Goal: Task Accomplishment & Management: Manage account settings

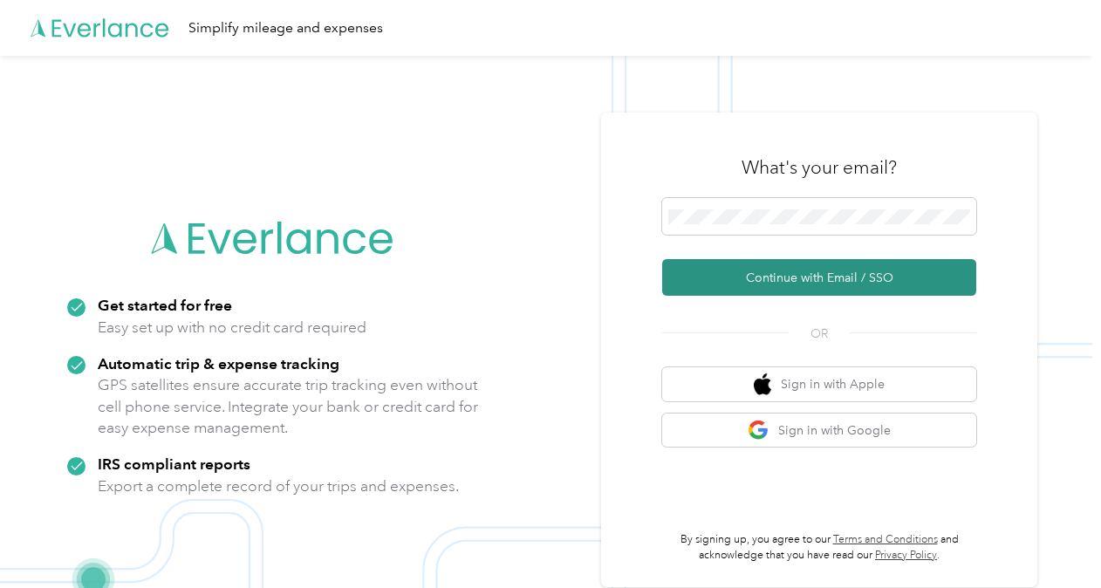
click at [766, 283] on button "Continue with Email / SSO" at bounding box center [819, 277] width 314 height 37
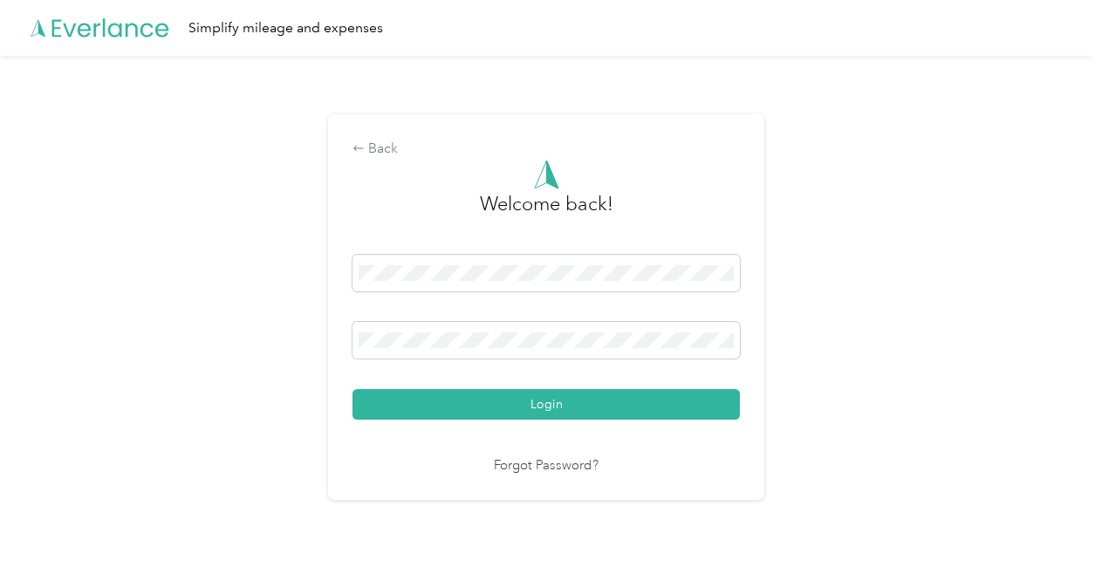
click at [511, 399] on button "Login" at bounding box center [545, 404] width 387 height 31
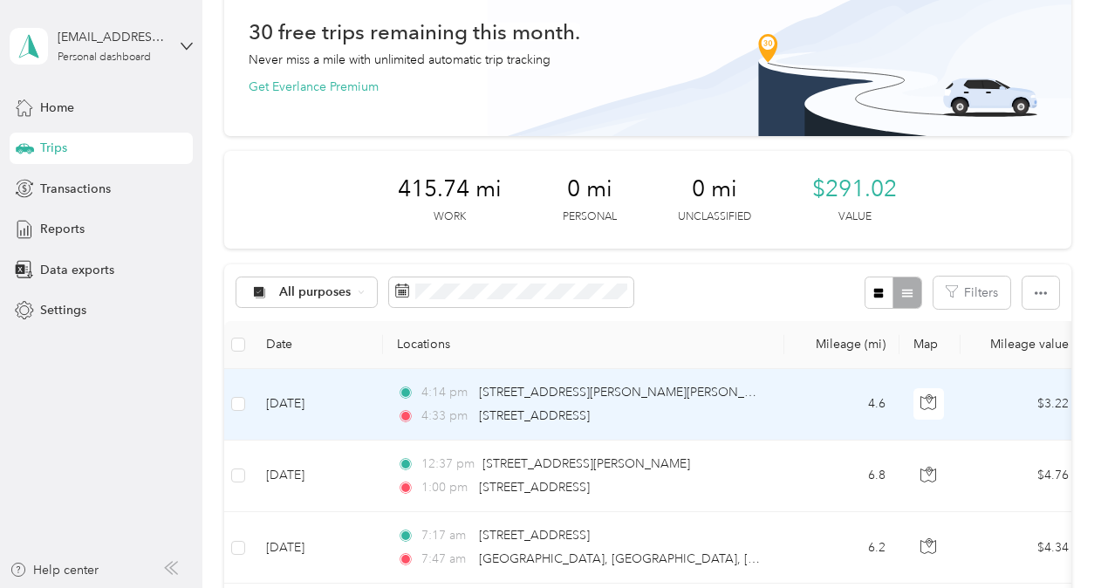
scroll to position [174, 0]
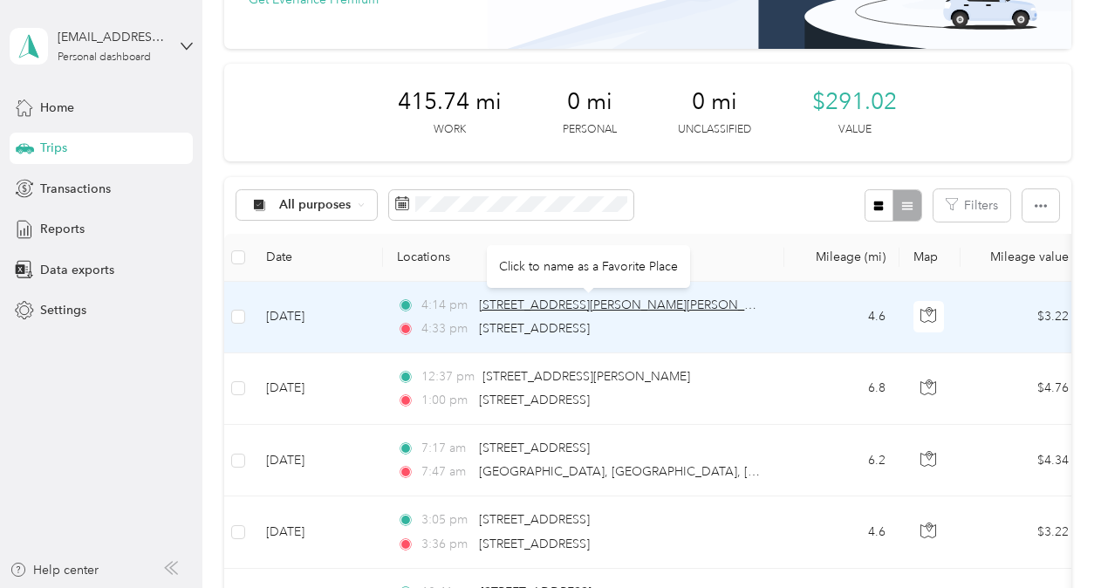
click at [513, 308] on span "[STREET_ADDRESS][PERSON_NAME][PERSON_NAME]" at bounding box center [631, 304] width 304 height 15
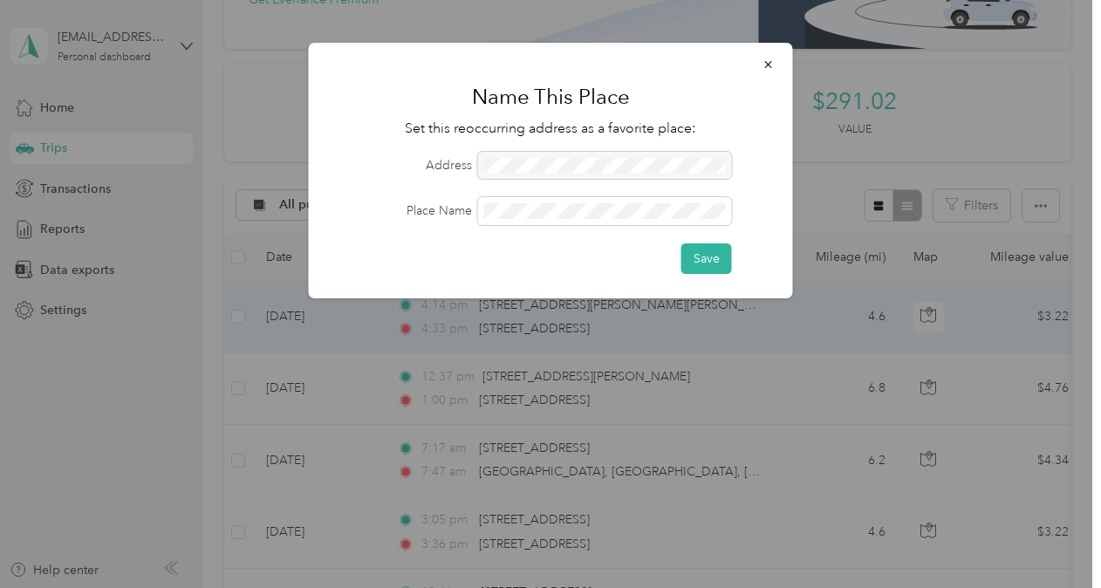
click at [506, 165] on div at bounding box center [605, 166] width 254 height 28
click at [499, 162] on div at bounding box center [605, 166] width 254 height 28
click at [524, 166] on div at bounding box center [605, 166] width 254 height 28
click at [500, 168] on div at bounding box center [605, 166] width 254 height 28
click at [497, 162] on div at bounding box center [605, 166] width 254 height 28
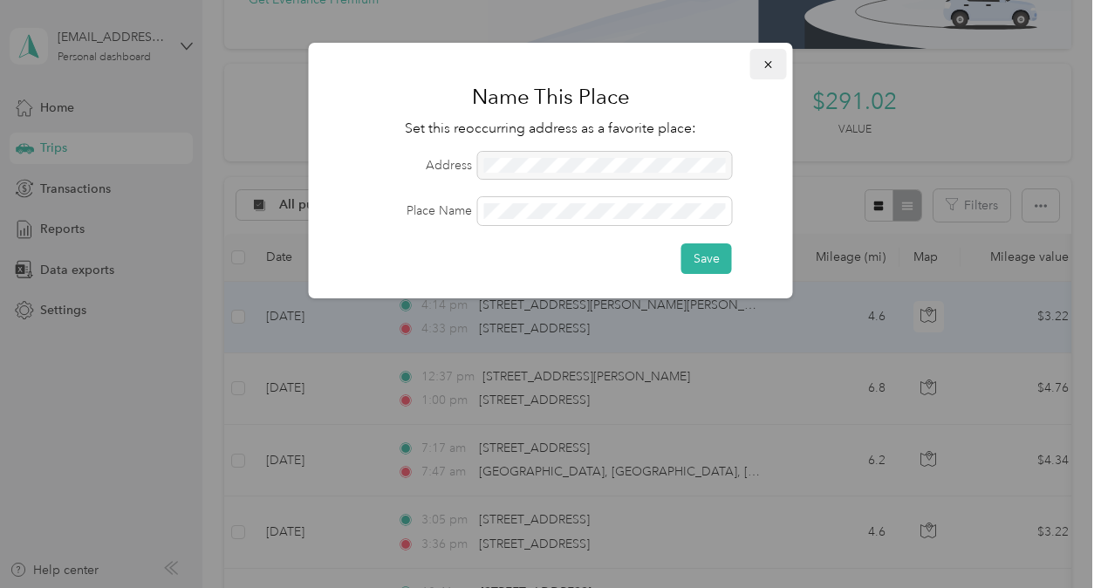
click at [771, 61] on icon "button" at bounding box center [769, 64] width 12 height 12
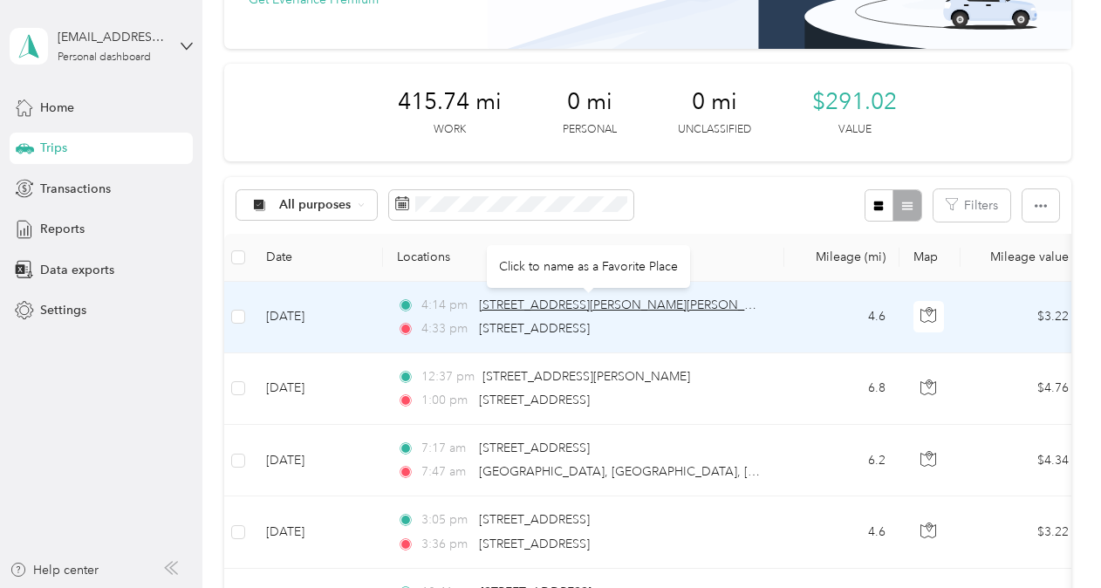
click at [551, 302] on span "[STREET_ADDRESS][PERSON_NAME][PERSON_NAME]" at bounding box center [631, 304] width 304 height 15
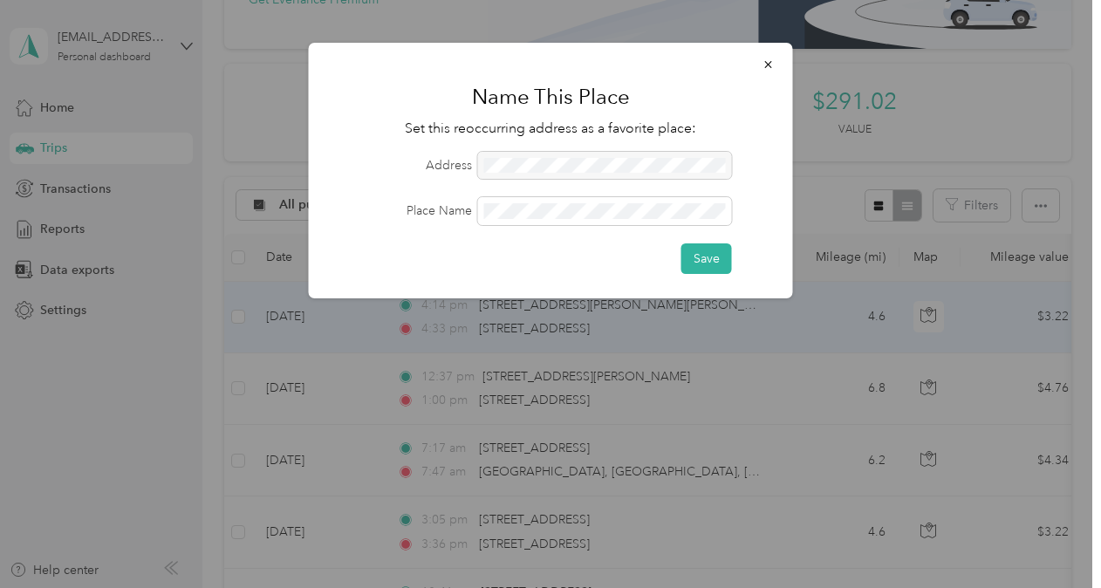
click at [514, 161] on div at bounding box center [605, 166] width 254 height 28
click at [495, 161] on div at bounding box center [605, 166] width 254 height 28
click at [763, 53] on button "button" at bounding box center [768, 64] width 37 height 31
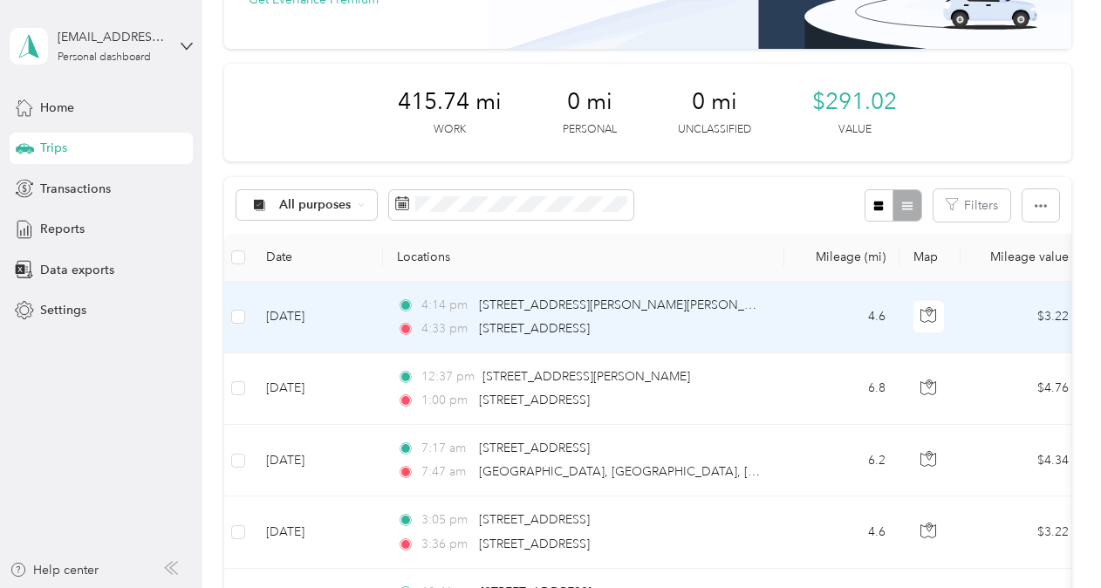
click at [407, 305] on icon at bounding box center [405, 305] width 9 height 9
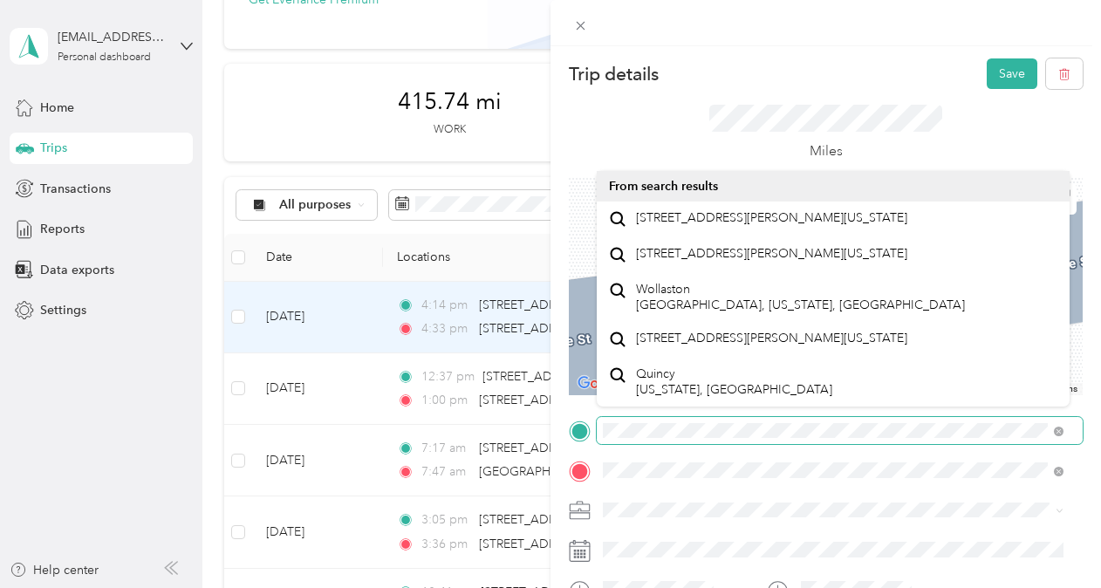
click at [589, 431] on div at bounding box center [826, 431] width 514 height 28
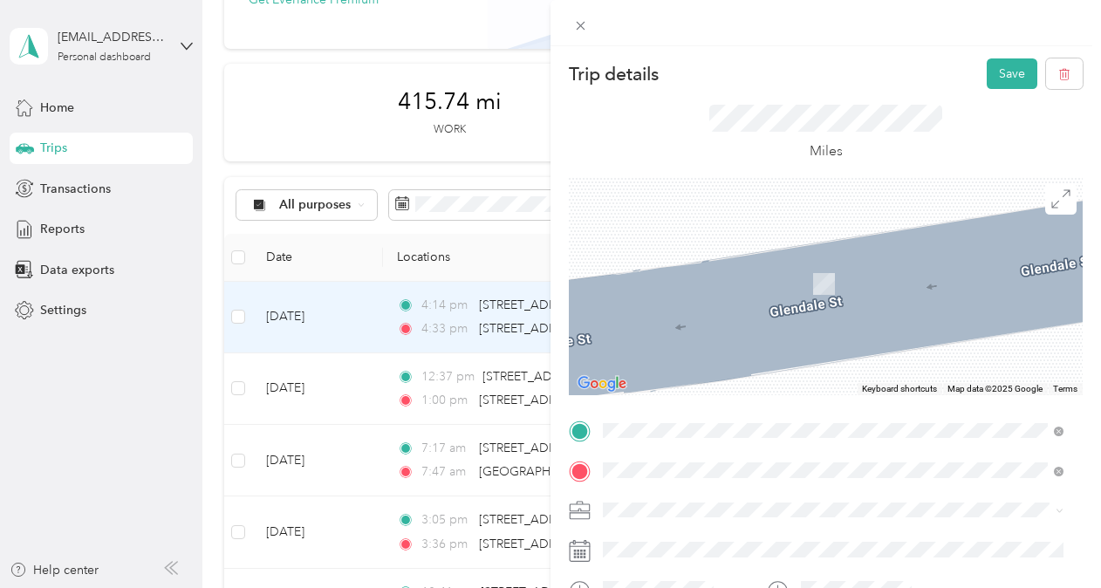
drag, startPoint x: 708, startPoint y: 236, endPoint x: 713, endPoint y: 245, distance: 9.8
click at [710, 226] on span "[STREET_ADDRESS][US_STATE]" at bounding box center [723, 218] width 174 height 16
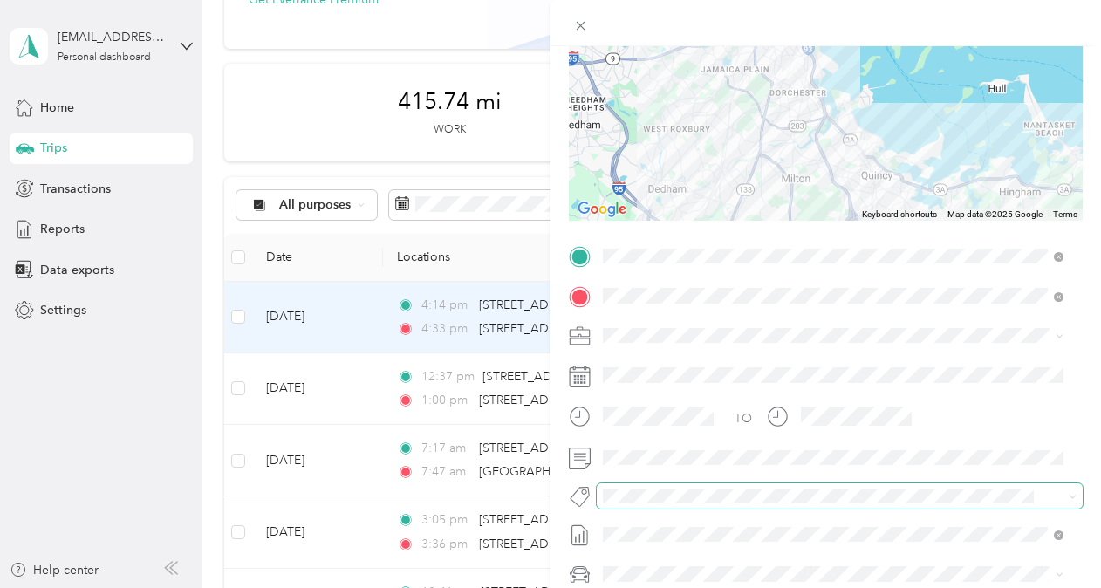
scroll to position [262, 0]
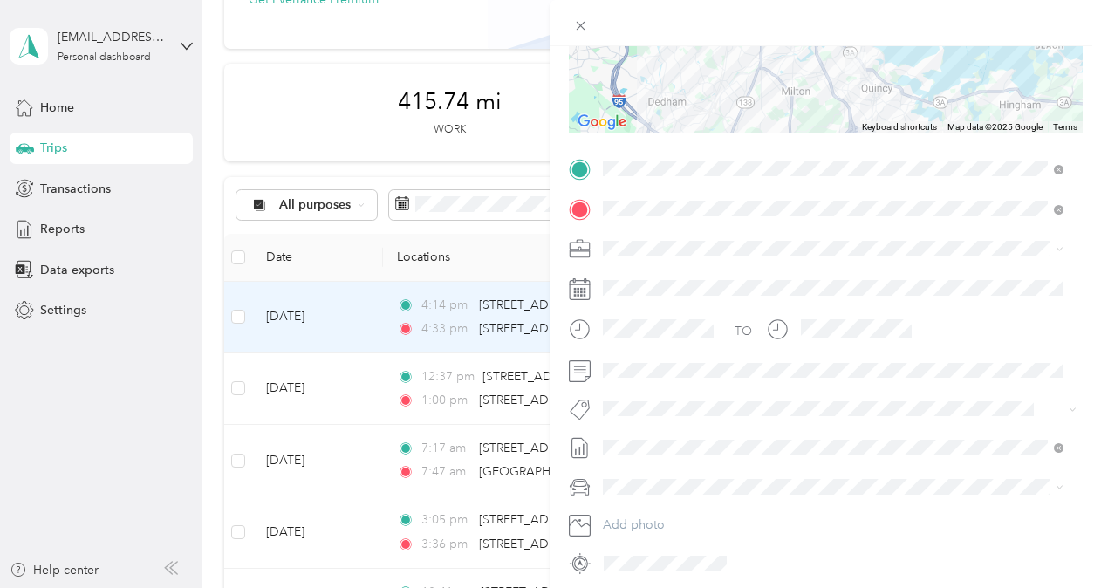
click at [663, 206] on li "Bsas" at bounding box center [833, 198] width 473 height 34
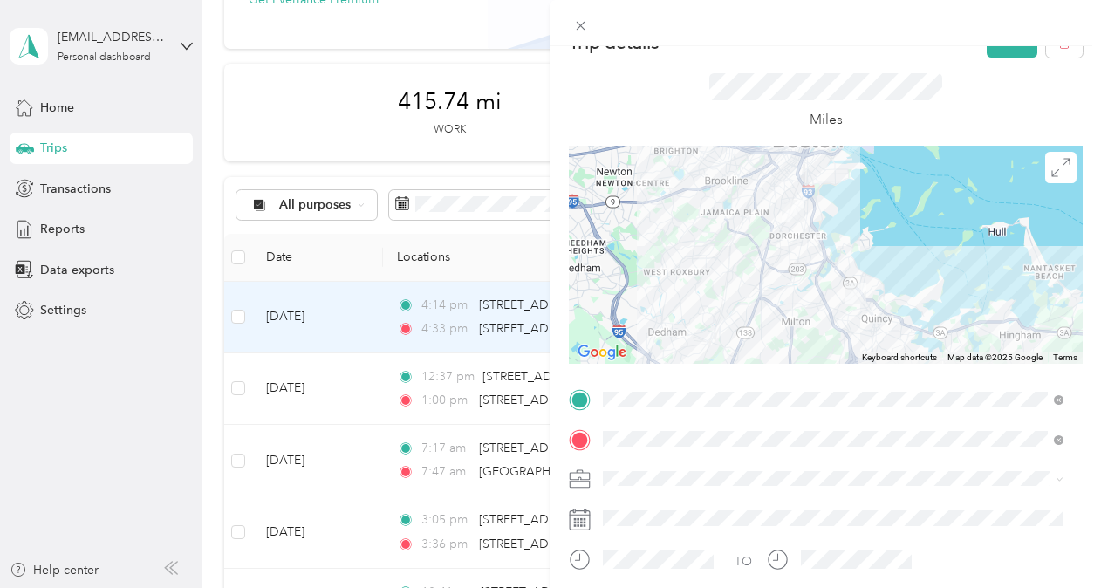
scroll to position [0, 0]
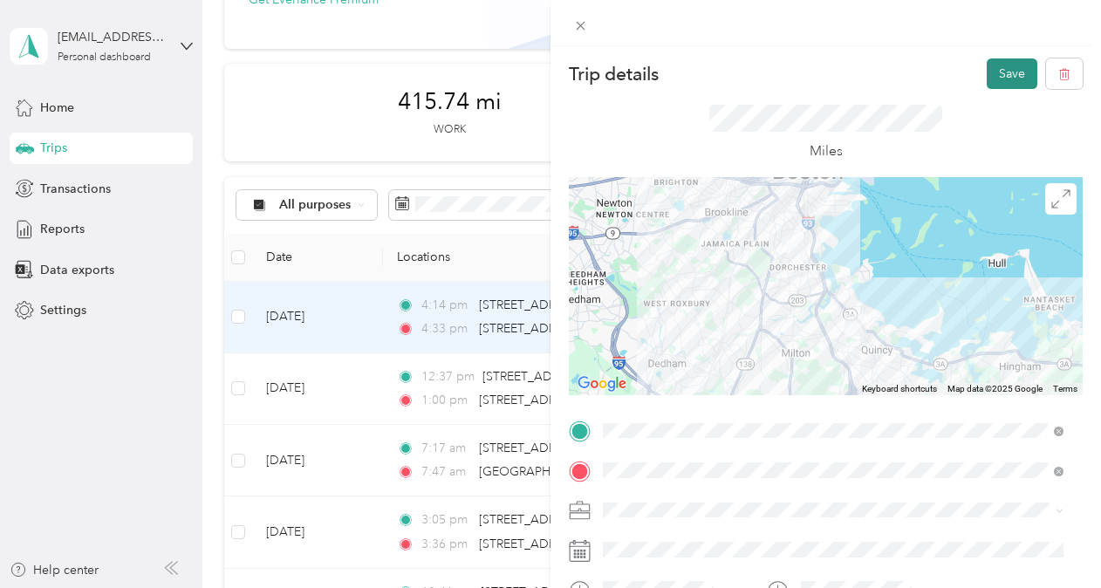
click at [998, 83] on button "Save" at bounding box center [1012, 73] width 51 height 31
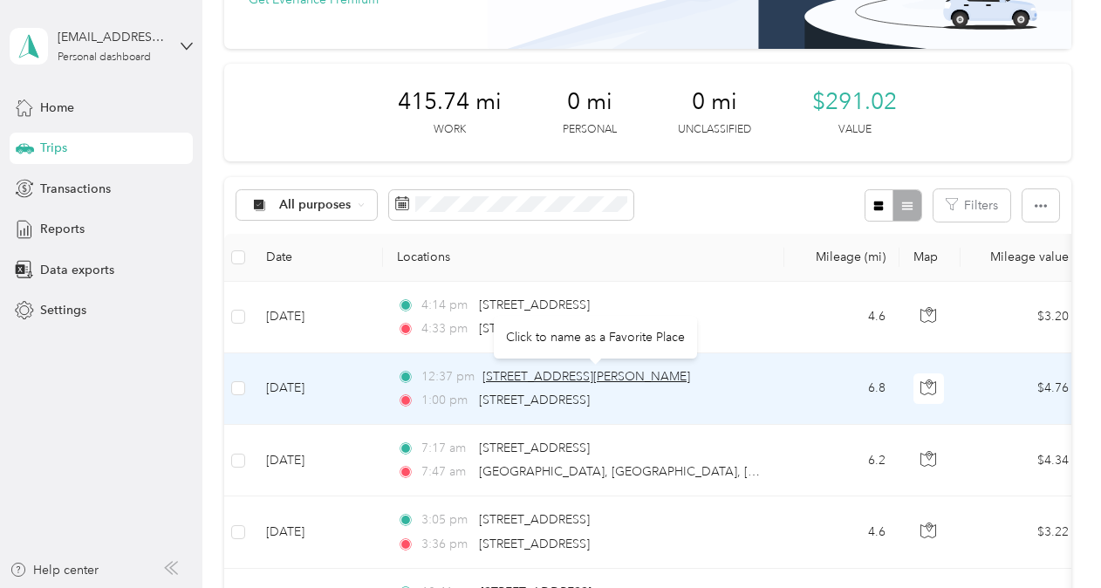
click at [546, 377] on span "[STREET_ADDRESS][PERSON_NAME]" at bounding box center [586, 376] width 208 height 15
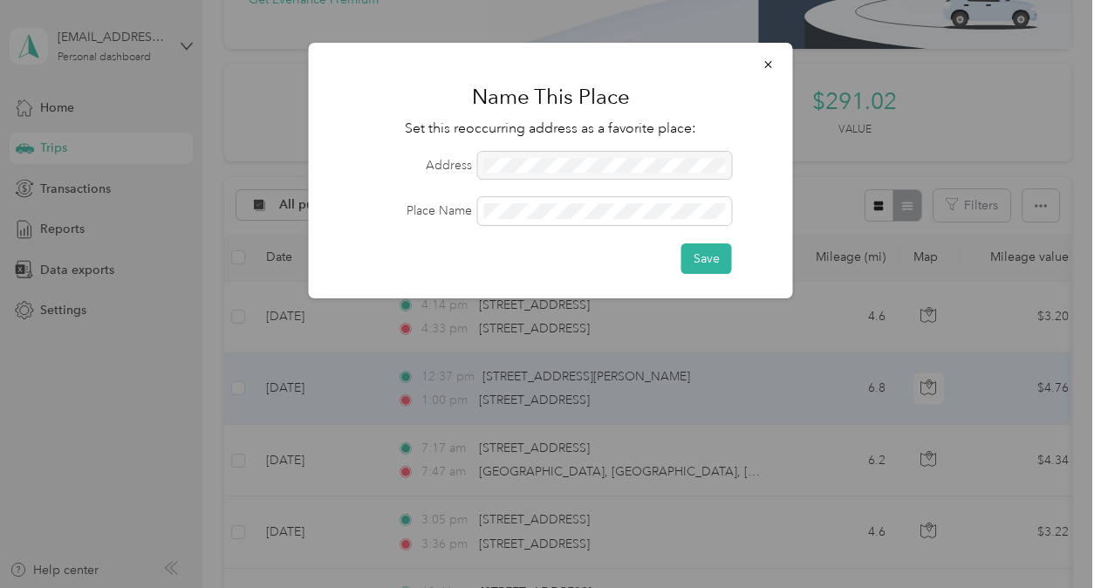
drag, startPoint x: 548, startPoint y: 426, endPoint x: 529, endPoint y: 404, distance: 29.1
click at [548, 423] on div at bounding box center [550, 294] width 1101 height 588
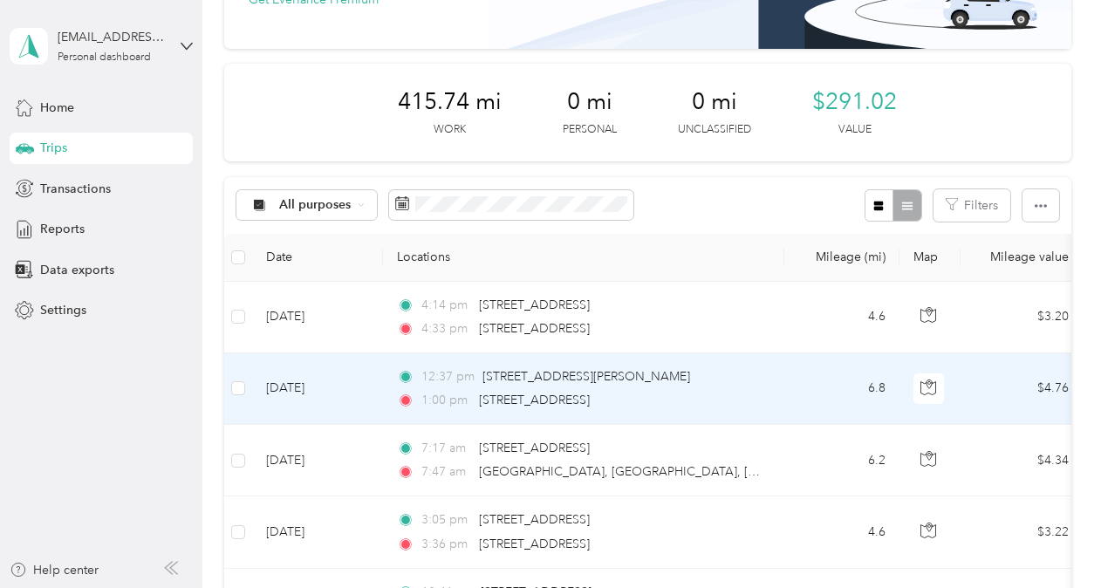
click at [386, 378] on td "12:37 pm [STREET_ADDRESS][PERSON_NAME] 1:00 pm [STREET_ADDRESS]" at bounding box center [583, 389] width 401 height 72
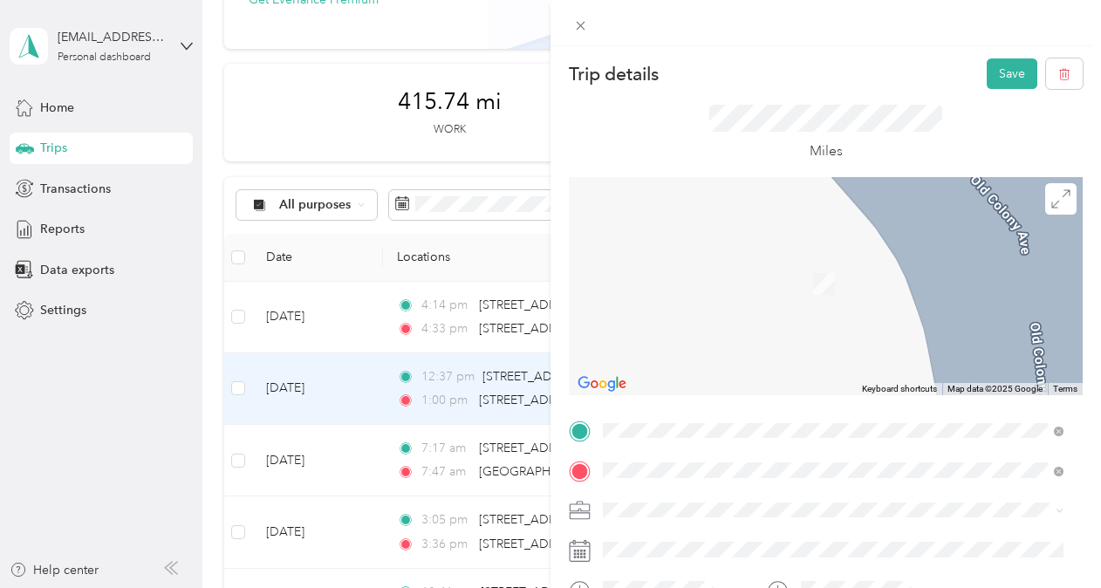
click at [701, 244] on span "[STREET_ADDRESS][US_STATE]" at bounding box center [723, 237] width 174 height 16
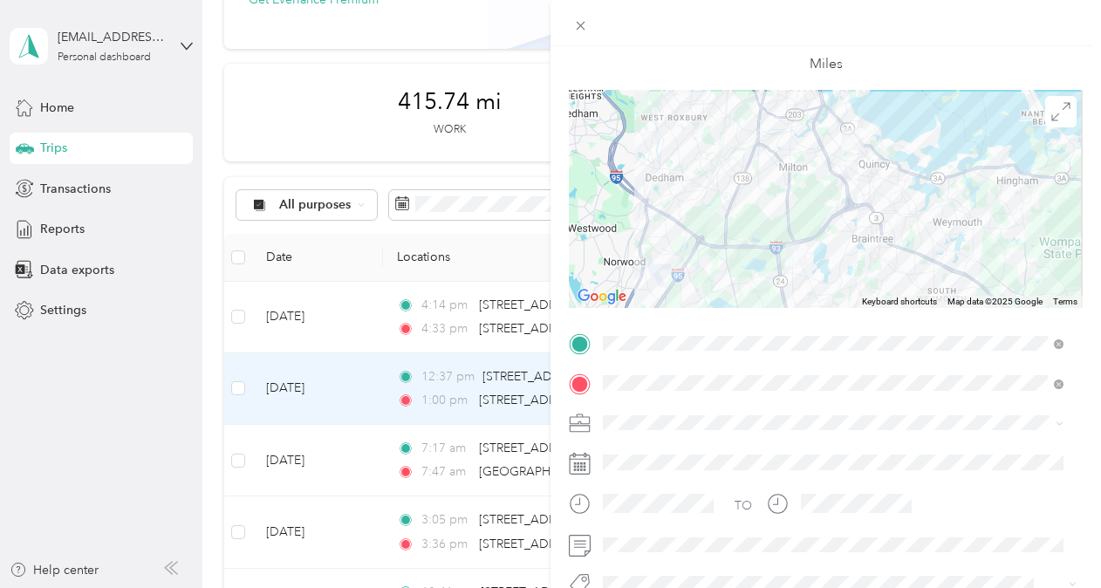
scroll to position [174, 0]
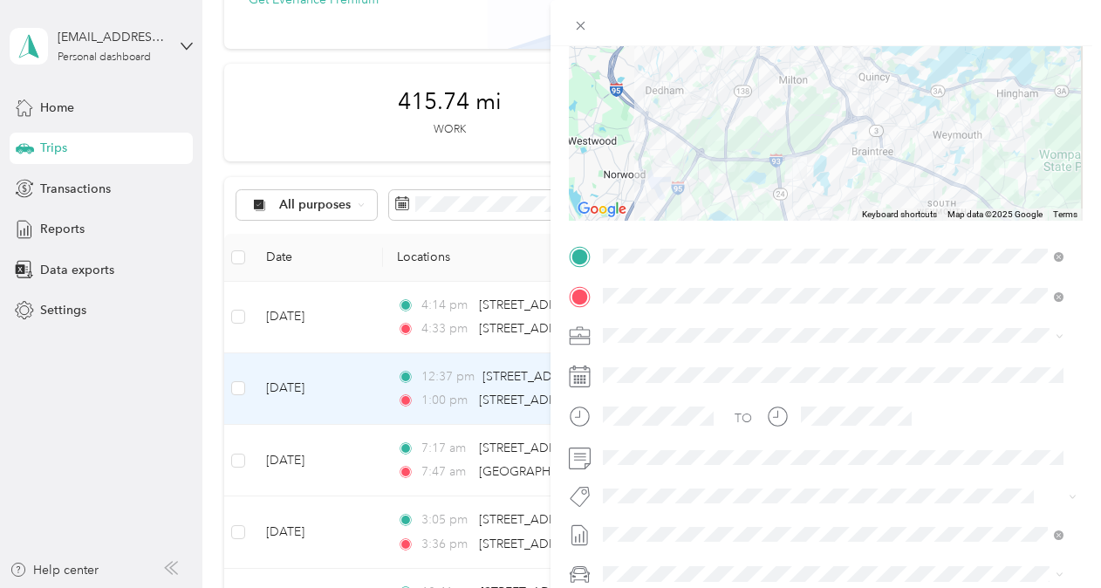
click at [680, 295] on li "Bsas" at bounding box center [833, 285] width 473 height 34
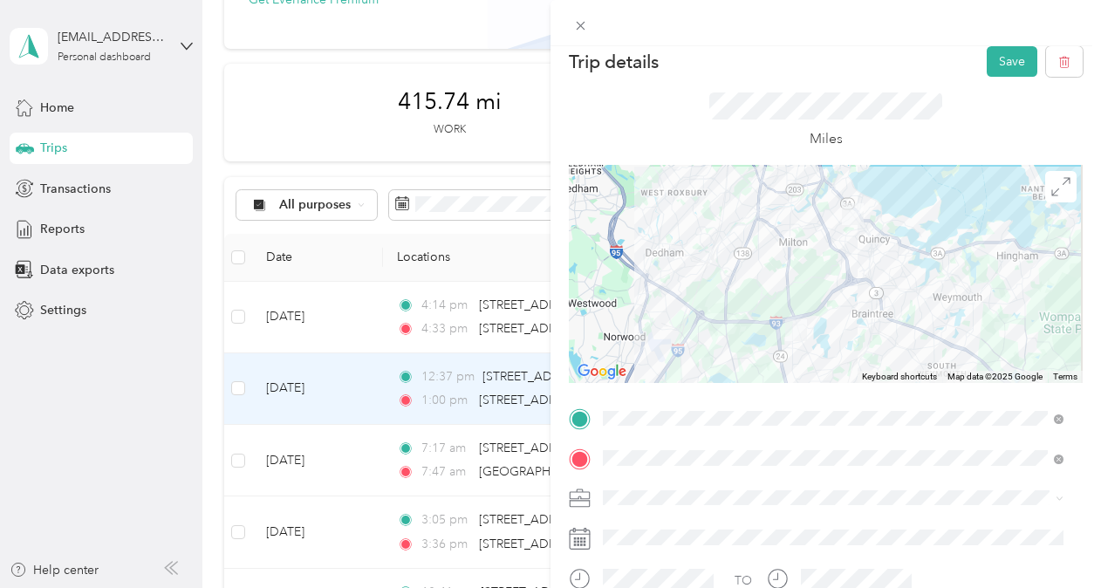
scroll to position [0, 0]
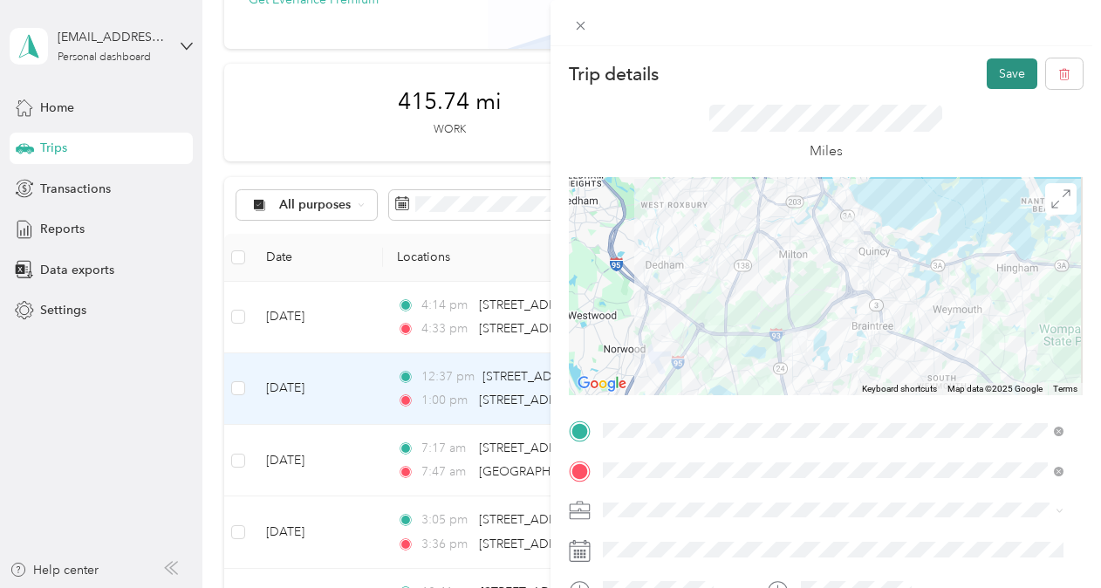
click at [991, 81] on button "Save" at bounding box center [1012, 73] width 51 height 31
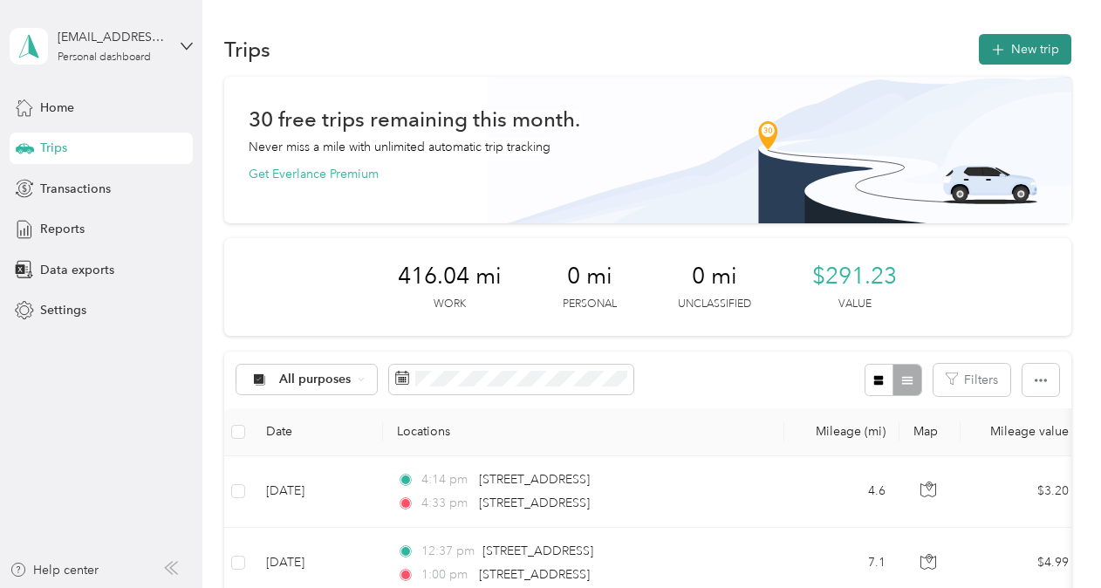
click at [997, 44] on icon "button" at bounding box center [998, 50] width 20 height 20
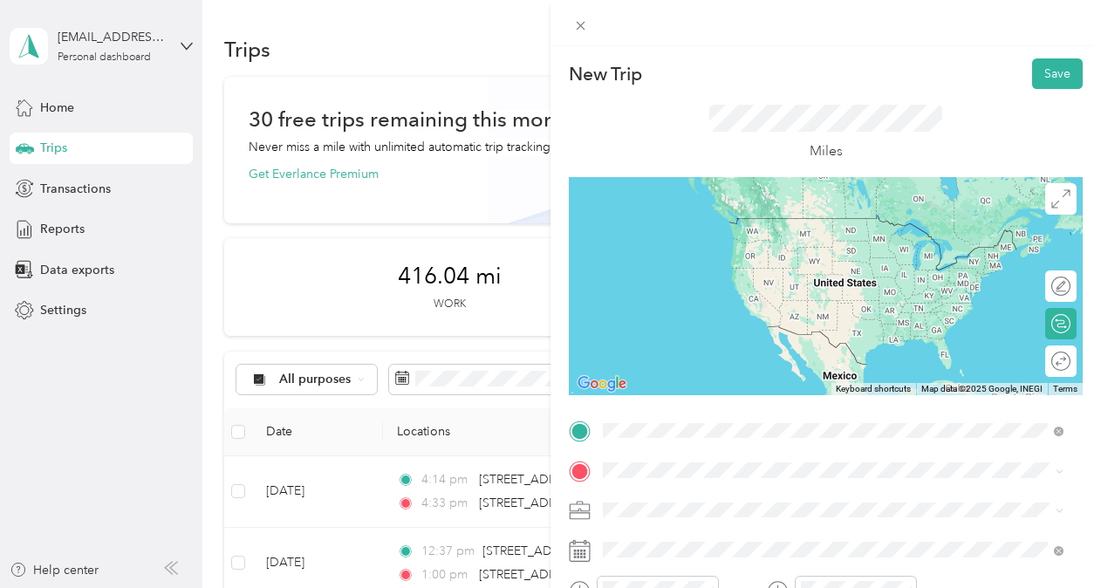
click at [703, 226] on span "[GEOGRAPHIC_DATA], [US_STATE], [GEOGRAPHIC_DATA]" at bounding box center [800, 218] width 329 height 16
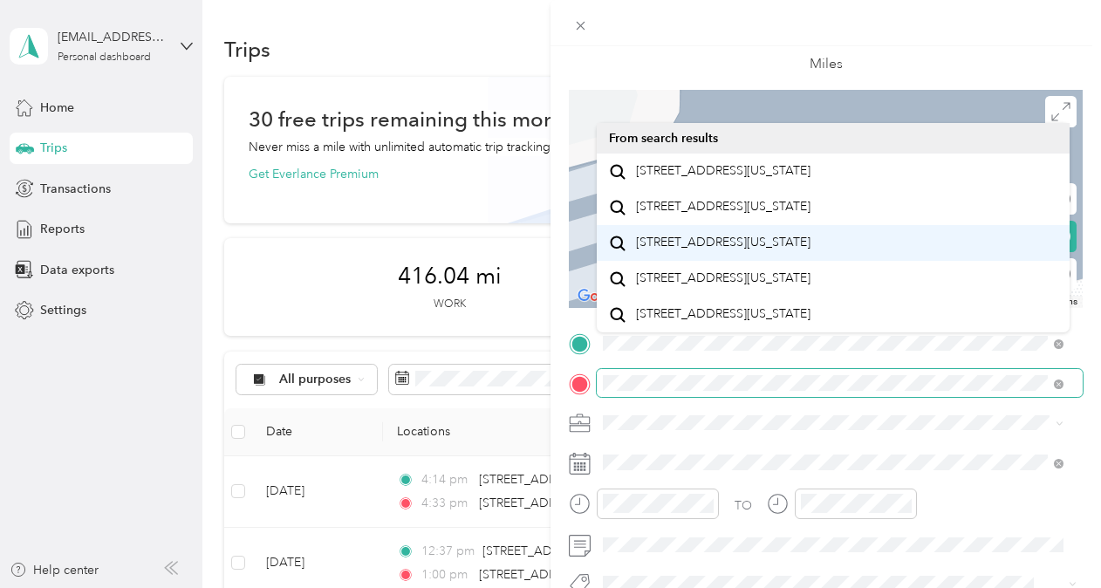
scroll to position [30, 0]
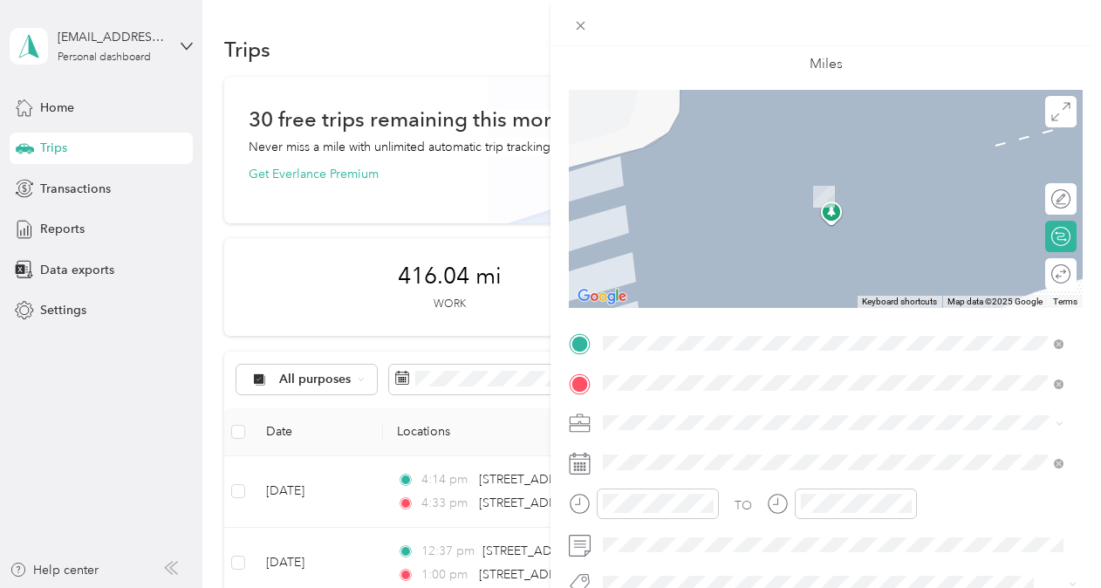
click at [705, 454] on span "[STREET_ADDRESS][US_STATE]" at bounding box center [723, 446] width 174 height 16
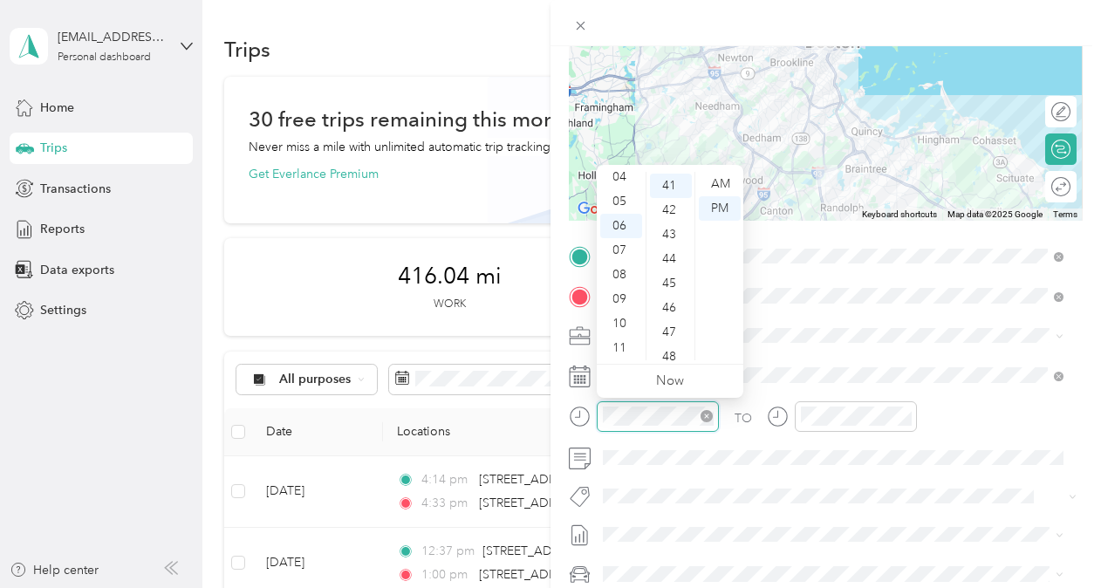
scroll to position [1002, 0]
click at [626, 346] on div "11" at bounding box center [621, 348] width 42 height 24
click at [717, 178] on div "AM" at bounding box center [720, 184] width 42 height 24
click at [716, 180] on div "AM" at bounding box center [720, 184] width 42 height 24
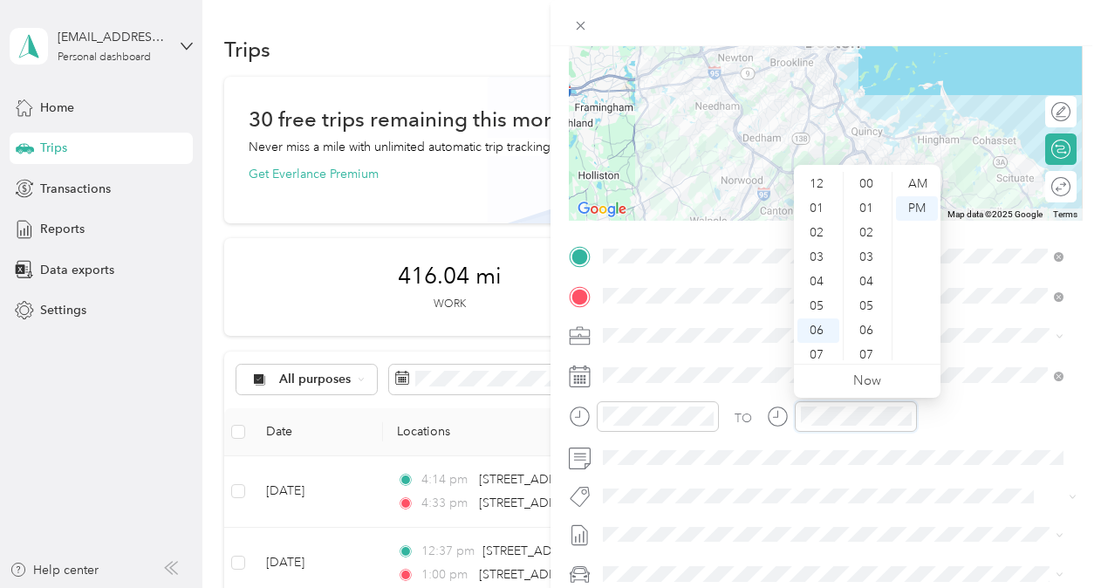
scroll to position [105, 0]
click at [906, 418] on icon "close-circle" at bounding box center [905, 416] width 12 height 12
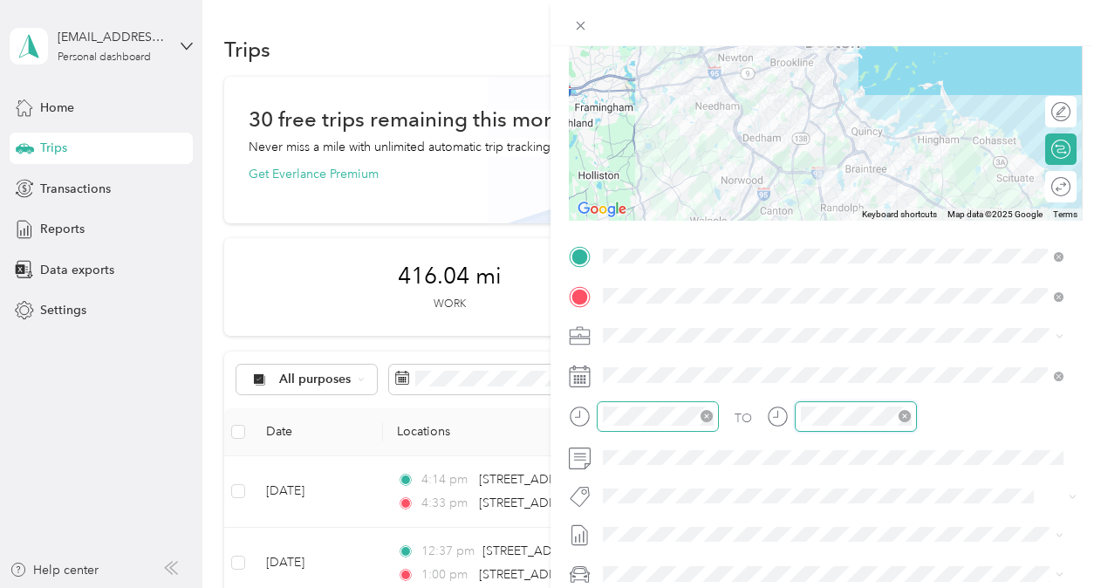
click at [704, 418] on icon "close-circle" at bounding box center [707, 416] width 12 height 12
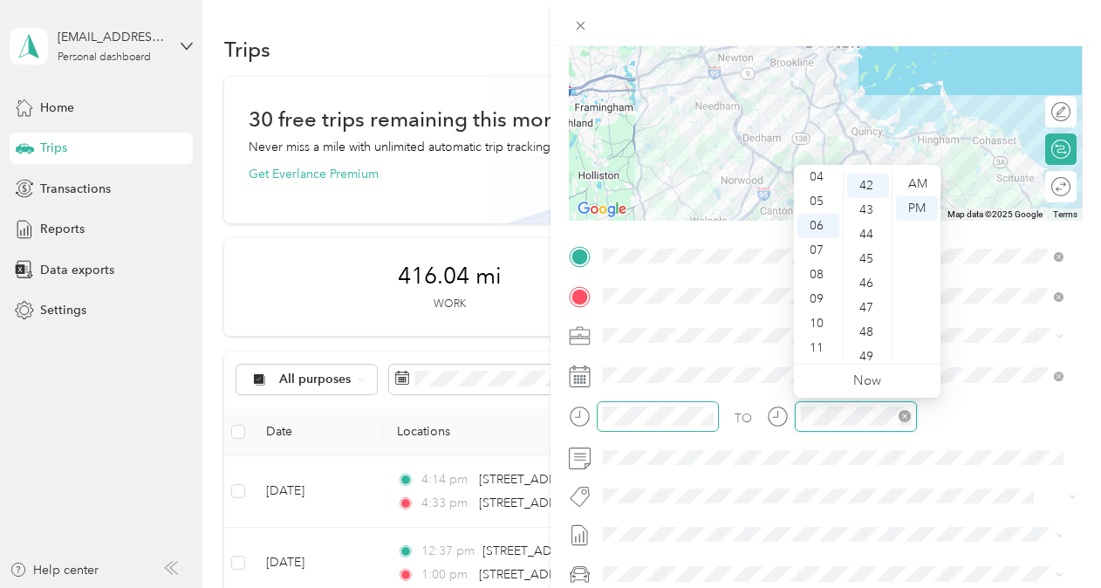
scroll to position [1026, 0]
click at [904, 416] on icon "close-circle" at bounding box center [905, 416] width 12 height 12
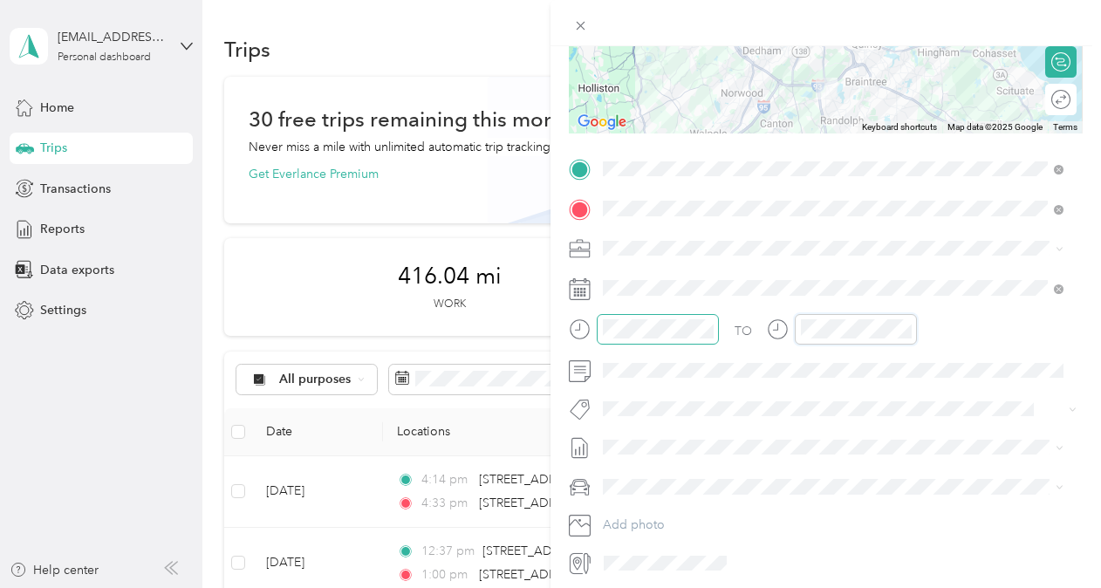
scroll to position [327, 0]
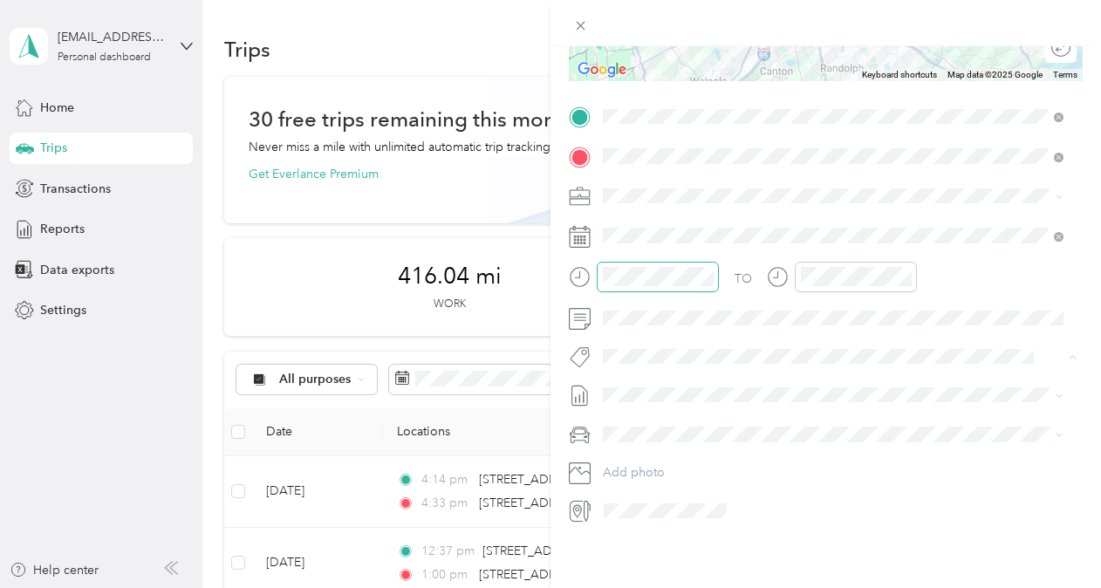
drag, startPoint x: 651, startPoint y: 141, endPoint x: 649, endPoint y: 168, distance: 26.2
click at [651, 143] on ol "Bridge House (nurse Practitioner) [PERSON_NAME] Emo House Of Corrections (hoc) …" at bounding box center [833, 206] width 473 height 244
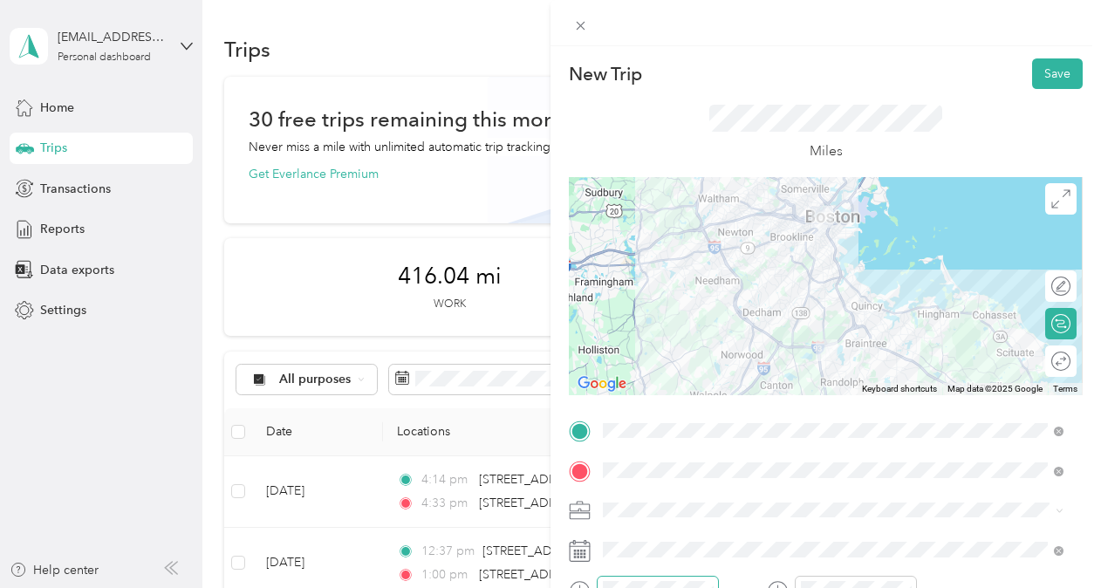
scroll to position [0, 0]
click at [1064, 78] on button "Save" at bounding box center [1057, 73] width 51 height 31
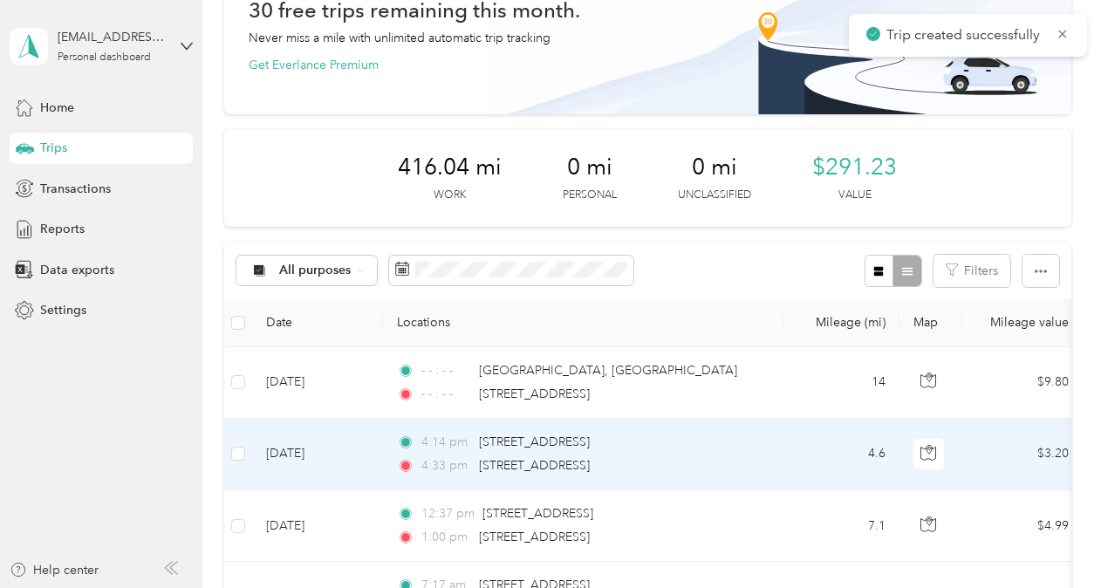
scroll to position [174, 0]
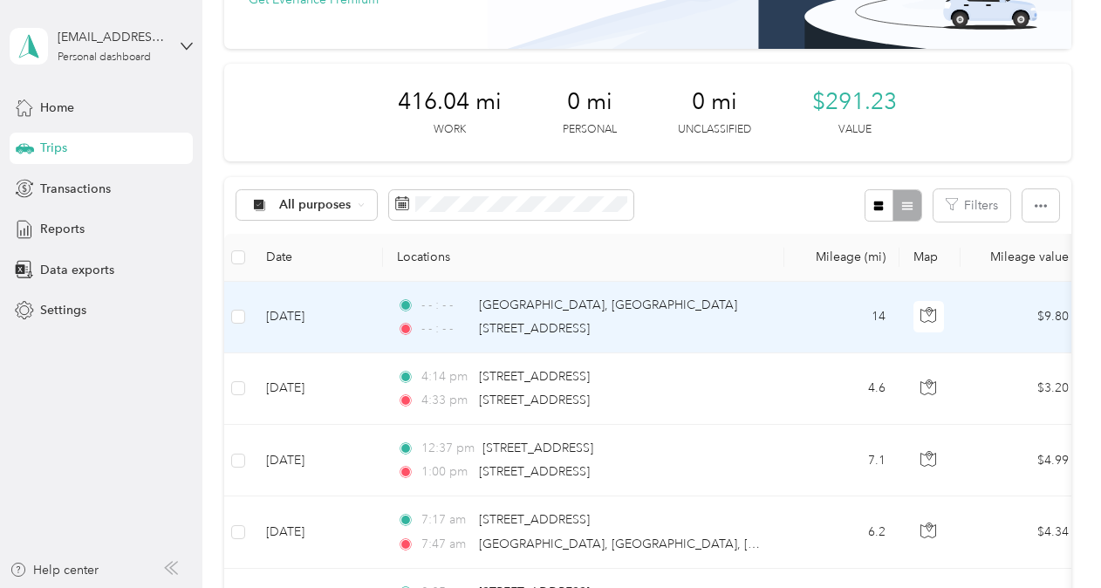
click at [419, 325] on div "- - : - - [STREET_ADDRESS]" at bounding box center [580, 328] width 366 height 19
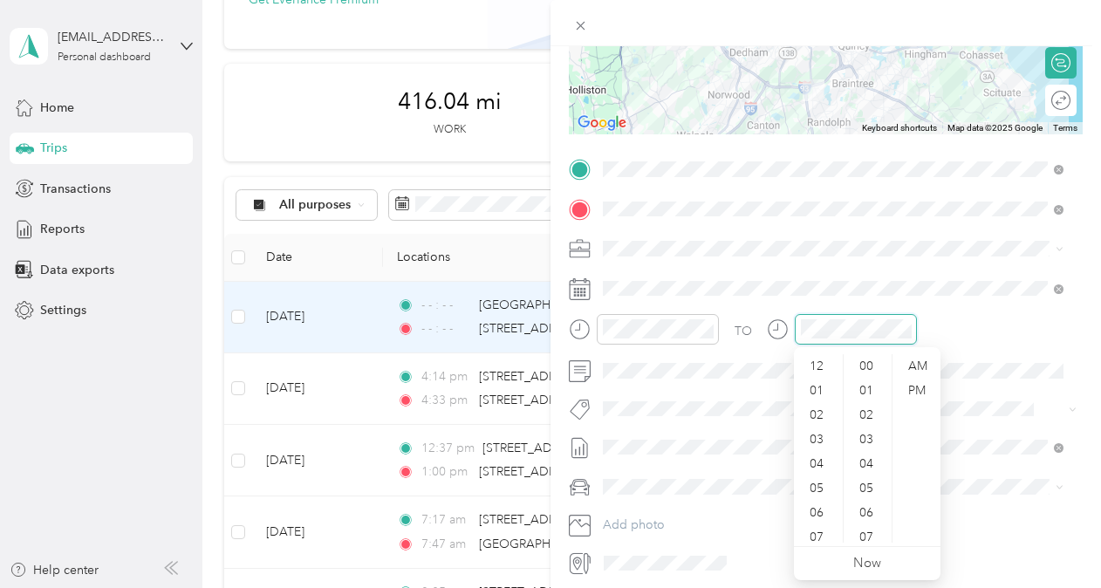
scroll to position [1050, 0]
click at [914, 366] on div "AM" at bounding box center [917, 366] width 42 height 24
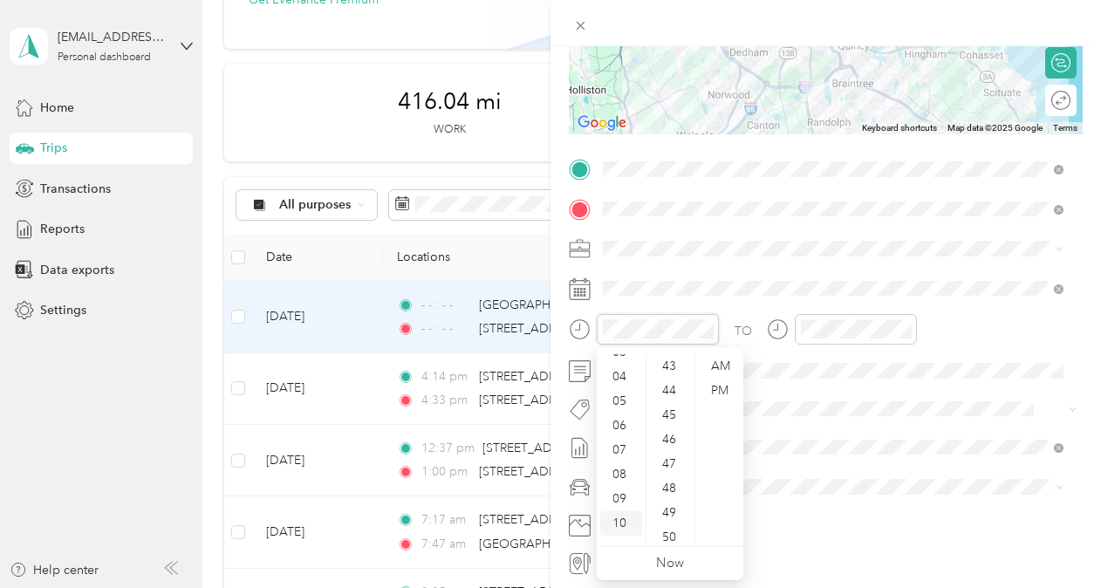
scroll to position [105, 0]
click at [625, 503] on div "10" at bounding box center [621, 506] width 42 height 24
click at [671, 379] on div "40" at bounding box center [671, 380] width 42 height 24
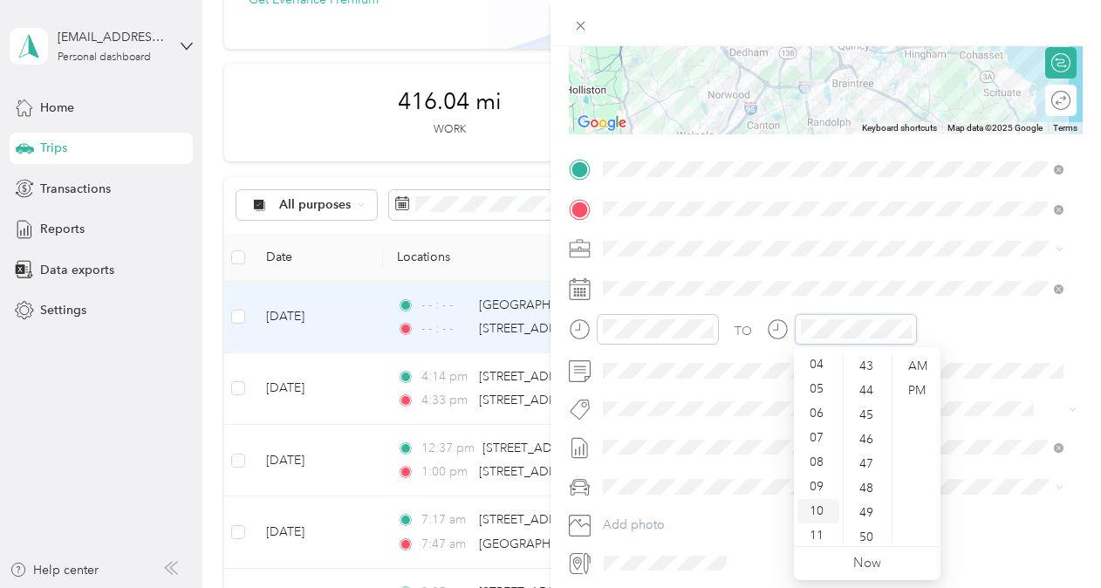
scroll to position [105, 0]
click at [817, 527] on div "11" at bounding box center [818, 530] width 42 height 24
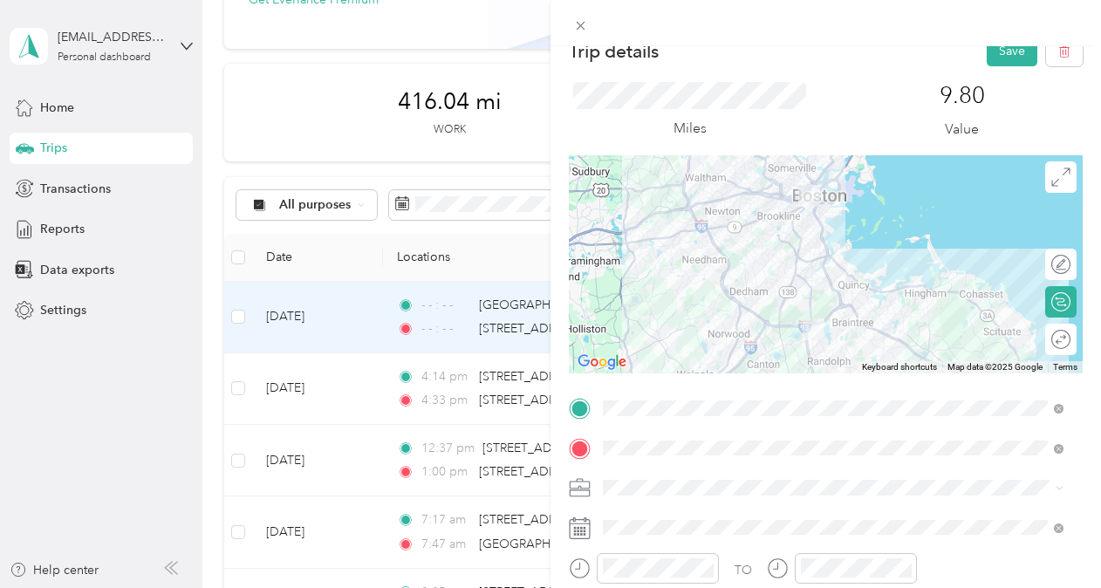
scroll to position [0, 0]
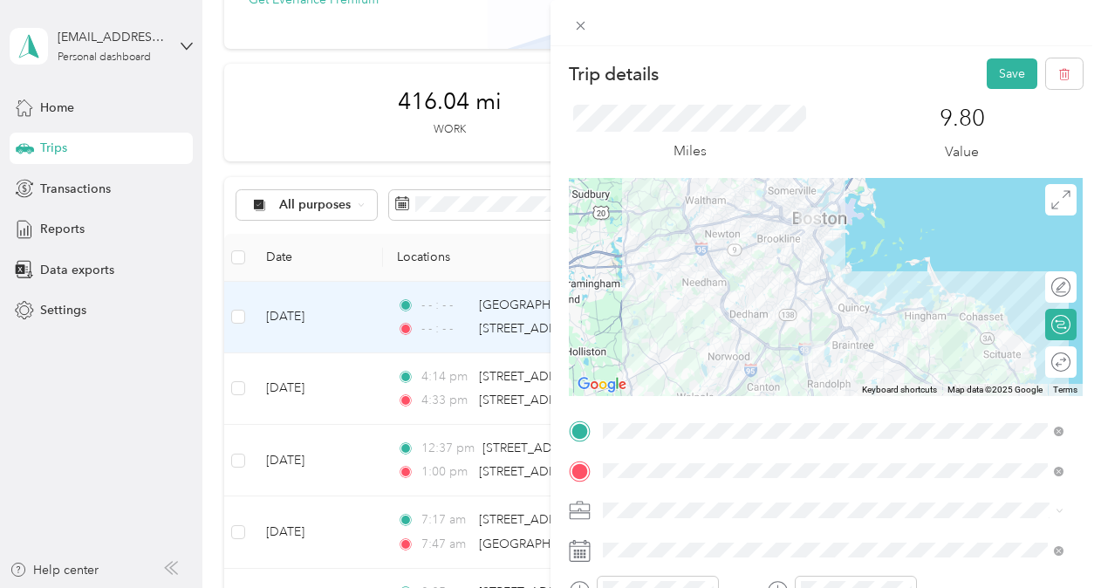
drag, startPoint x: 999, startPoint y: 72, endPoint x: 1000, endPoint y: 89, distance: 17.5
click at [1000, 71] on button "Save" at bounding box center [1012, 73] width 51 height 31
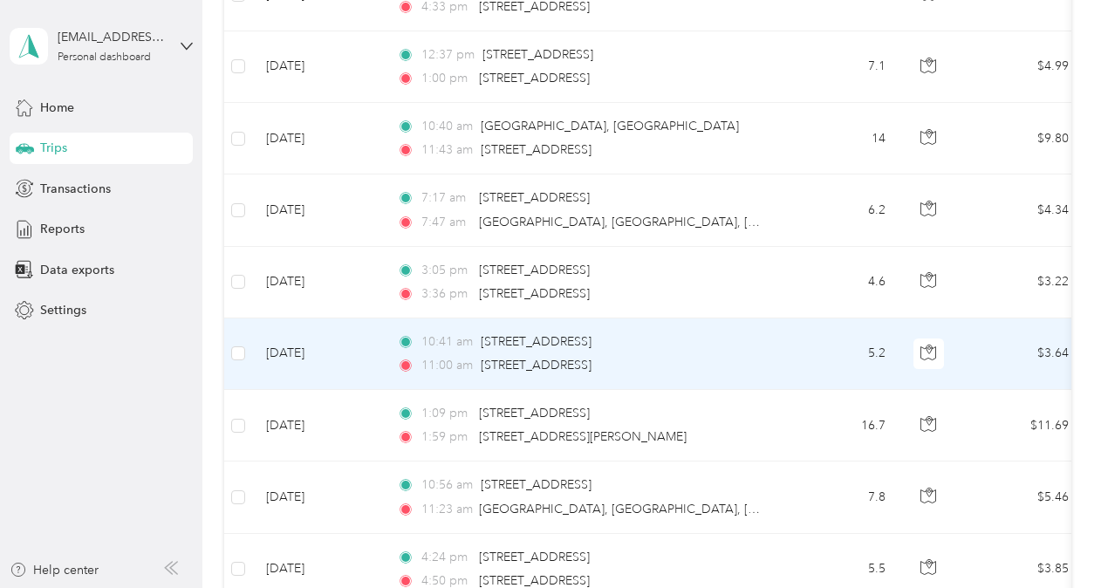
scroll to position [523, 0]
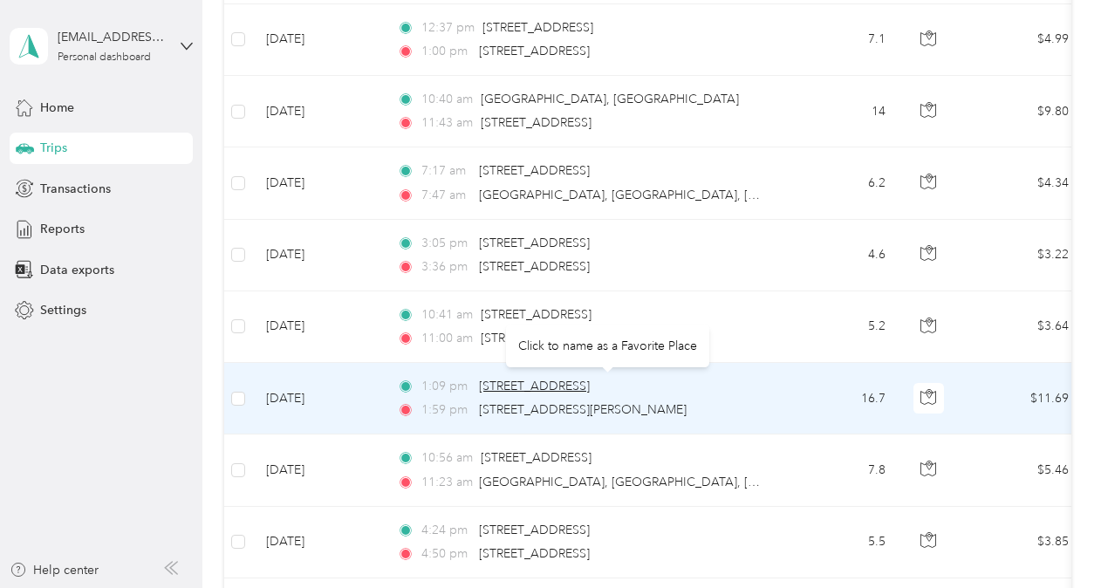
click at [483, 388] on span "[STREET_ADDRESS]" at bounding box center [534, 386] width 111 height 15
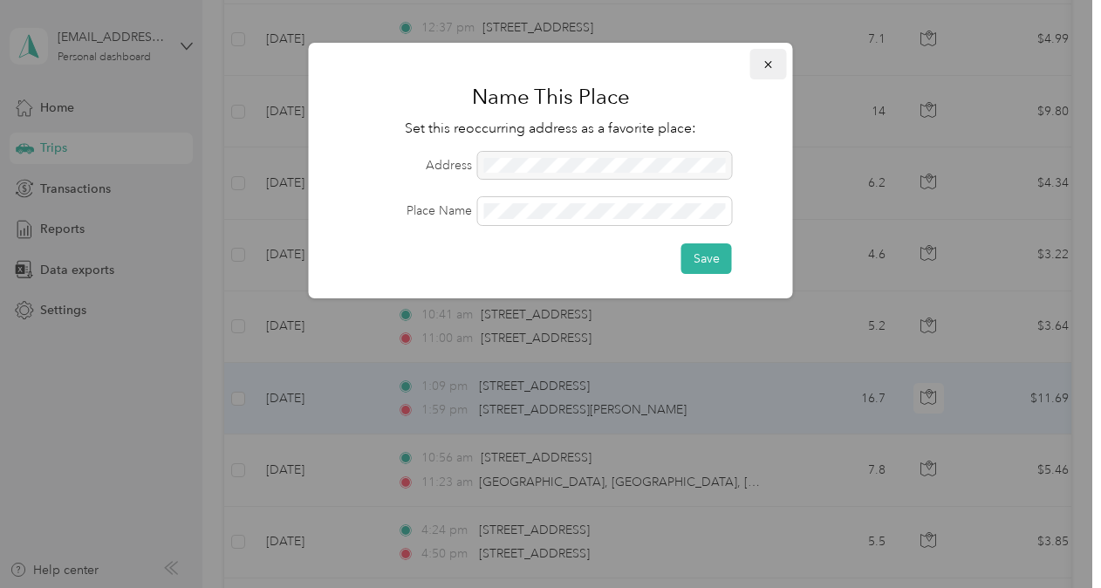
click at [773, 61] on icon "button" at bounding box center [769, 64] width 12 height 12
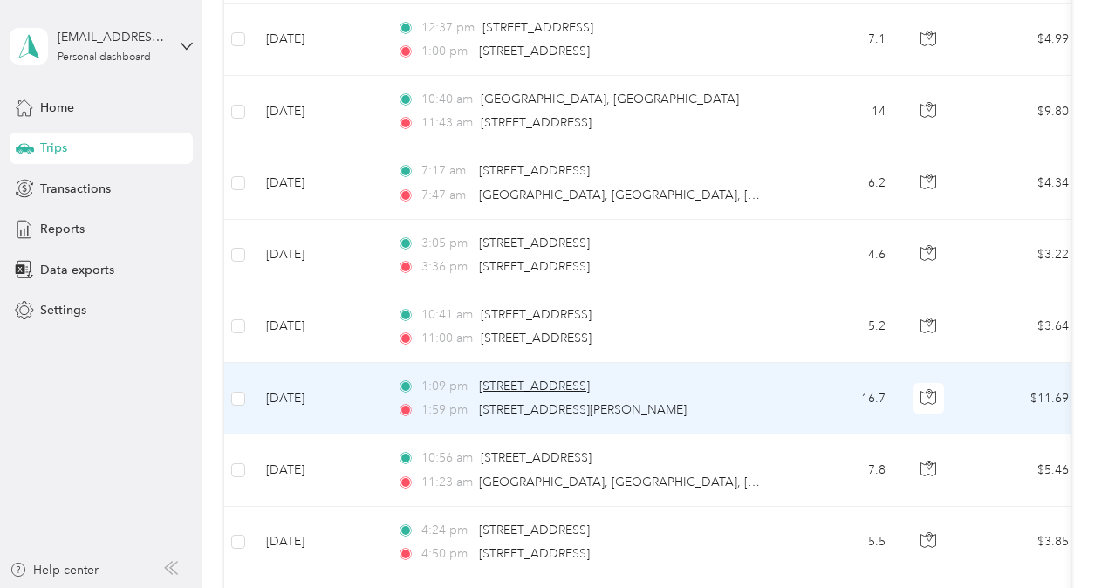
click at [590, 379] on span "[STREET_ADDRESS]" at bounding box center [534, 386] width 111 height 15
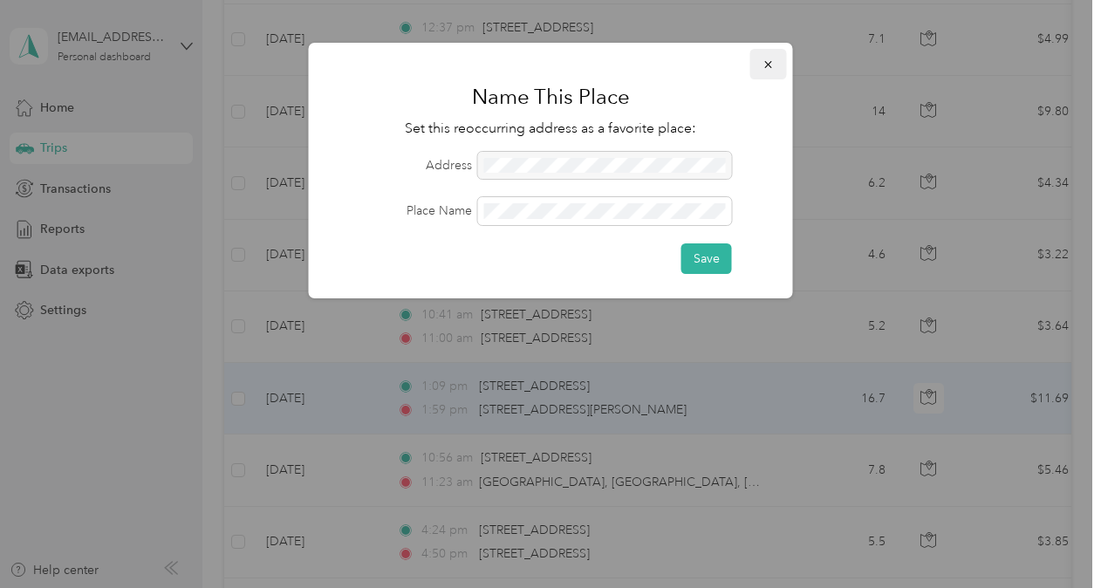
click at [768, 61] on icon "button" at bounding box center [769, 64] width 12 height 12
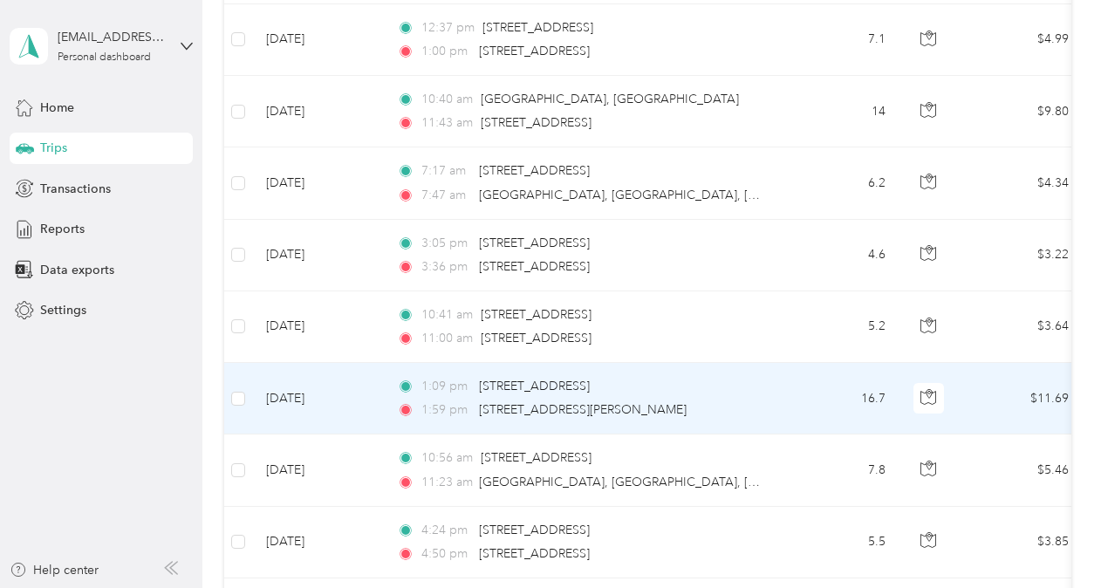
click at [315, 402] on td "[DATE]" at bounding box center [317, 399] width 131 height 72
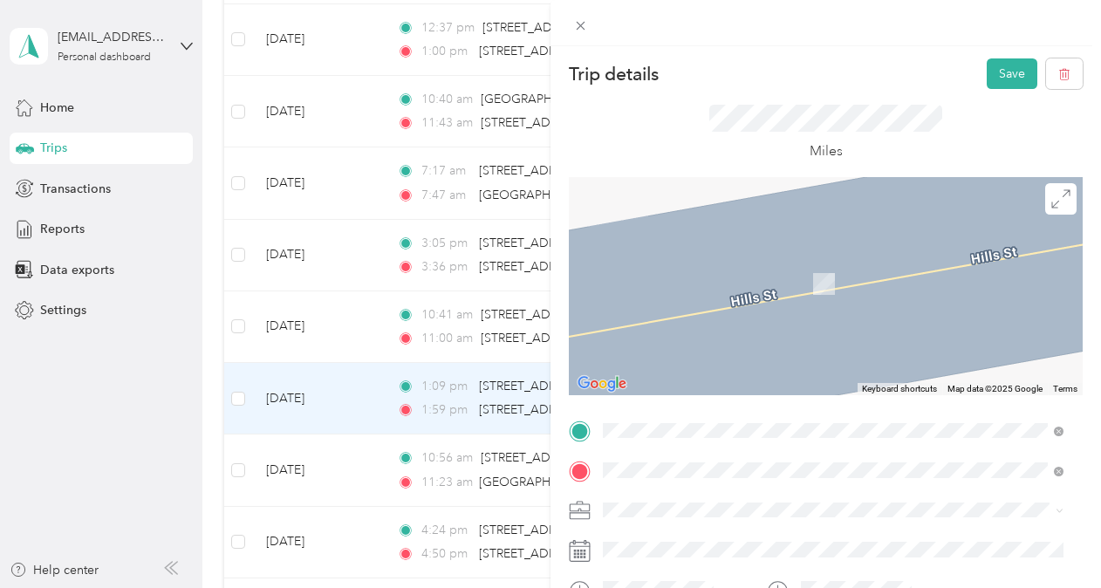
click at [749, 226] on span "[STREET_ADDRESS][US_STATE]" at bounding box center [723, 218] width 174 height 16
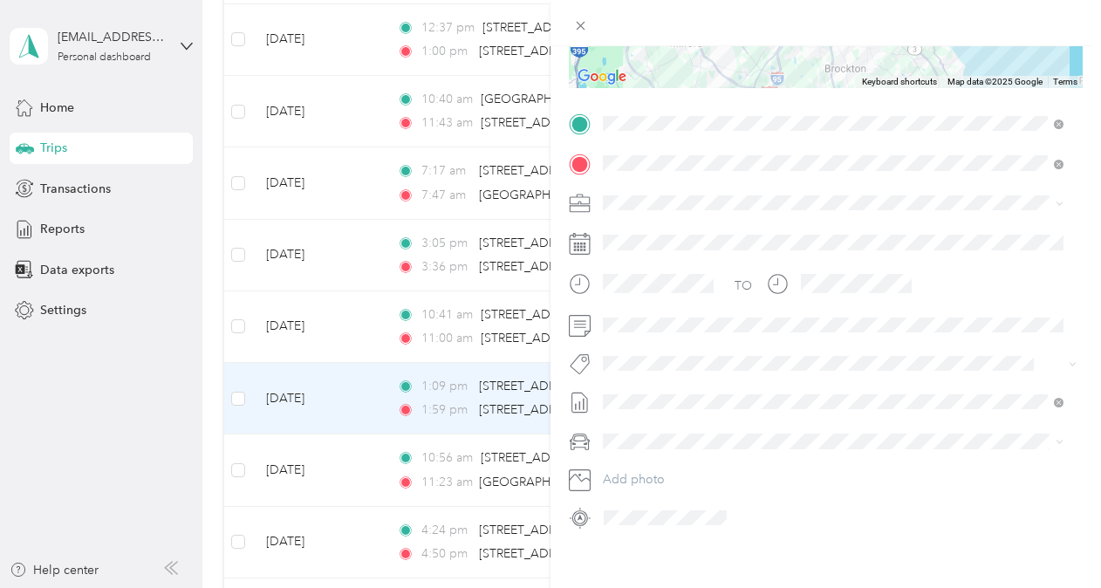
scroll to position [327, 0]
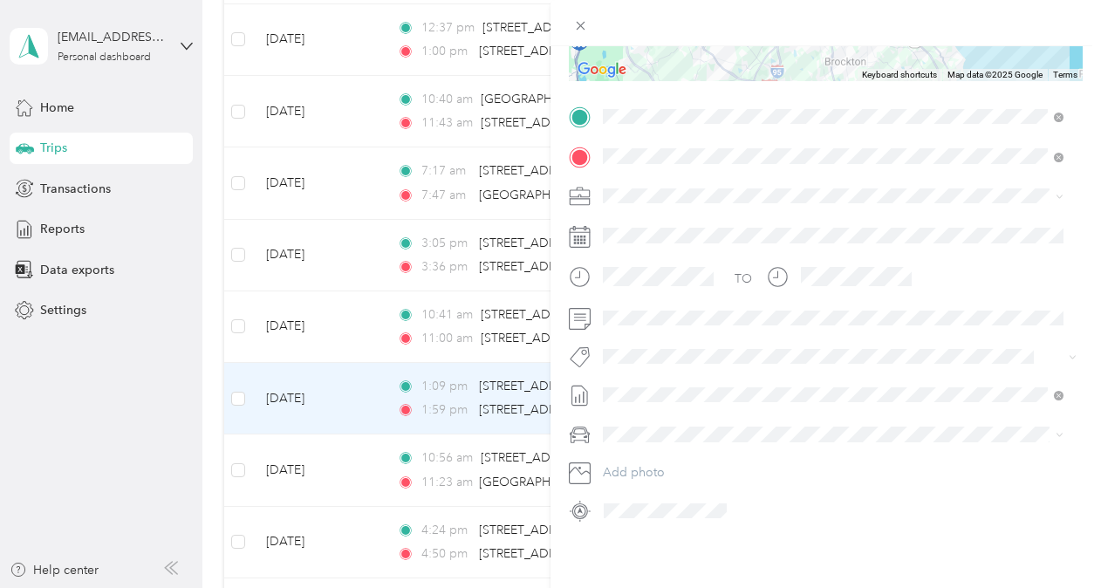
click at [696, 140] on li "Bsas" at bounding box center [833, 127] width 473 height 34
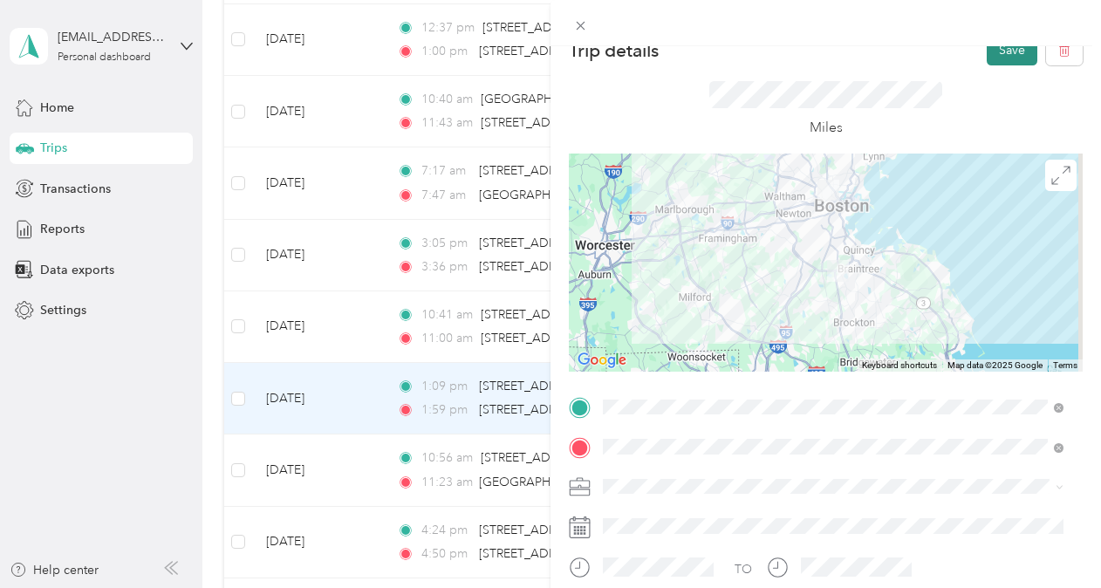
scroll to position [0, 0]
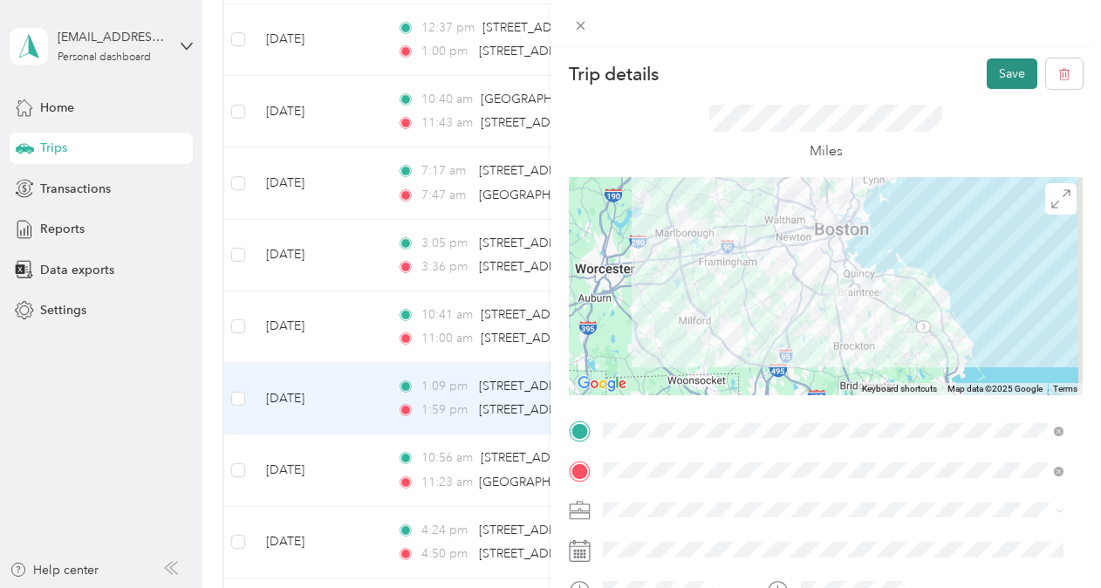
click at [997, 76] on button "Save" at bounding box center [1012, 73] width 51 height 31
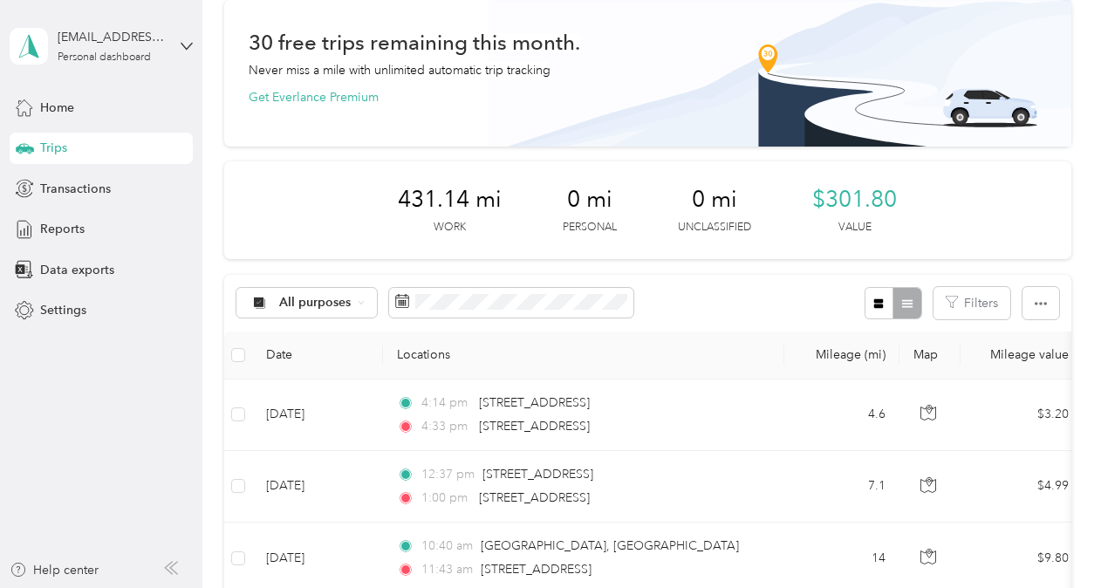
scroll to position [262, 0]
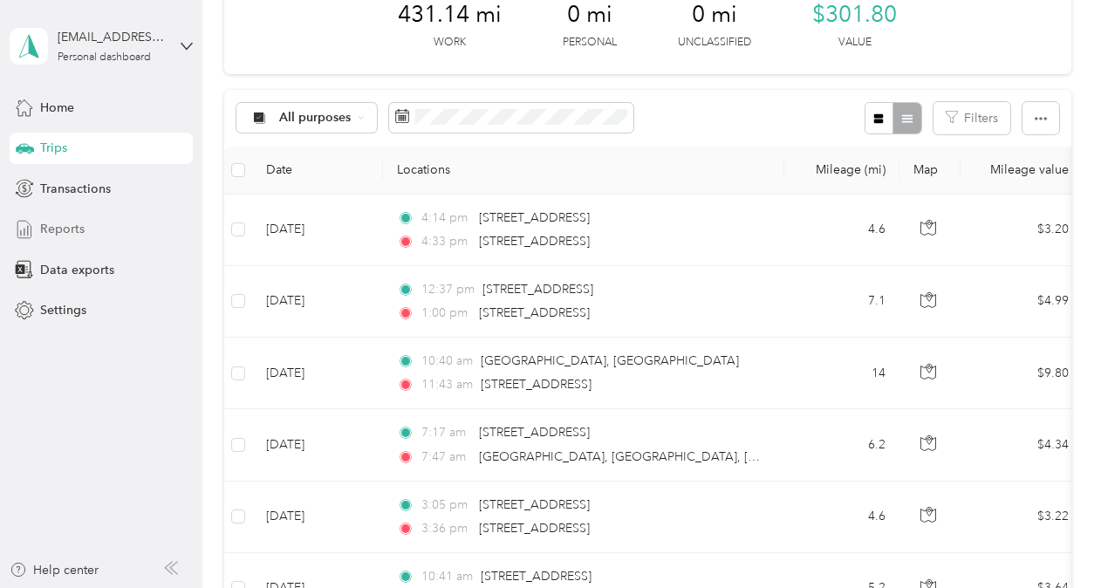
click at [51, 227] on span "Reports" at bounding box center [62, 229] width 44 height 18
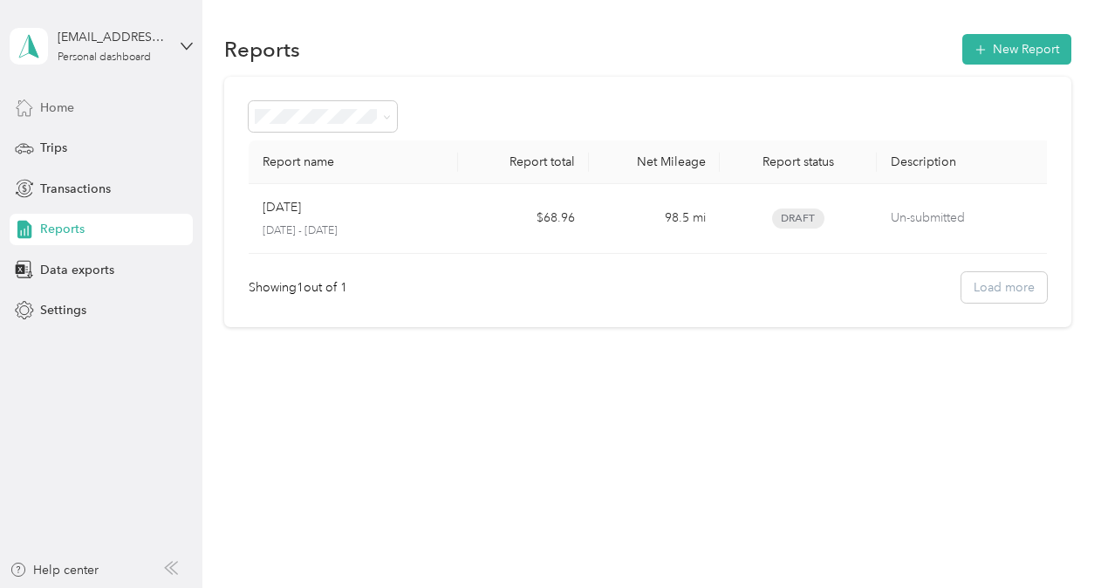
click at [62, 102] on span "Home" at bounding box center [57, 108] width 34 height 18
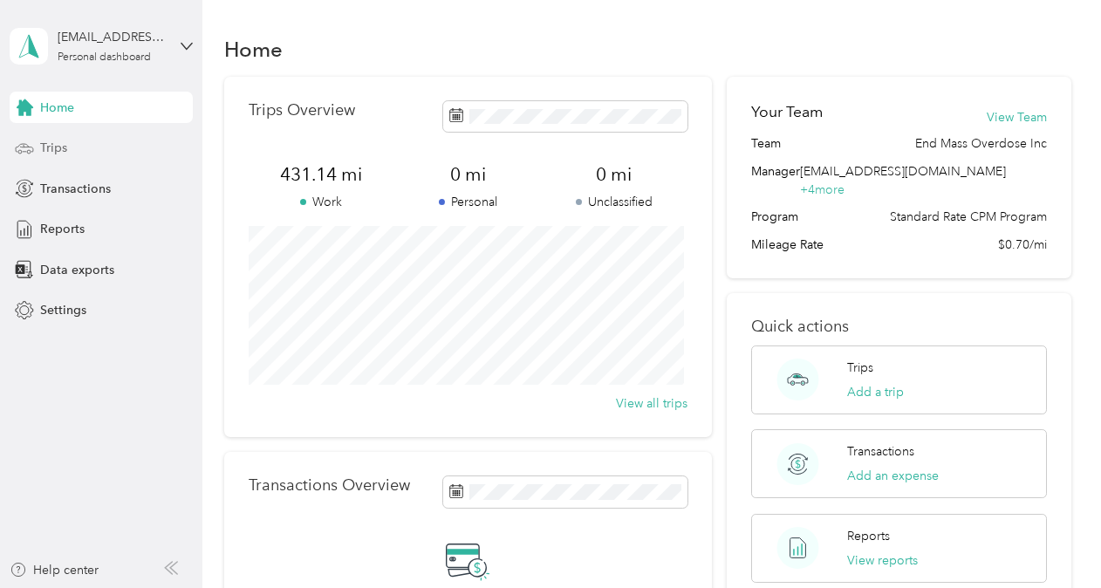
click at [84, 139] on div "Trips" at bounding box center [101, 148] width 183 height 31
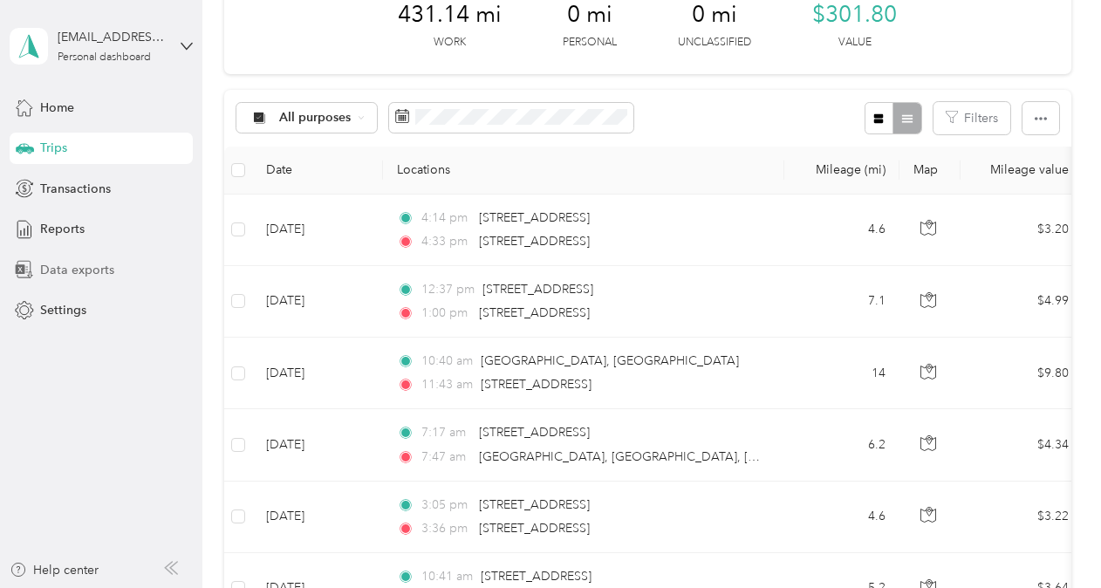
scroll to position [262, 0]
click at [735, 98] on div "All purposes Filters" at bounding box center [647, 118] width 847 height 57
click at [1035, 117] on icon "button" at bounding box center [1041, 119] width 12 height 12
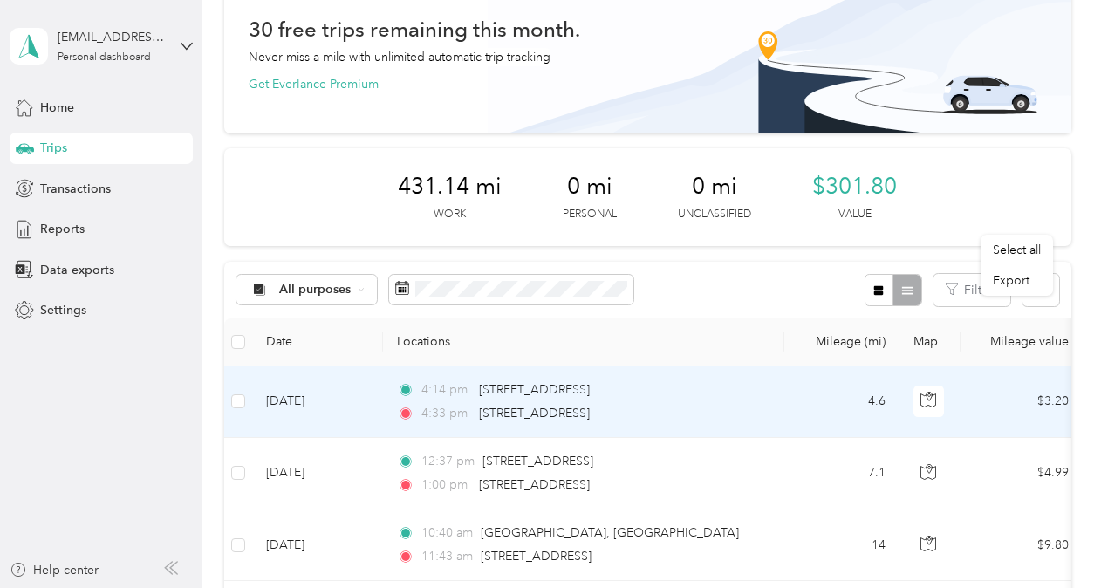
scroll to position [87, 0]
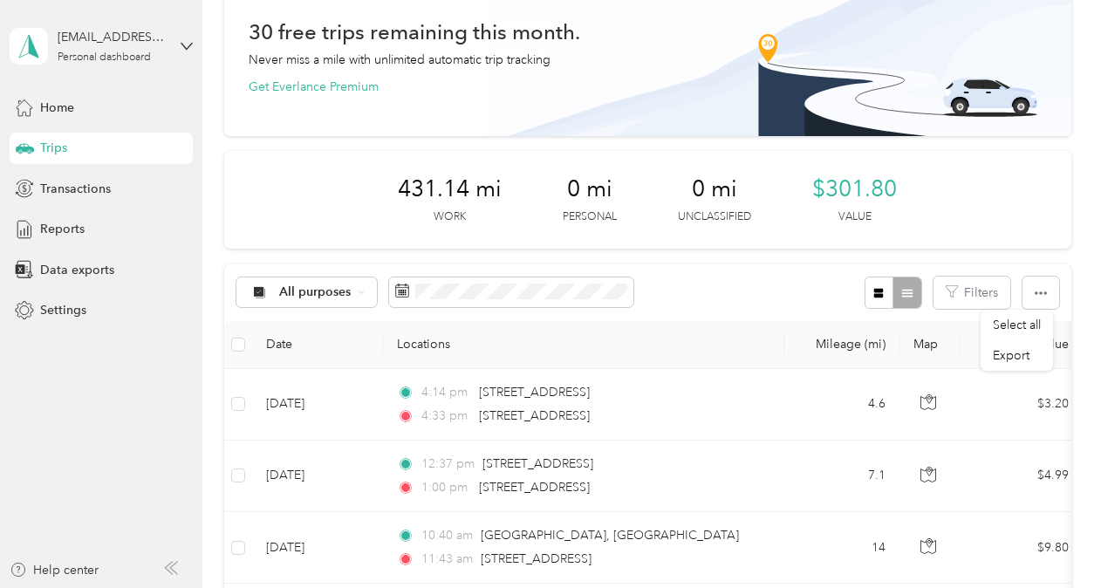
drag, startPoint x: 602, startPoint y: 101, endPoint x: 333, endPoint y: 204, distance: 287.8
click at [333, 204] on div "431.14 mi Work 0 mi Personal 0 mi Unclassified $301.80 Value" at bounding box center [647, 200] width 847 height 98
drag, startPoint x: 545, startPoint y: 104, endPoint x: 944, endPoint y: 163, distance: 403.1
click at [944, 163] on div "431.14 mi Work 0 mi Personal 0 mi Unclassified $301.80 Value" at bounding box center [647, 200] width 847 height 98
click at [79, 225] on span "Reports" at bounding box center [62, 229] width 44 height 18
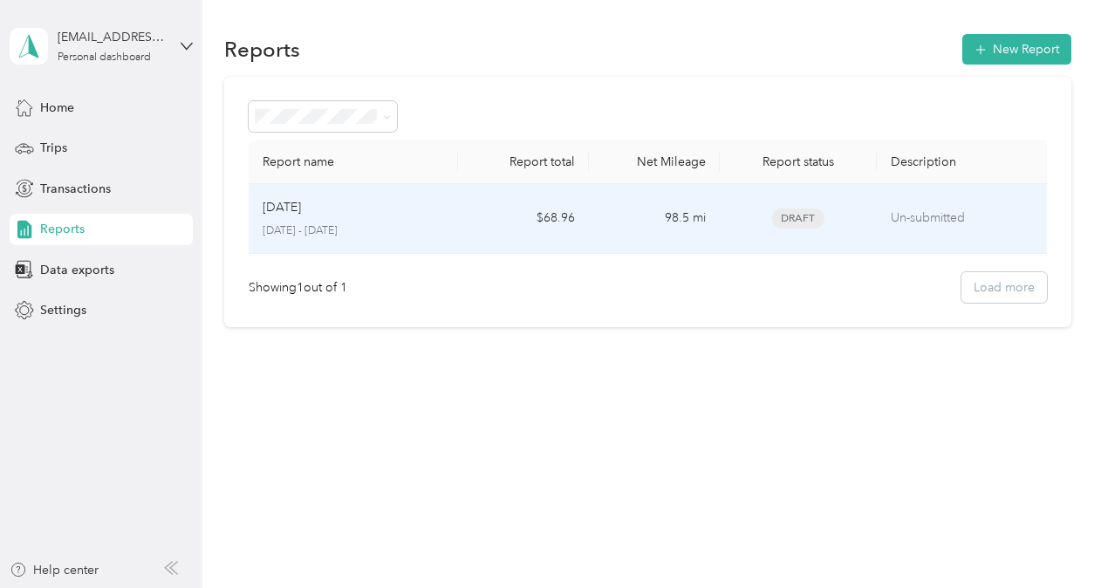
click at [281, 217] on div "Aug [DATE] - [DATE]" at bounding box center [353, 218] width 181 height 41
click at [928, 215] on p "Un-submitted" at bounding box center [966, 218] width 147 height 19
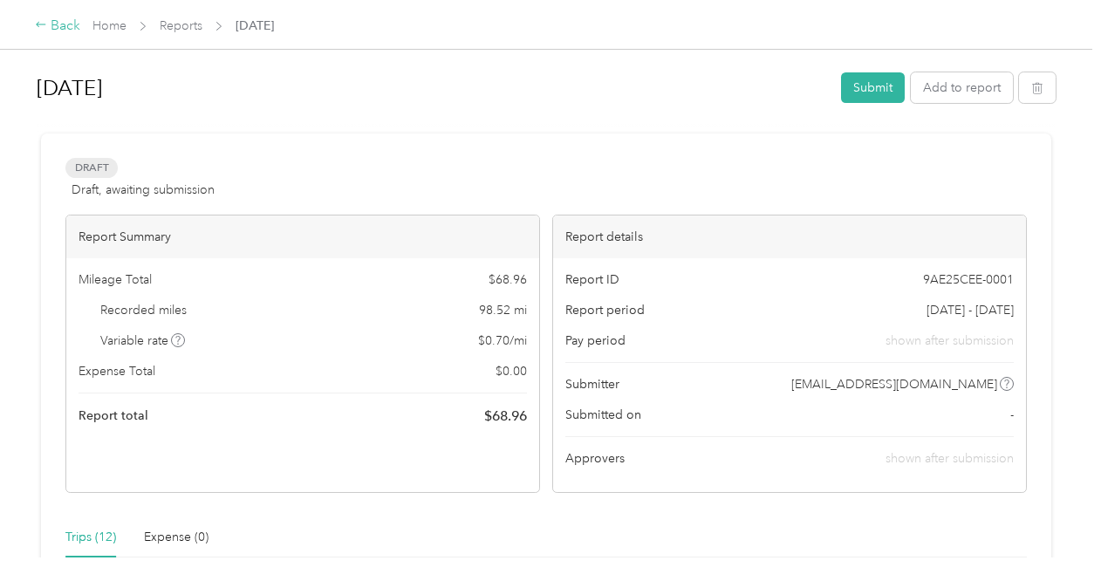
click at [56, 29] on div "Back" at bounding box center [57, 26] width 45 height 21
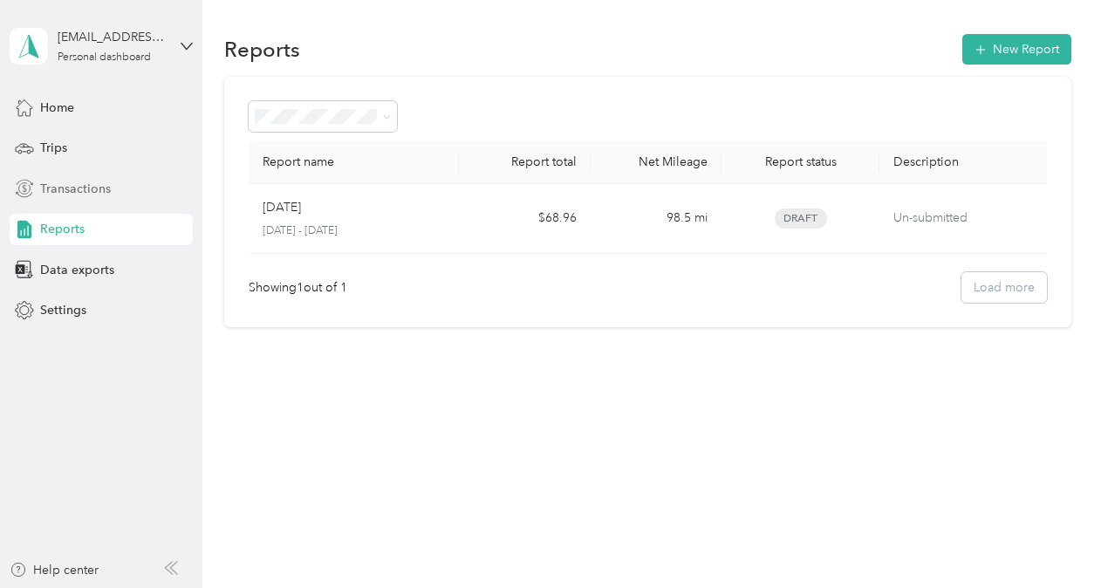
click at [86, 192] on span "Transactions" at bounding box center [75, 189] width 71 height 18
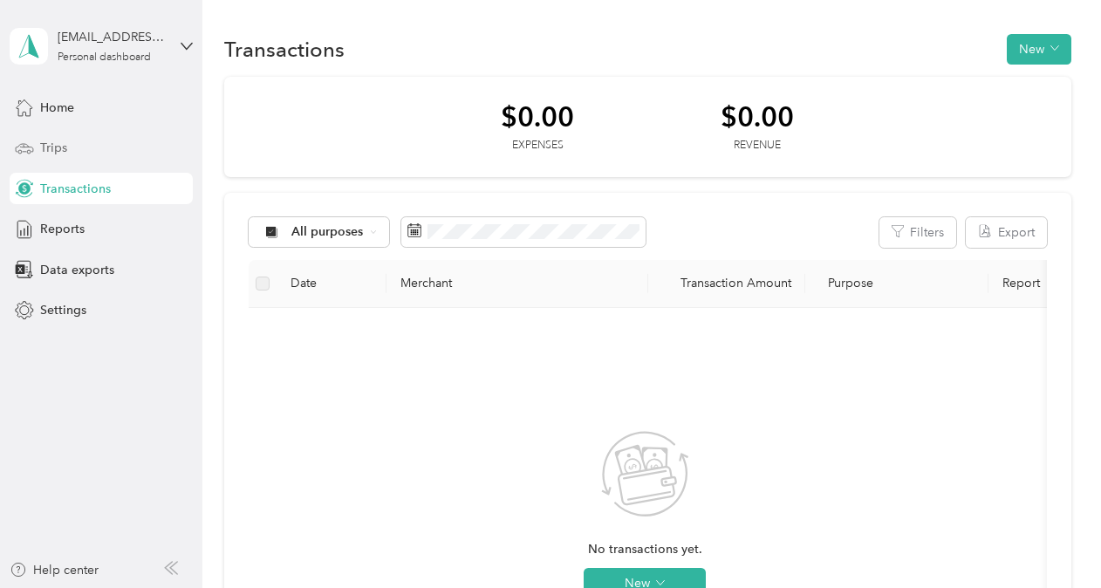
click at [66, 153] on div "Trips" at bounding box center [101, 148] width 183 height 31
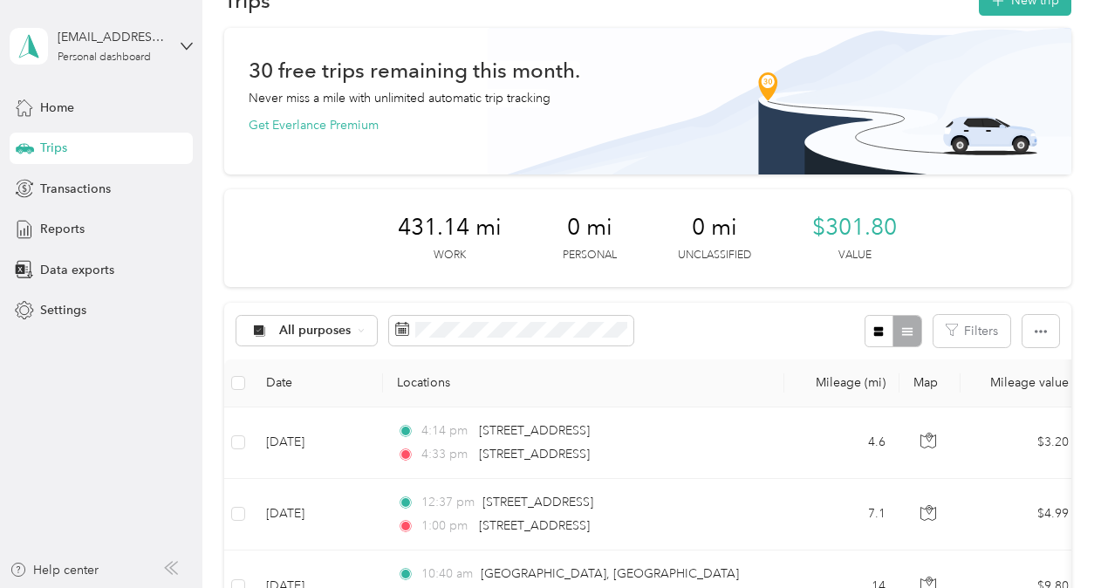
scroll to position [87, 0]
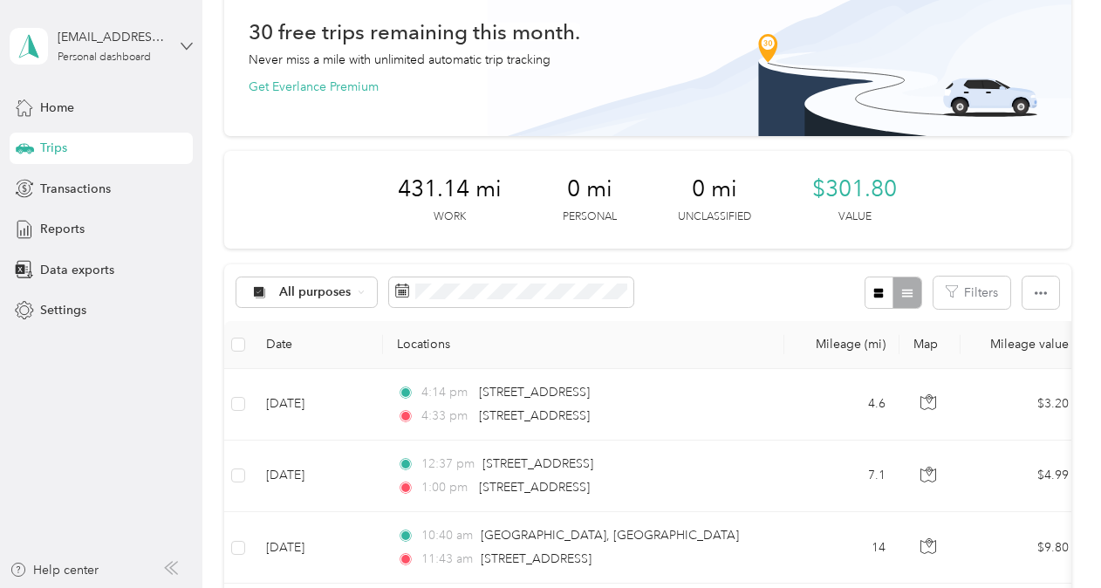
click at [188, 41] on icon at bounding box center [187, 46] width 12 height 12
click at [152, 322] on div "Settings" at bounding box center [101, 310] width 183 height 31
click at [169, 571] on icon at bounding box center [168, 568] width 7 height 12
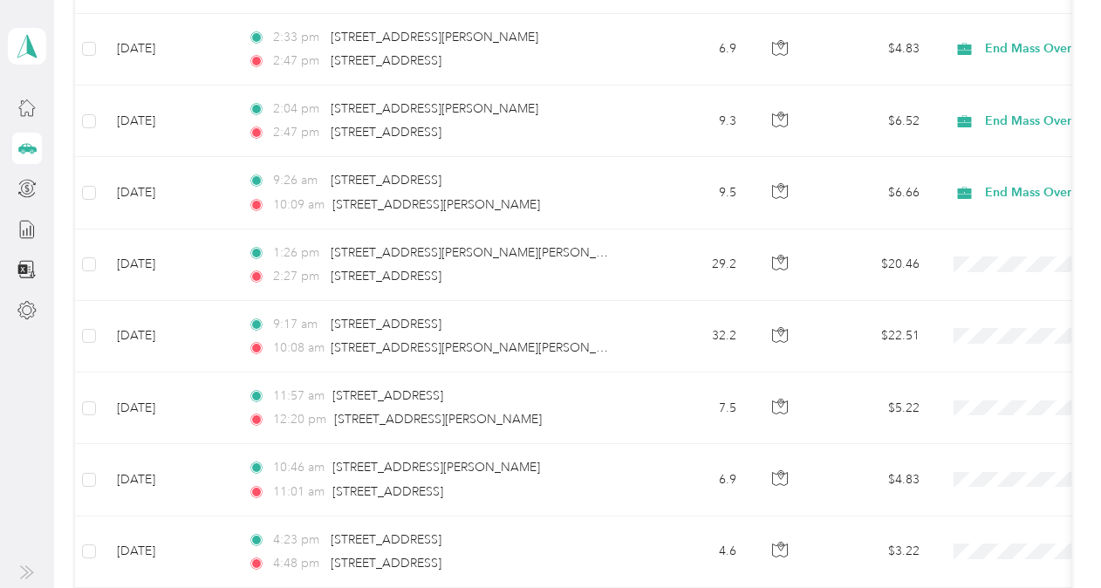
scroll to position [1070, 0]
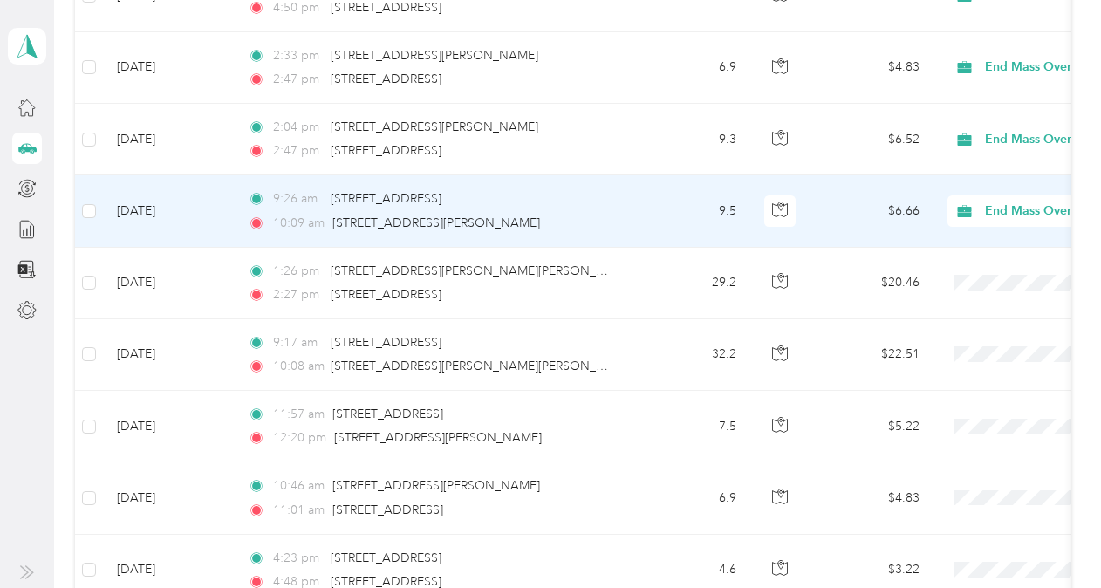
click at [1019, 209] on span "End Mass Overdose Inc" at bounding box center [1065, 211] width 160 height 19
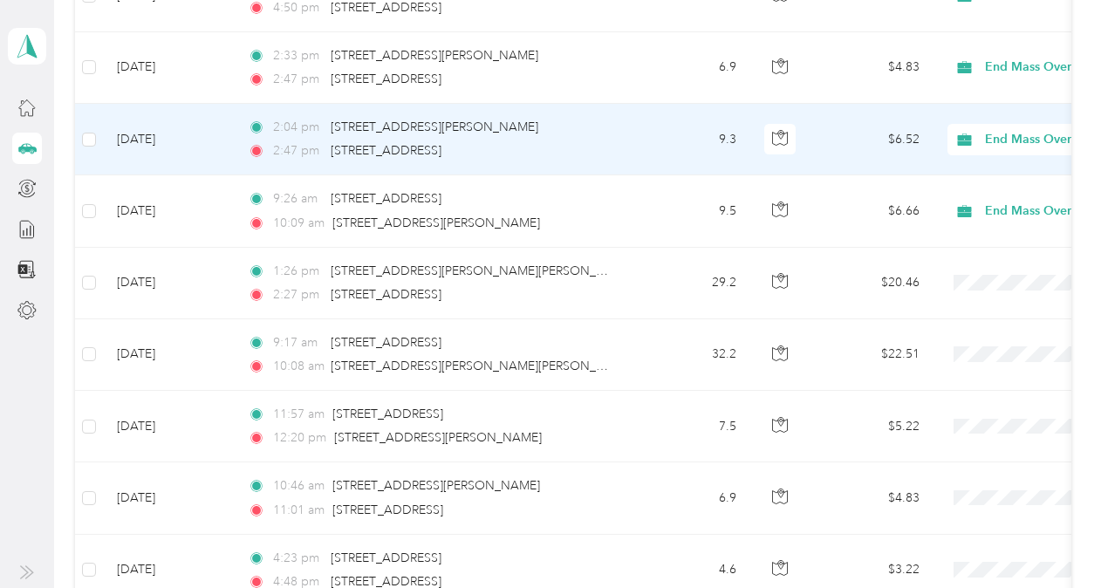
click at [1025, 130] on span "End Mass Overdose Inc" at bounding box center [1065, 139] width 160 height 19
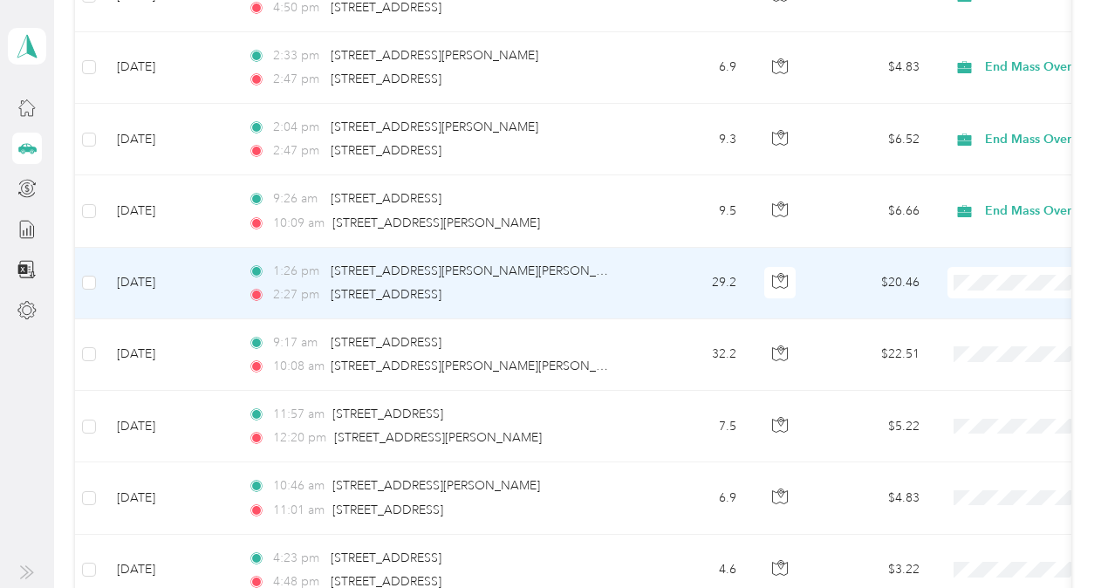
click at [982, 267] on span at bounding box center [1055, 282] width 216 height 31
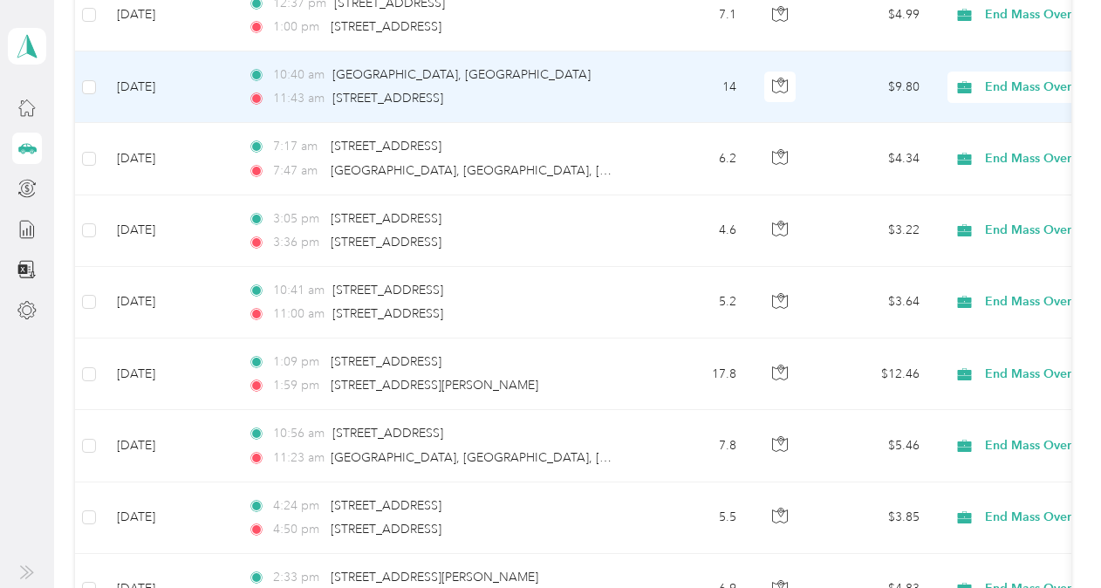
scroll to position [611, 0]
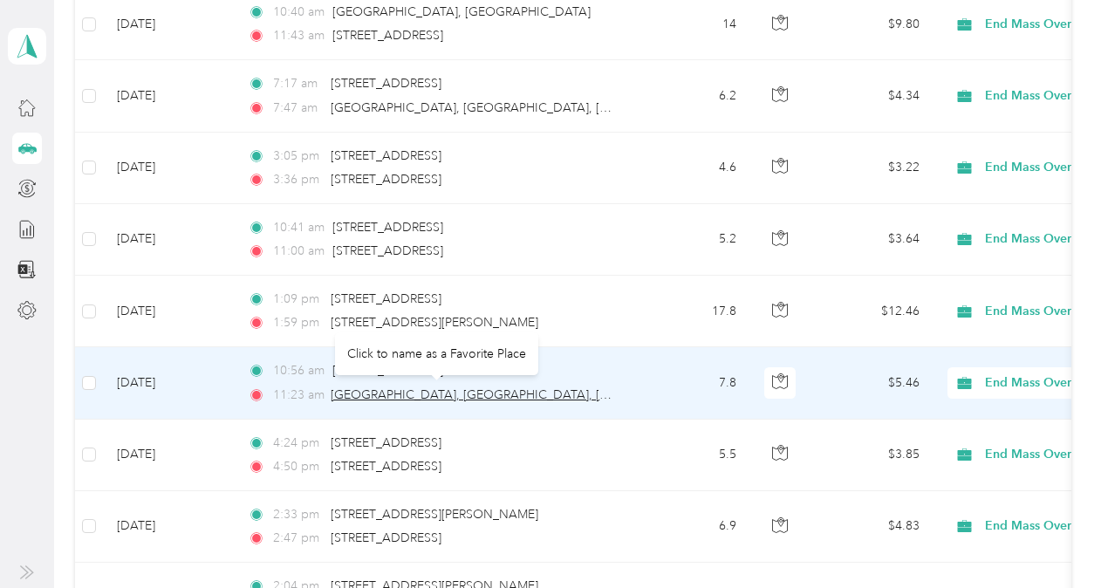
click at [368, 389] on span "[GEOGRAPHIC_DATA], [GEOGRAPHIC_DATA], [GEOGRAPHIC_DATA]" at bounding box center [526, 394] width 391 height 15
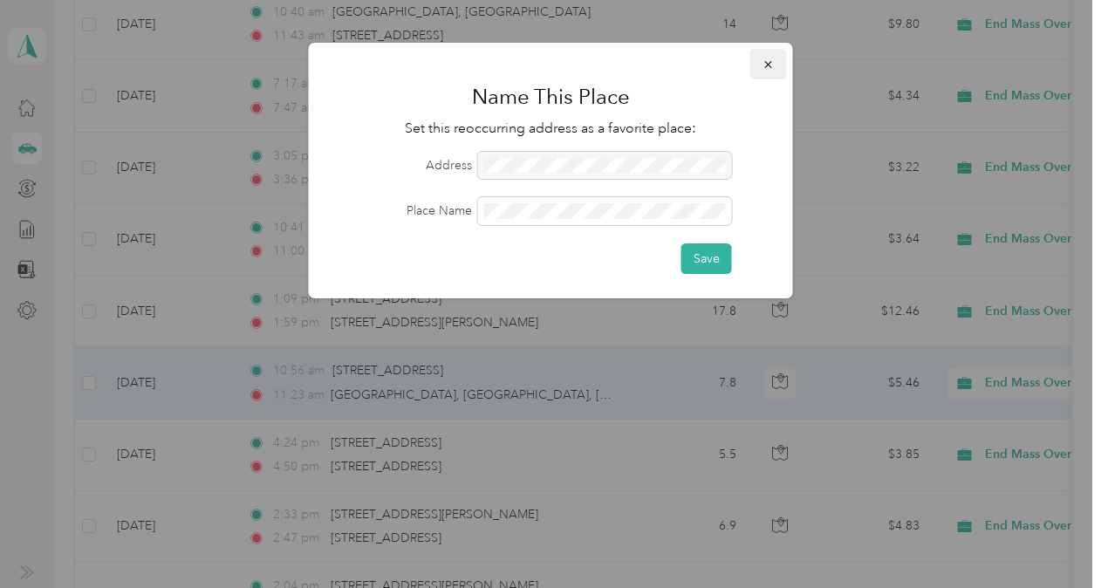
click at [778, 61] on button "button" at bounding box center [768, 64] width 37 height 31
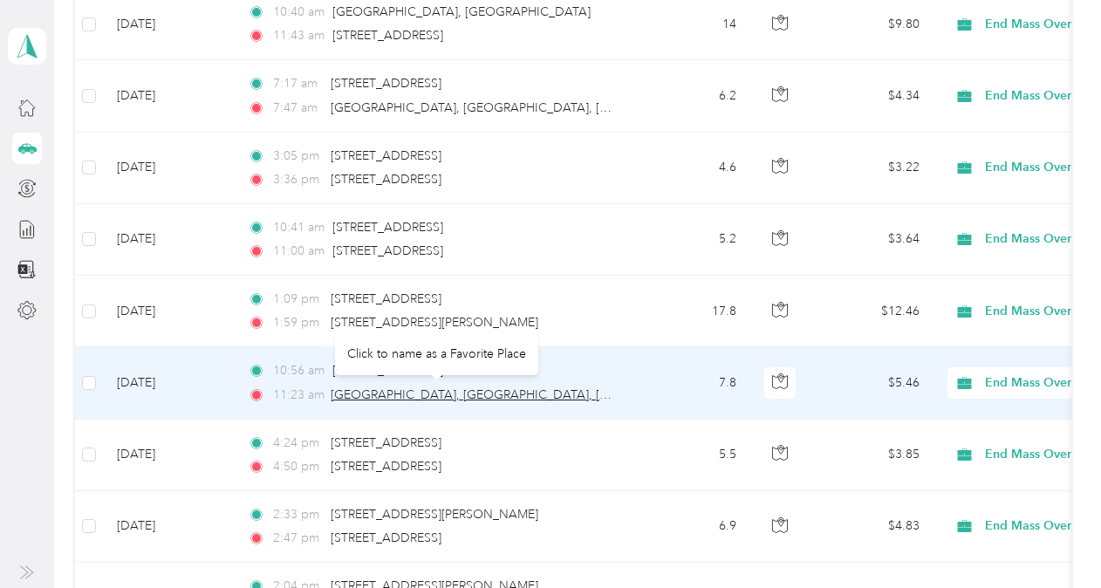
click at [516, 397] on span "[GEOGRAPHIC_DATA], [GEOGRAPHIC_DATA], [GEOGRAPHIC_DATA]" at bounding box center [526, 394] width 391 height 15
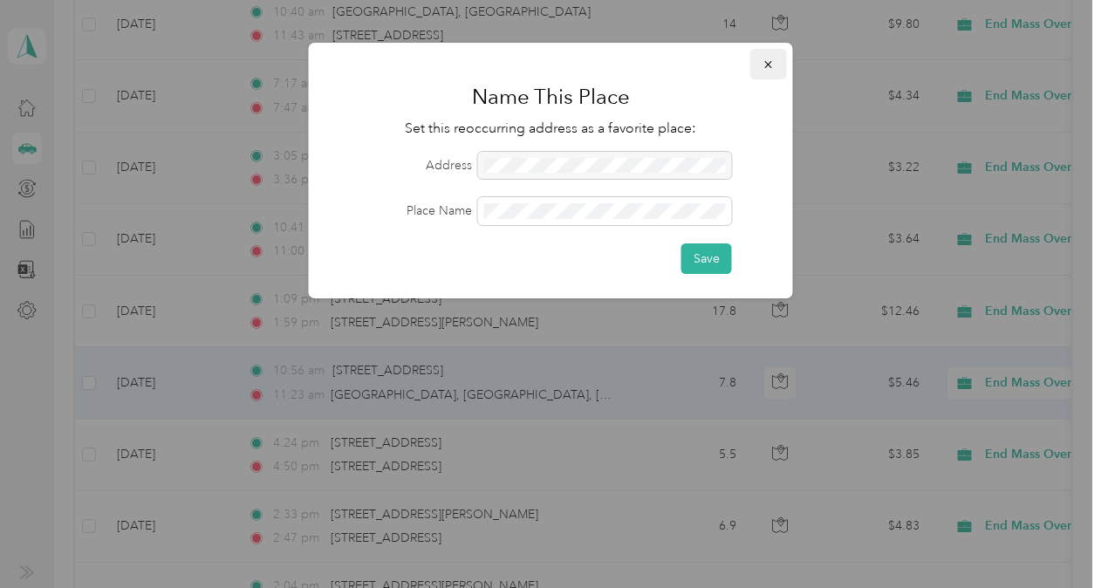
click at [769, 65] on icon "button" at bounding box center [769, 64] width 12 height 12
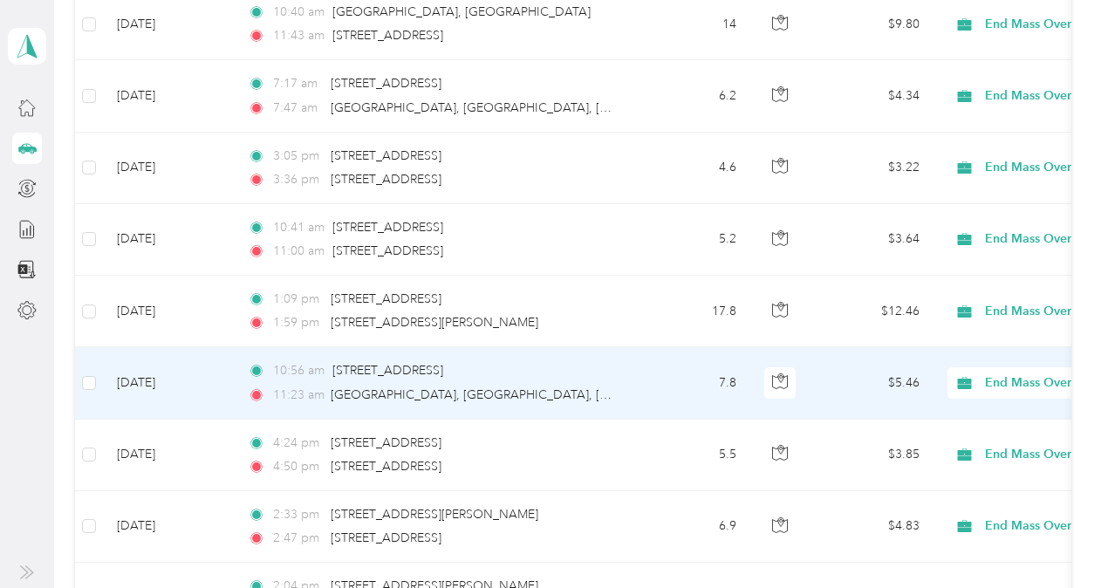
click at [310, 405] on td "10:56 am [STREET_ADDRESS] 11:23 [GEOGRAPHIC_DATA], [GEOGRAPHIC_DATA], [GEOGRAPH…" at bounding box center [434, 383] width 401 height 72
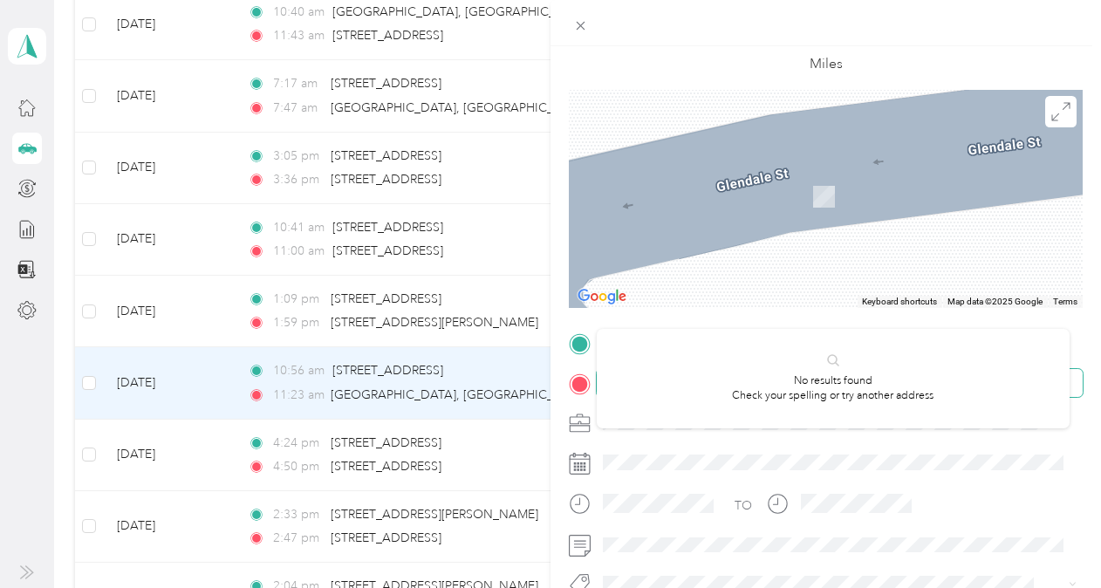
scroll to position [327, 0]
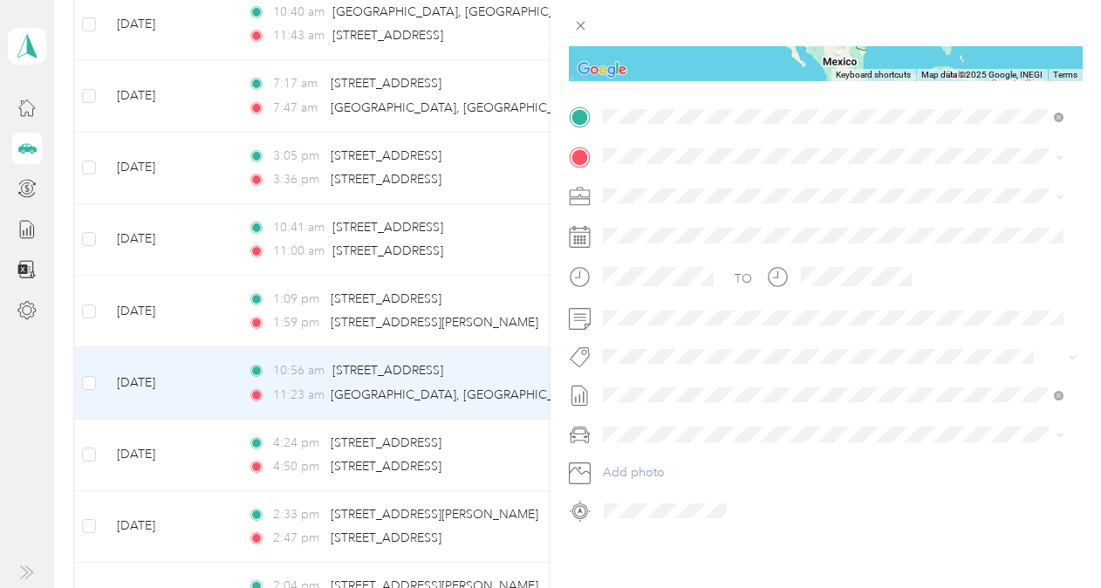
click at [726, 163] on span "[STREET_ADDRESS][US_STATE]" at bounding box center [723, 166] width 174 height 16
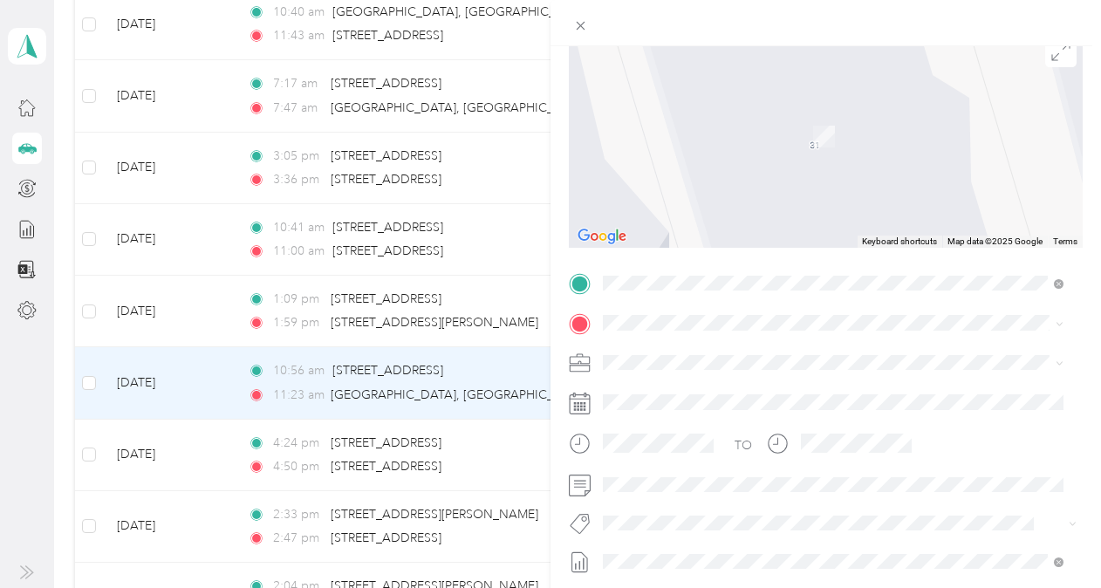
scroll to position [0, 0]
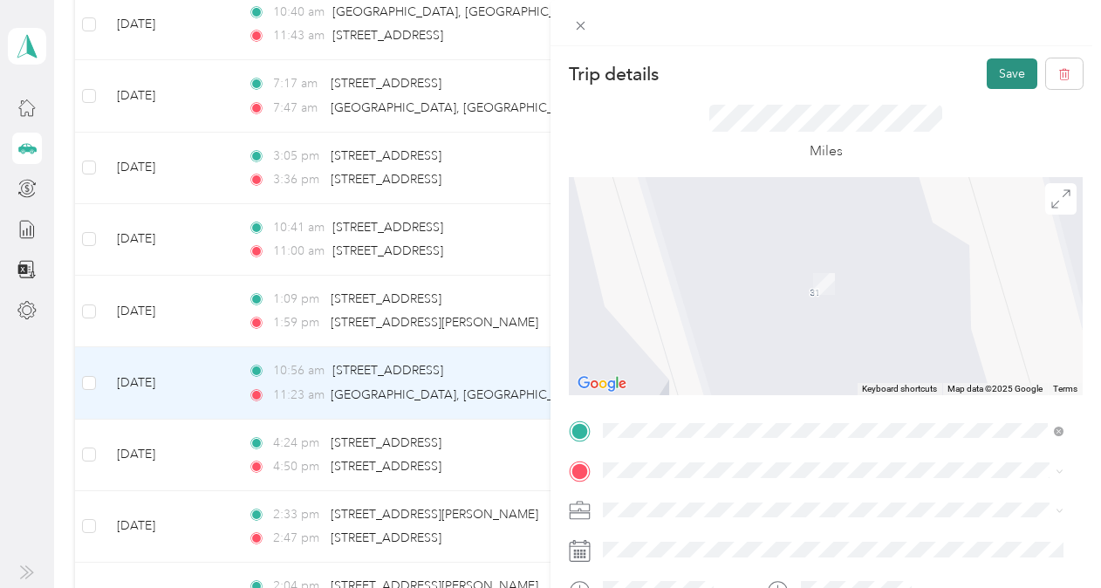
click at [988, 77] on button "Save" at bounding box center [1012, 73] width 51 height 31
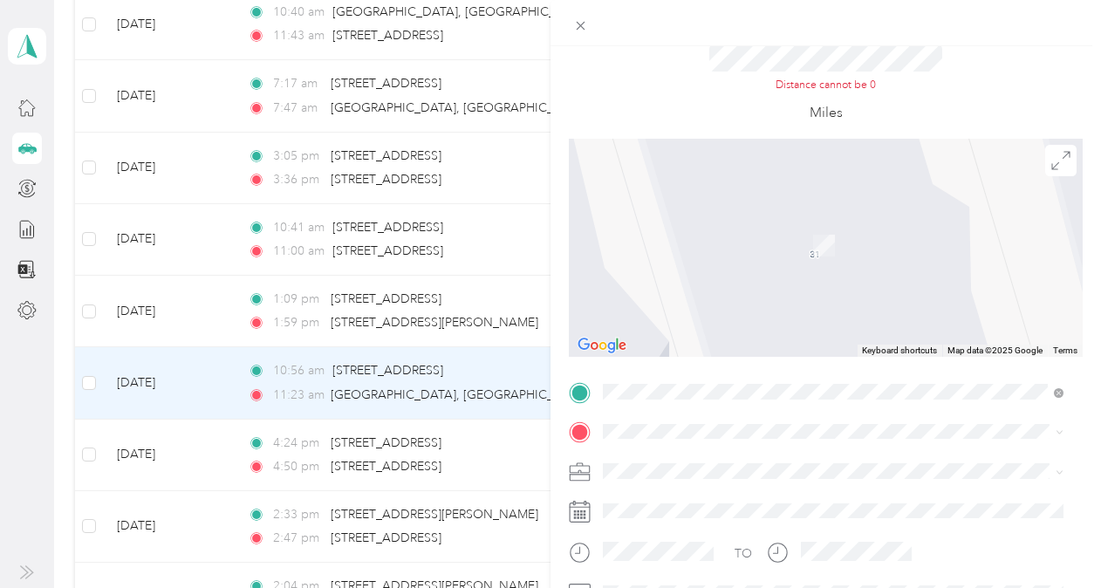
scroll to position [87, 0]
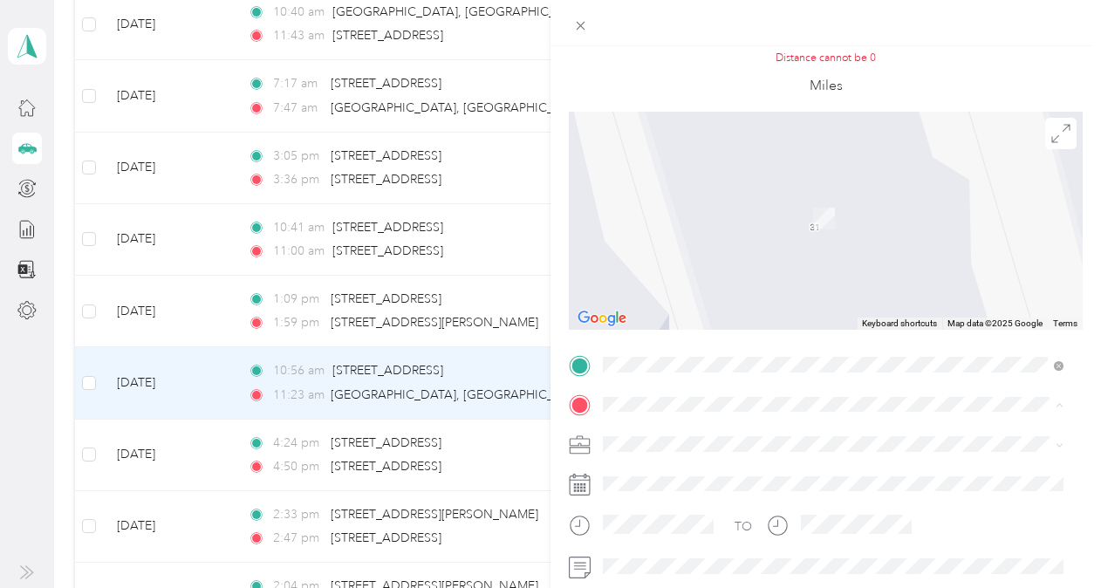
click at [696, 200] on span "[STREET_ADDRESS][US_STATE]" at bounding box center [723, 192] width 174 height 16
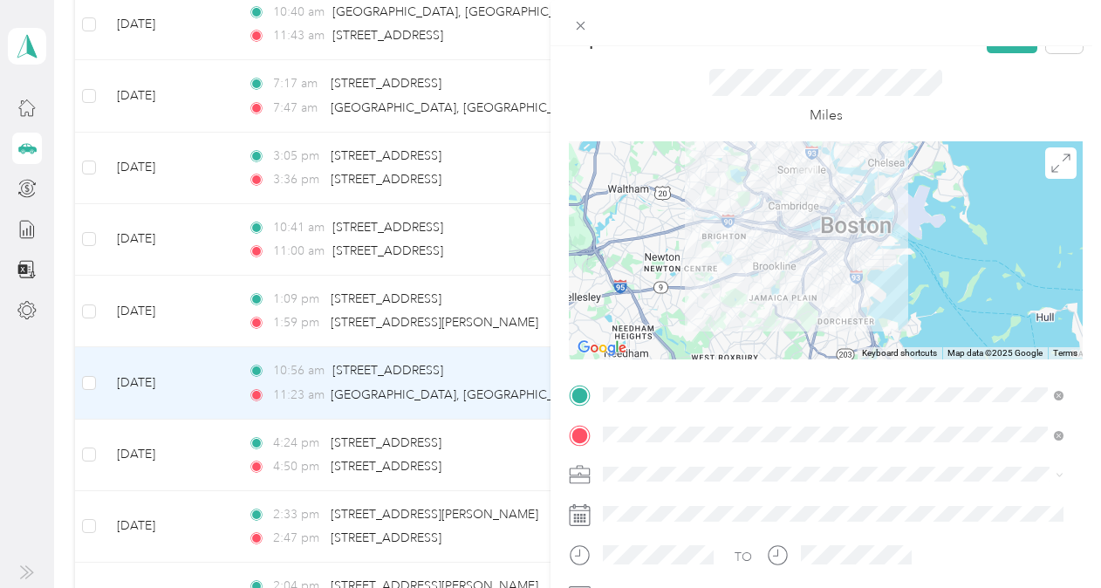
scroll to position [0, 0]
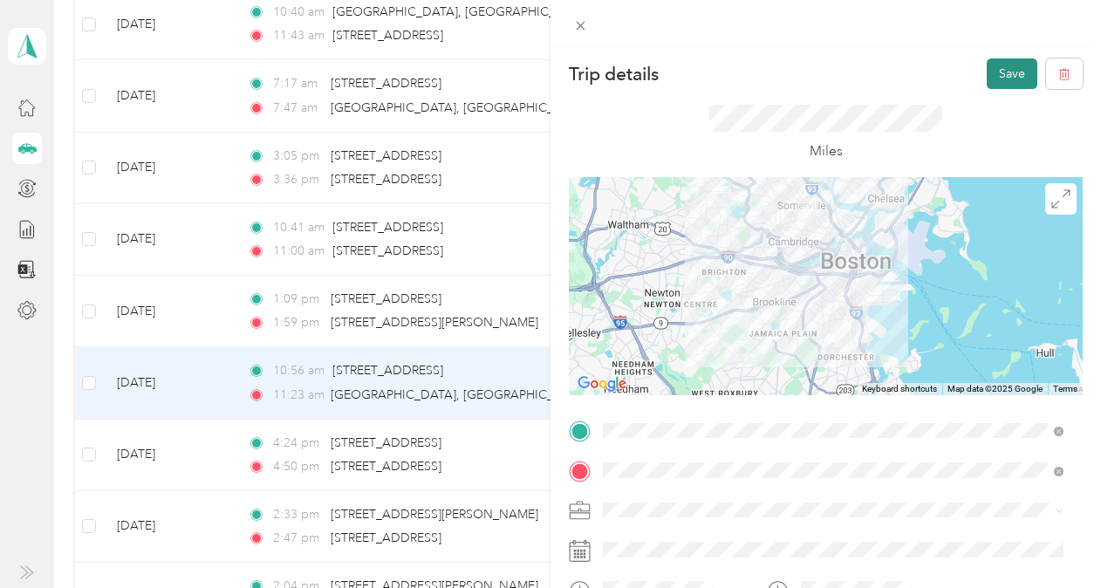
click at [1005, 65] on button "Save" at bounding box center [1012, 73] width 51 height 31
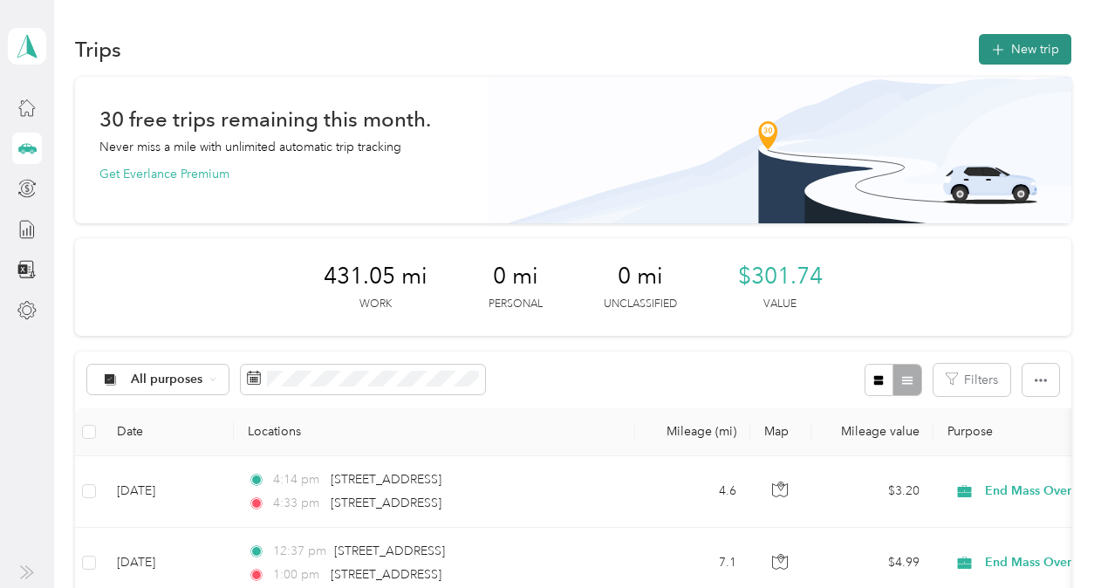
click at [1033, 39] on button "New trip" at bounding box center [1025, 49] width 92 height 31
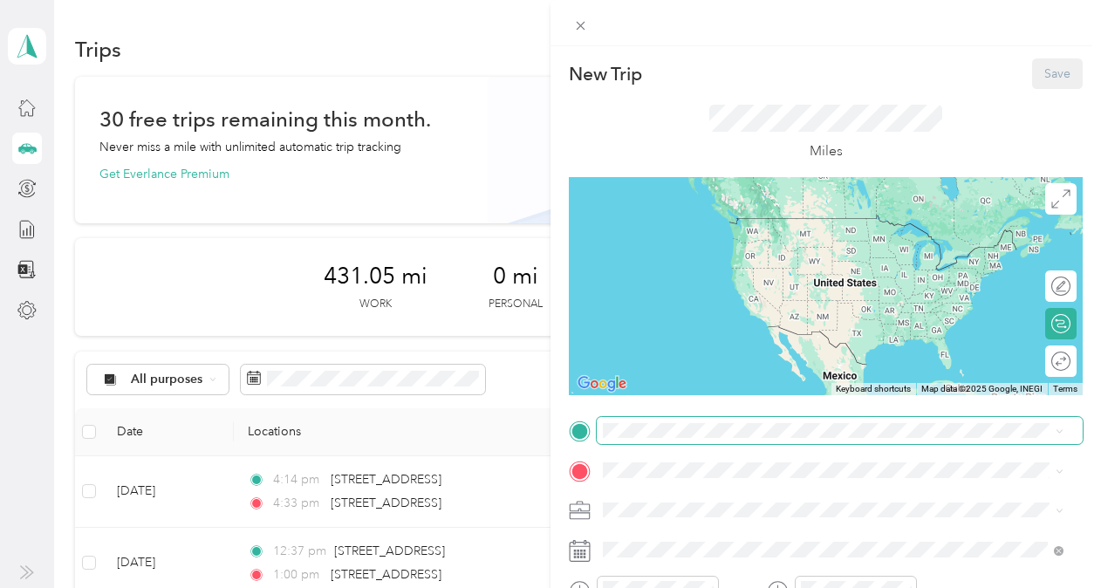
click at [668, 422] on span at bounding box center [840, 431] width 486 height 28
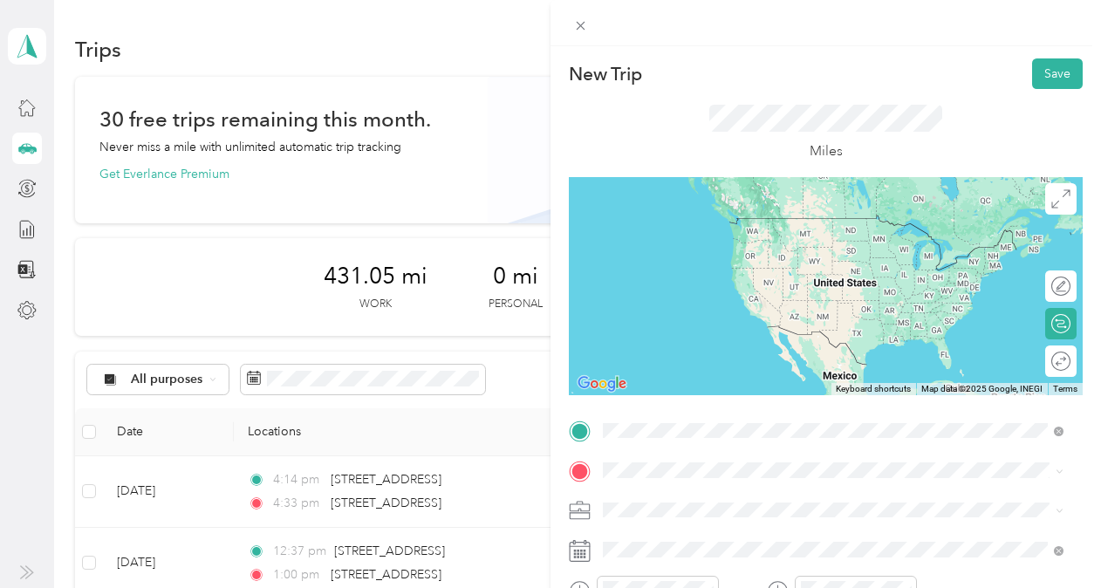
click at [803, 297] on span "[STREET_ADDRESS][US_STATE]" at bounding box center [723, 290] width 174 height 16
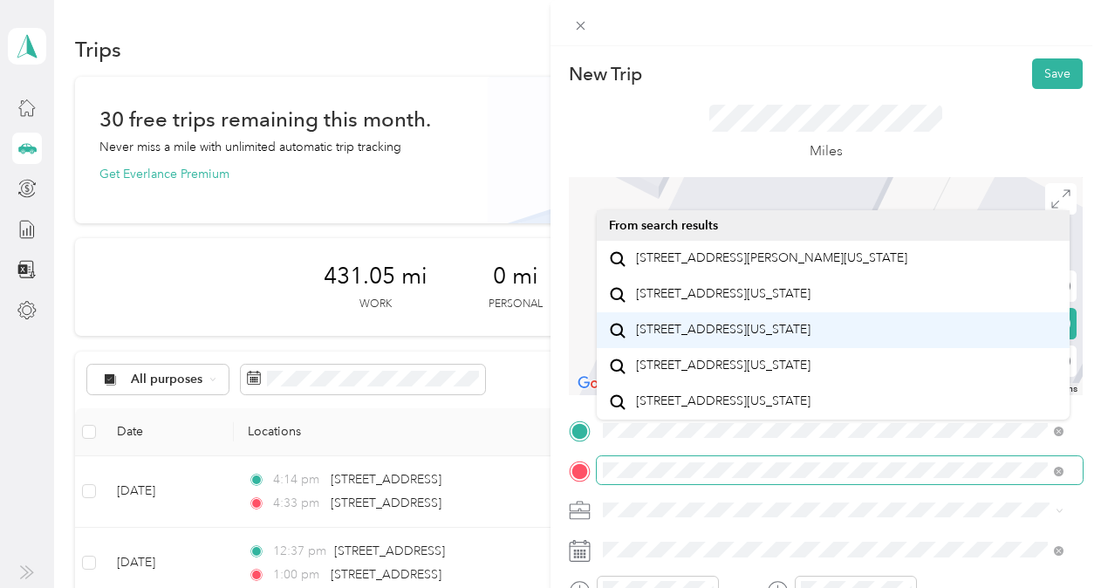
scroll to position [30, 0]
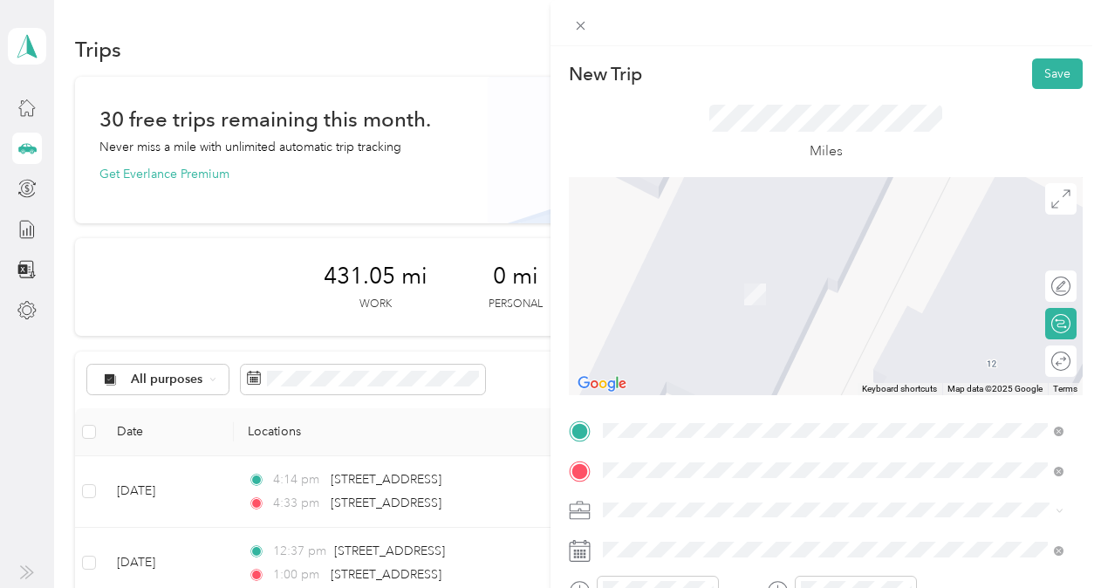
click at [755, 270] on div "[STREET_ADDRESS][US_STATE]" at bounding box center [833, 259] width 448 height 24
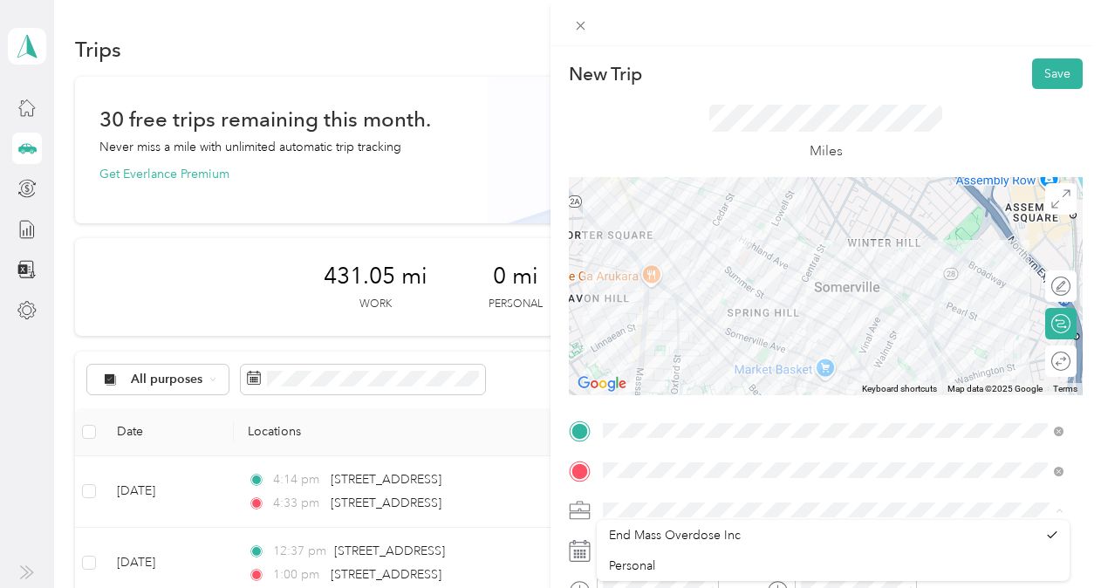
scroll to position [87, 0]
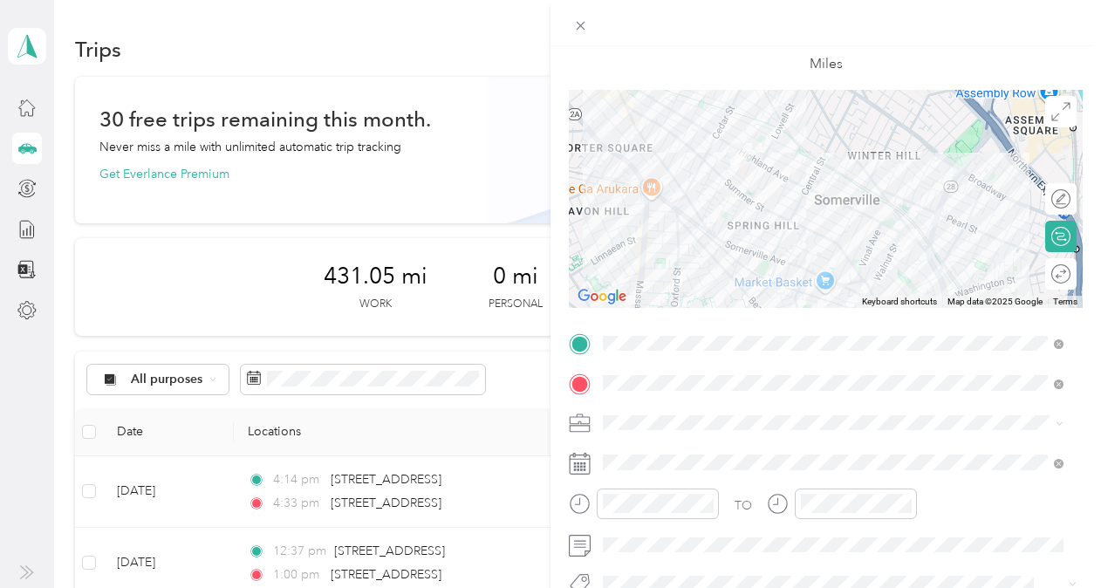
click at [824, 450] on div "End Mass Overdose Inc" at bounding box center [822, 453] width 427 height 18
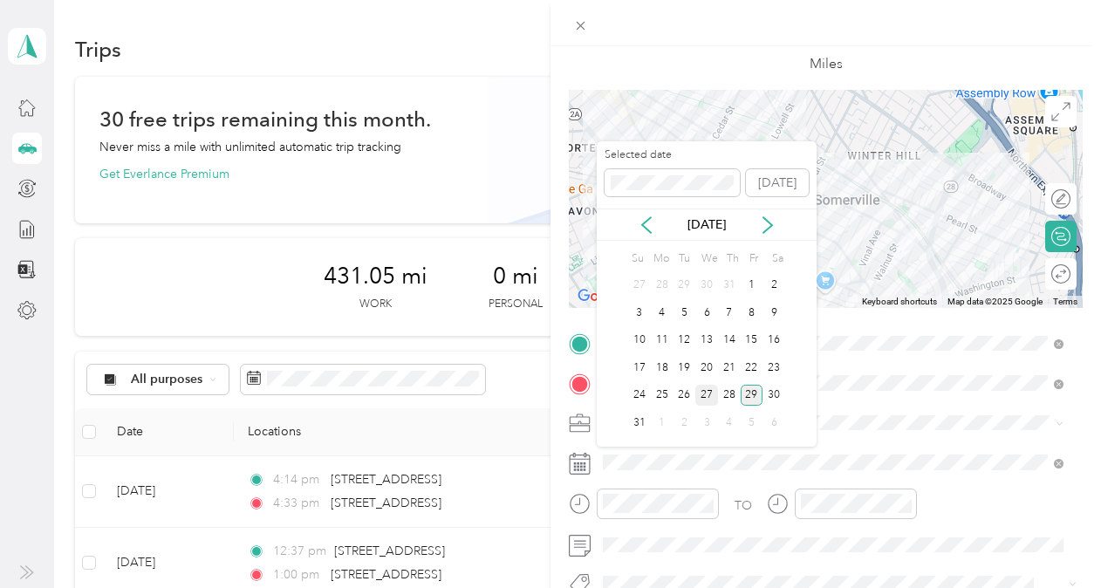
click at [712, 400] on div "27" at bounding box center [706, 396] width 23 height 22
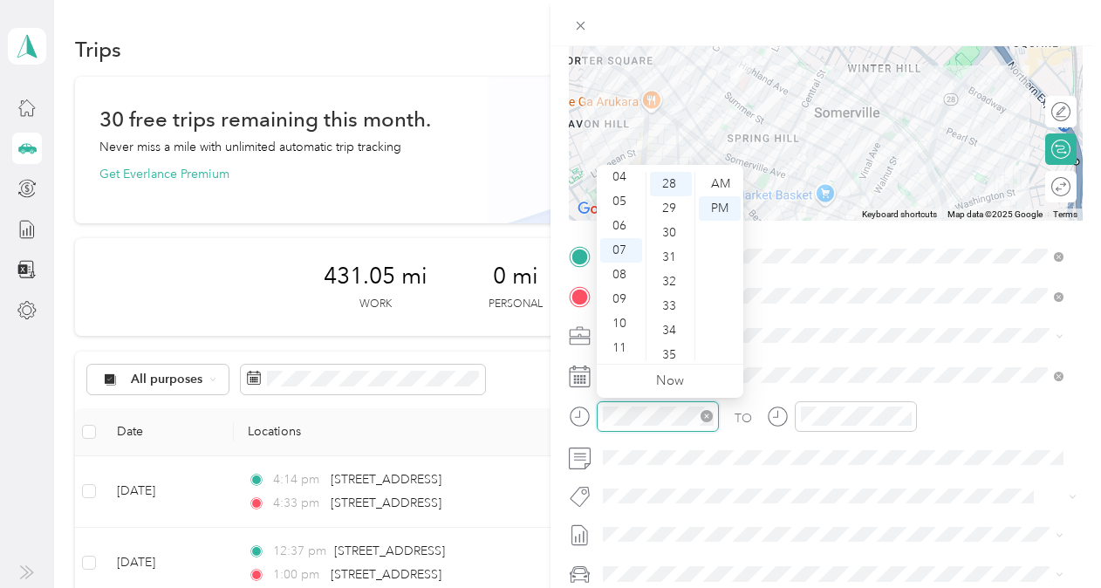
scroll to position [684, 0]
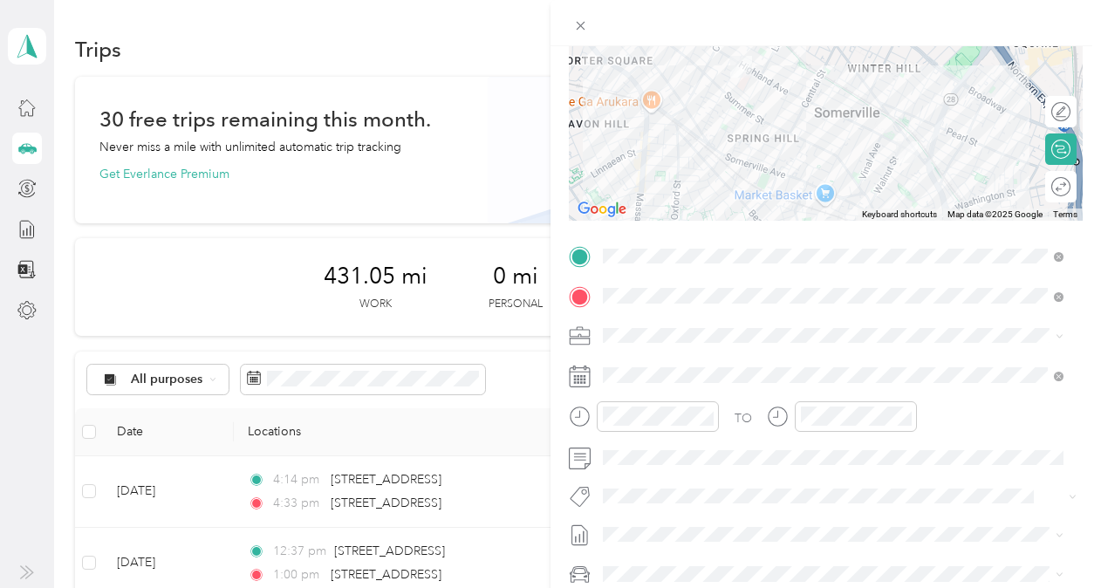
click at [450, 431] on div "New Trip Save This trip cannot be edited because it is either under review, app…" at bounding box center [550, 294] width 1101 height 588
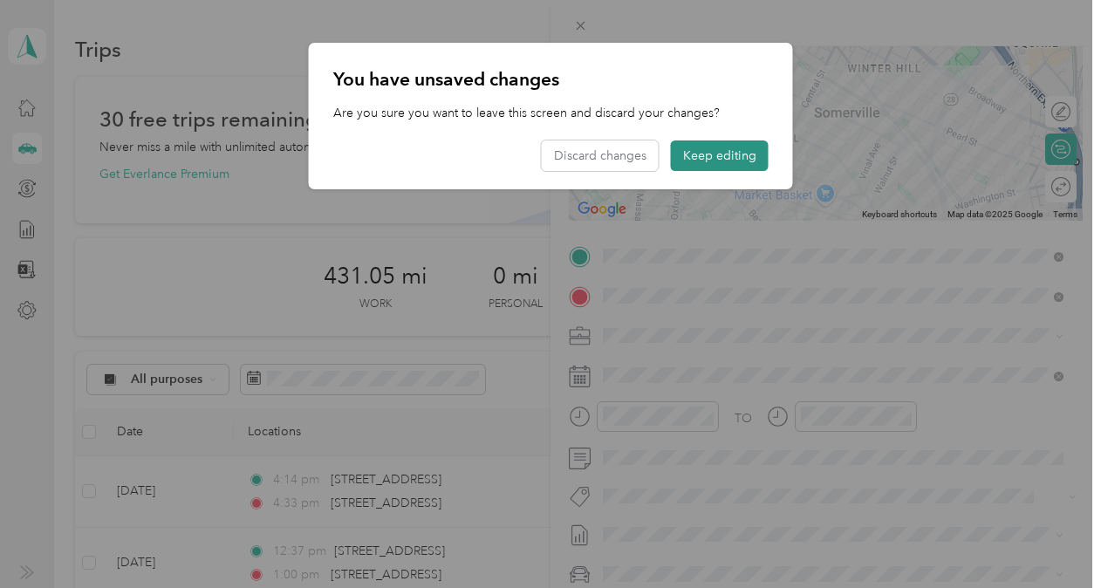
click at [691, 161] on button "Keep editing" at bounding box center [720, 155] width 98 height 31
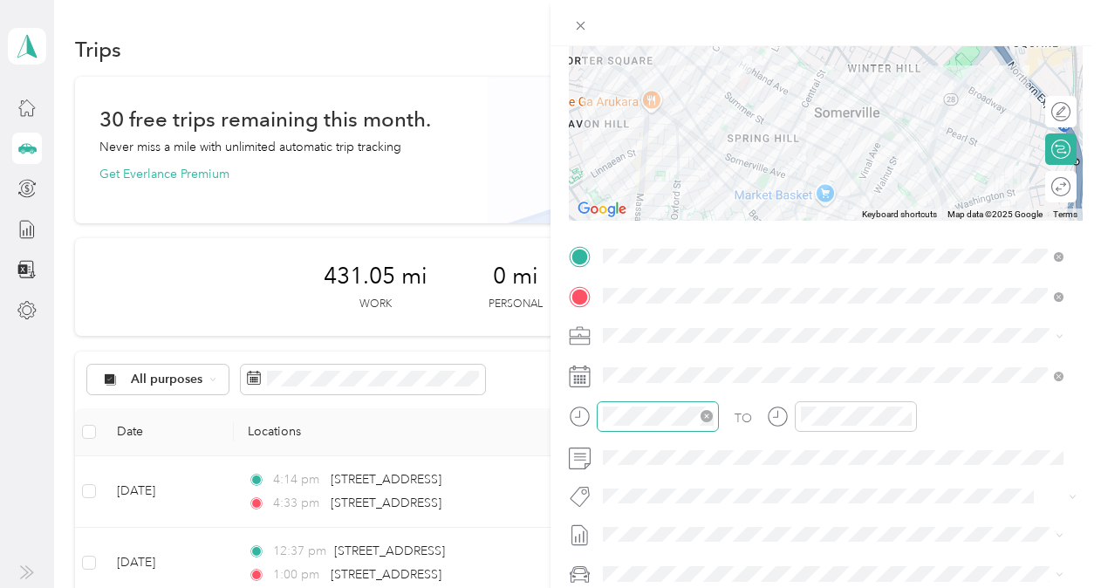
click at [601, 410] on div at bounding box center [658, 416] width 122 height 31
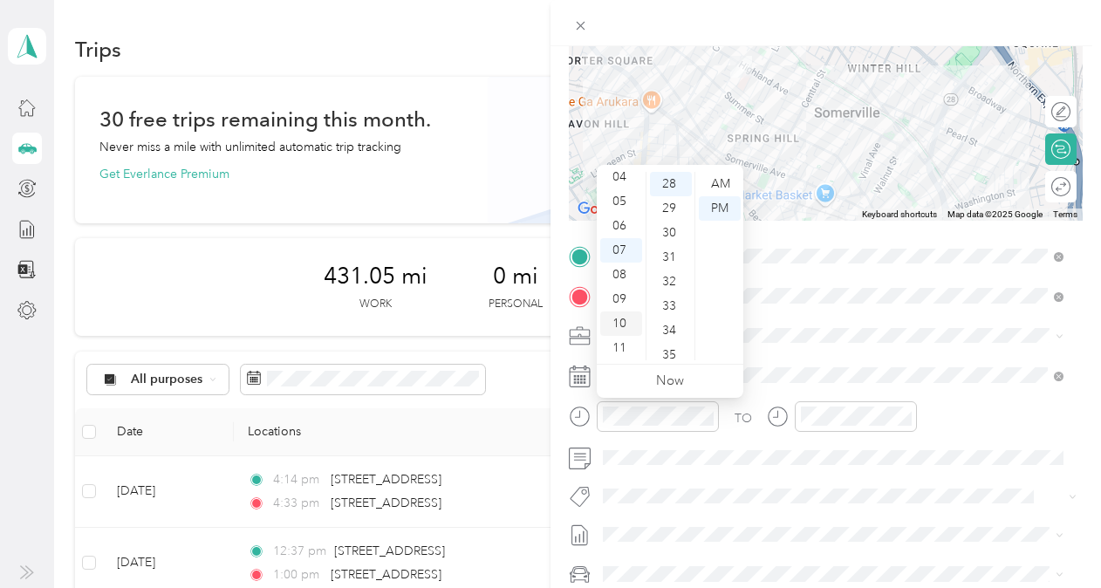
click at [626, 311] on div "09" at bounding box center [621, 299] width 42 height 24
click at [621, 319] on div "10" at bounding box center [621, 323] width 42 height 24
click at [718, 187] on div "AM" at bounding box center [720, 184] width 42 height 24
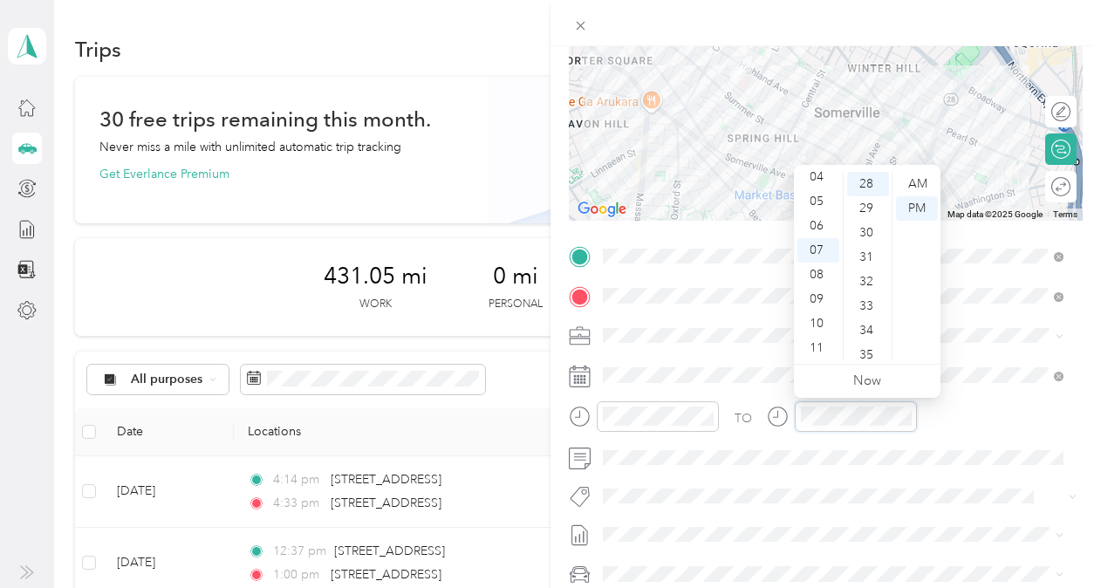
click at [776, 410] on div at bounding box center [842, 416] width 150 height 31
click at [818, 184] on div "12" at bounding box center [818, 184] width 42 height 24
click at [867, 233] on div "30" at bounding box center [868, 233] width 42 height 24
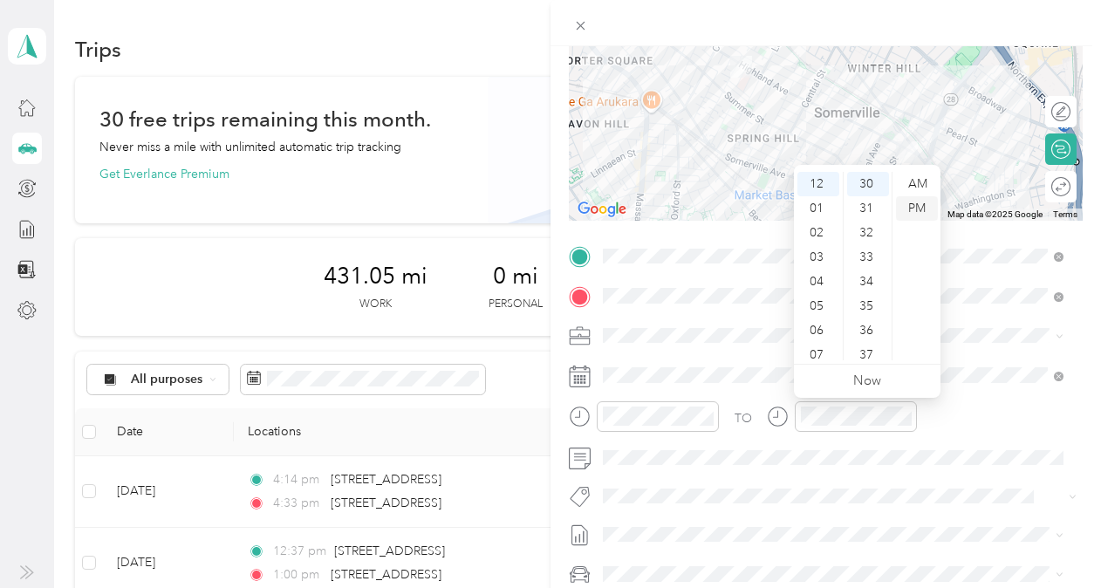
click at [920, 209] on div "PM" at bounding box center [917, 208] width 42 height 24
drag, startPoint x: 820, startPoint y: 479, endPoint x: 722, endPoint y: 441, distance: 105.0
click at [820, 478] on div "TO Add photo" at bounding box center [826, 453] width 514 height 421
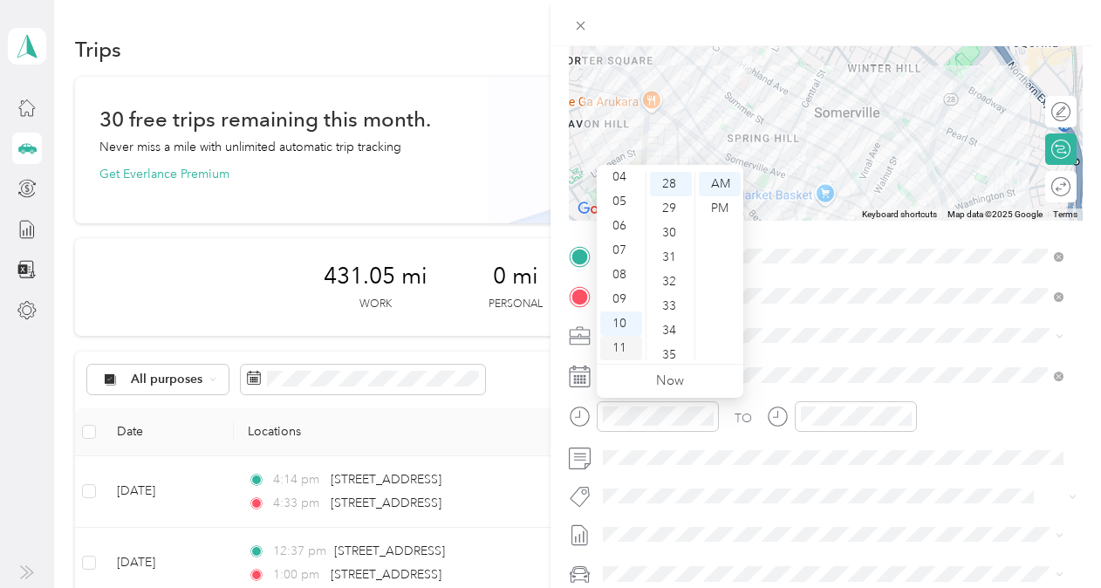
click at [633, 347] on div "11" at bounding box center [621, 348] width 42 height 24
click at [907, 480] on div "TO Add photo" at bounding box center [826, 453] width 514 height 421
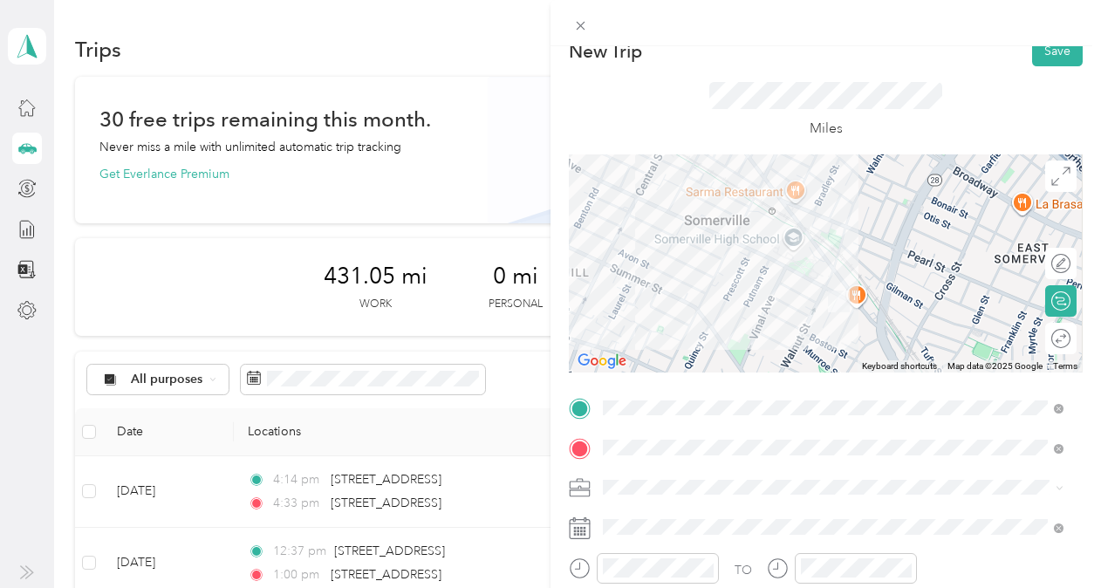
scroll to position [0, 0]
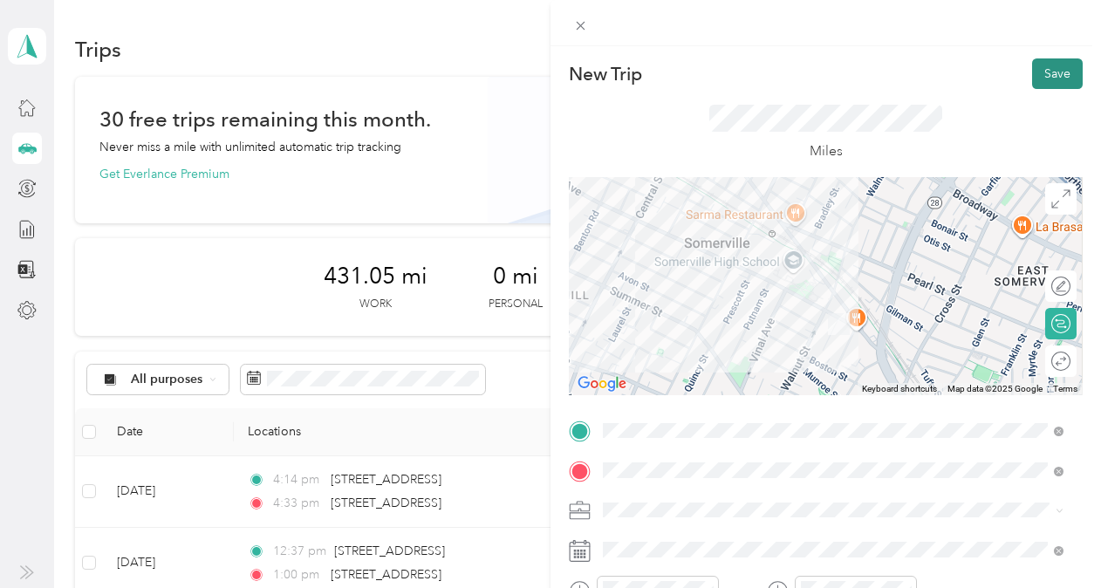
click at [1054, 72] on button "Save" at bounding box center [1057, 73] width 51 height 31
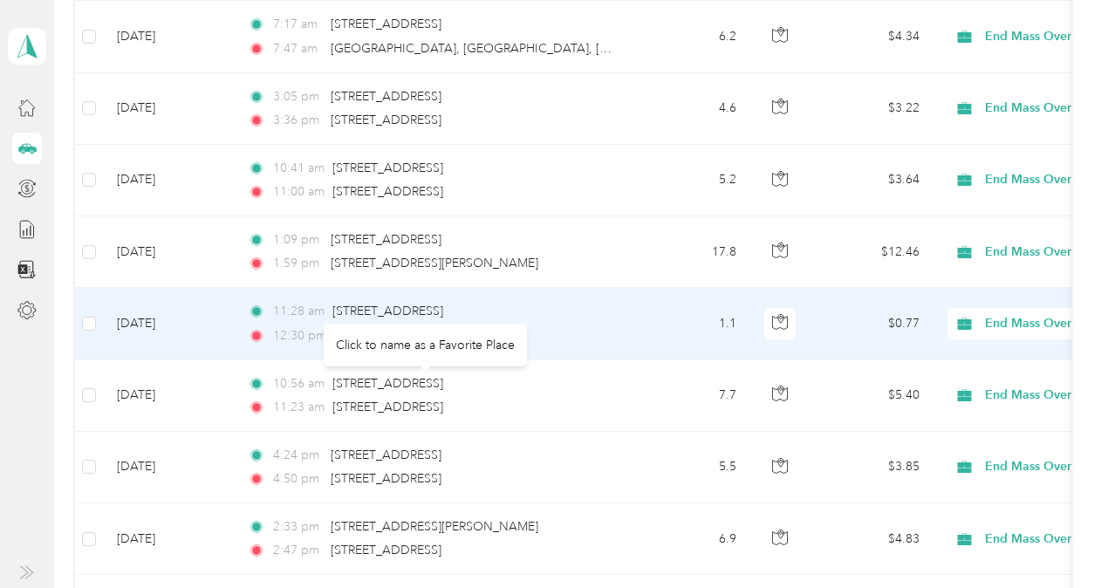
scroll to position [698, 0]
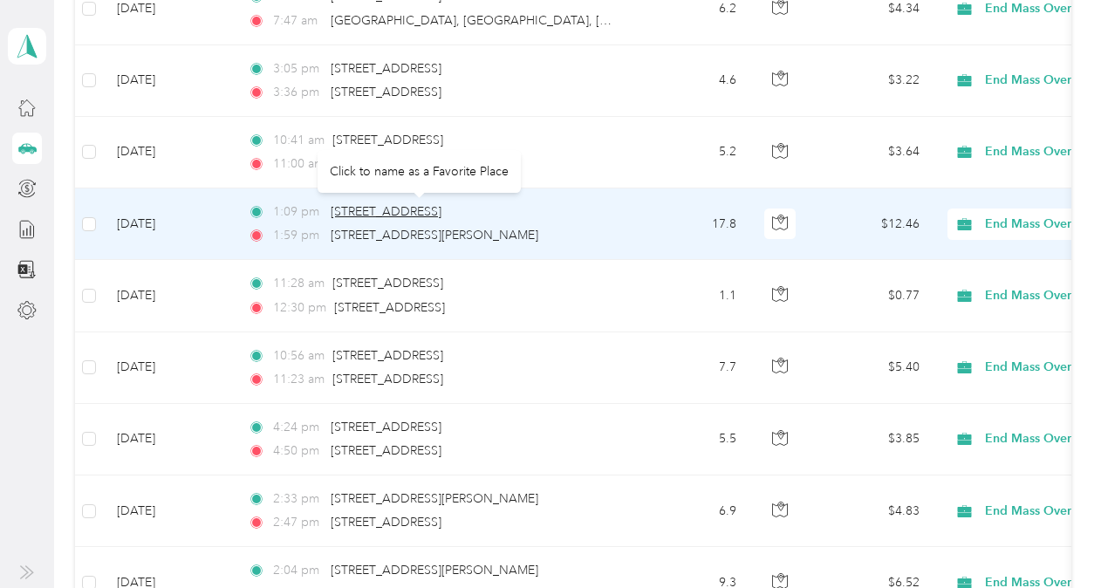
click at [436, 204] on span "[STREET_ADDRESS]" at bounding box center [386, 211] width 111 height 15
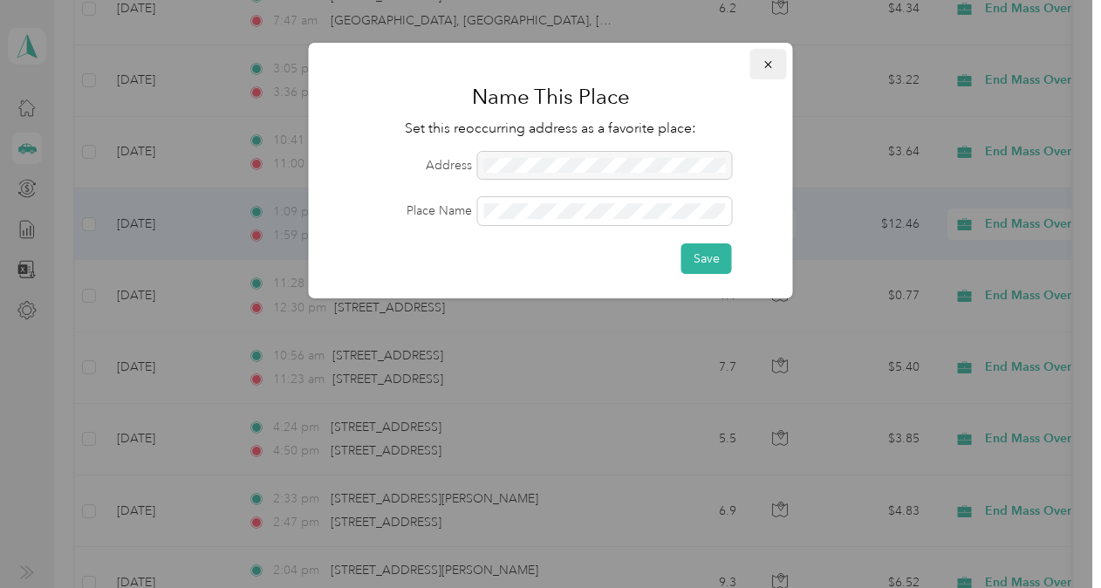
click at [771, 63] on icon "button" at bounding box center [769, 64] width 12 height 12
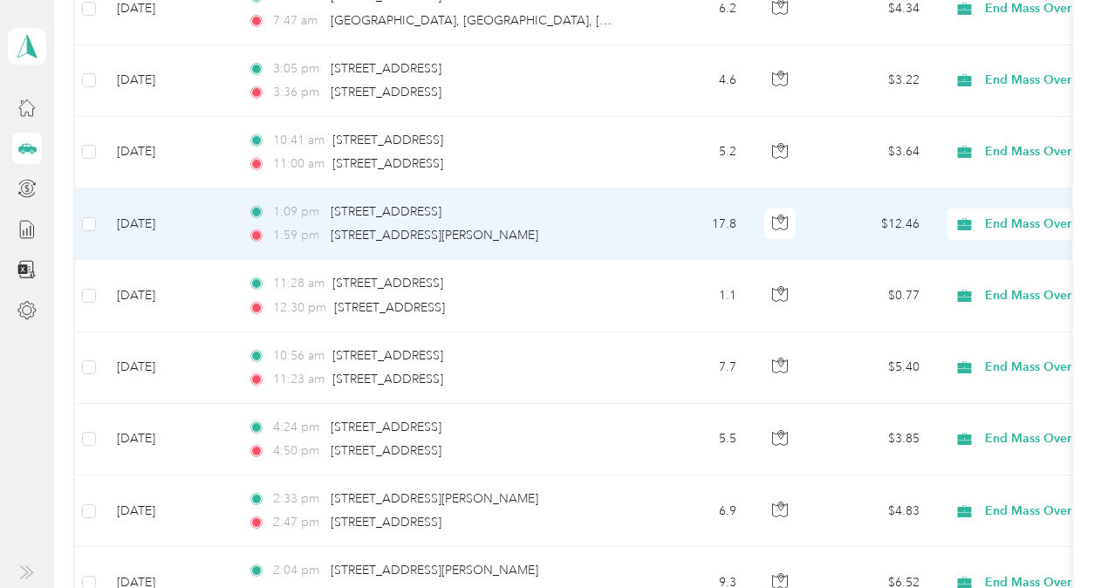
click at [319, 226] on span "1:59 pm" at bounding box center [298, 235] width 50 height 19
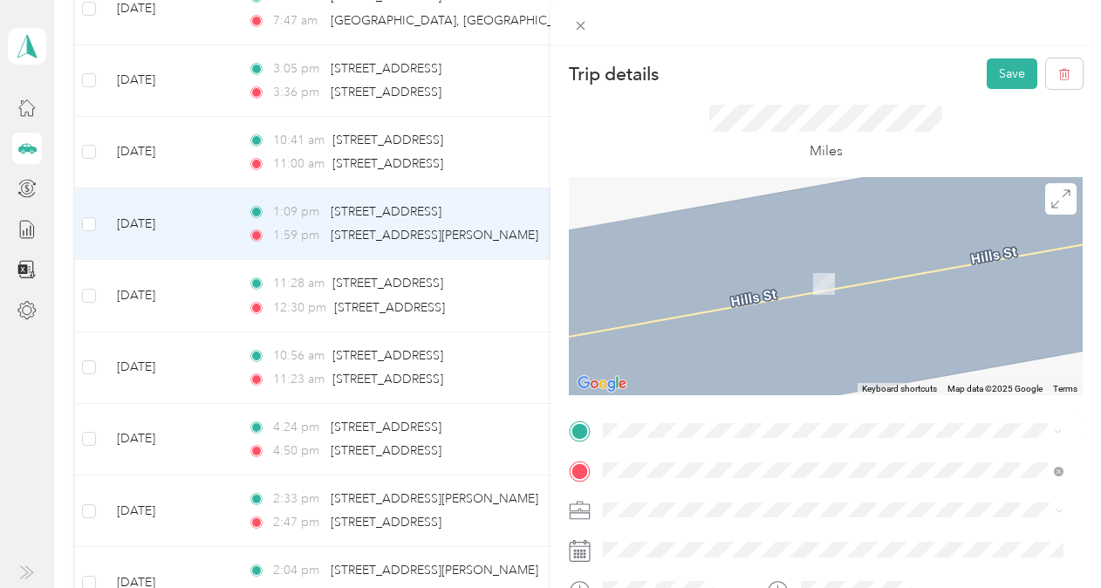
click at [764, 225] on span "[STREET_ADDRESS][US_STATE]" at bounding box center [723, 217] width 174 height 15
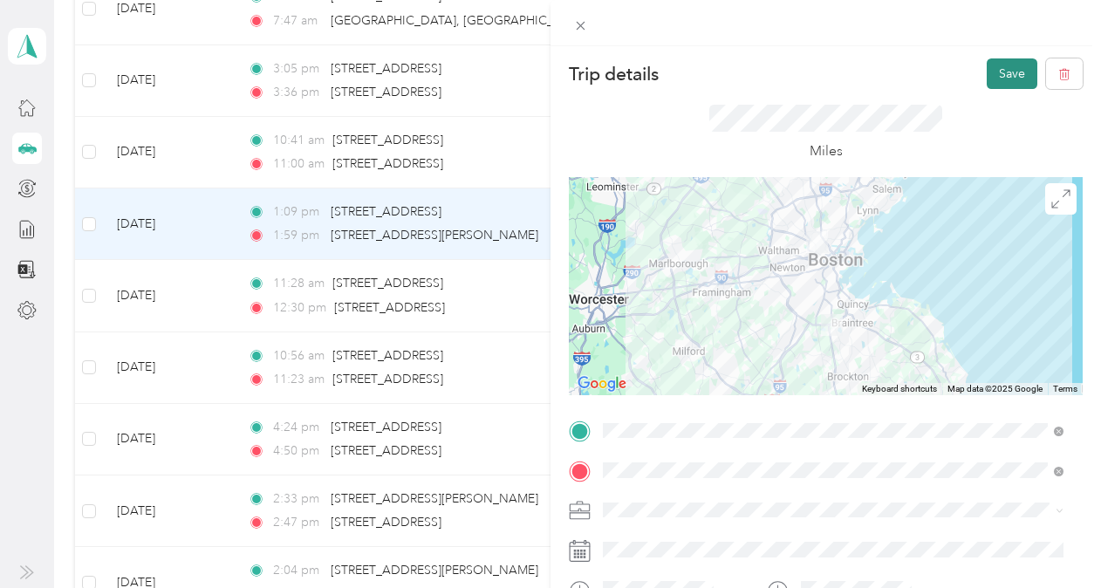
click at [988, 73] on button "Save" at bounding box center [1012, 73] width 51 height 31
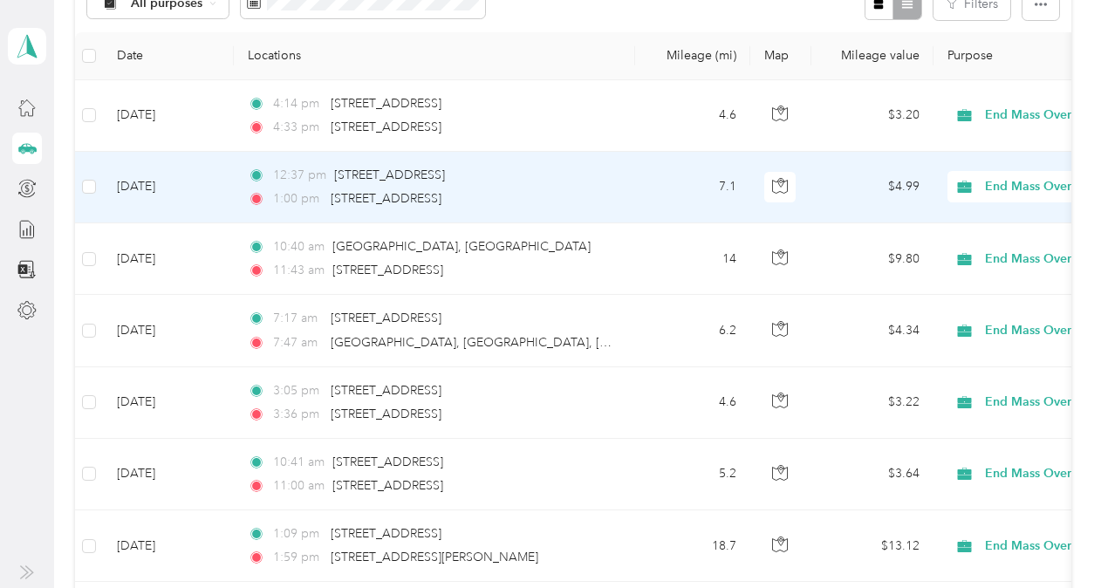
scroll to position [349, 0]
